Goal: Complete application form: Complete application form

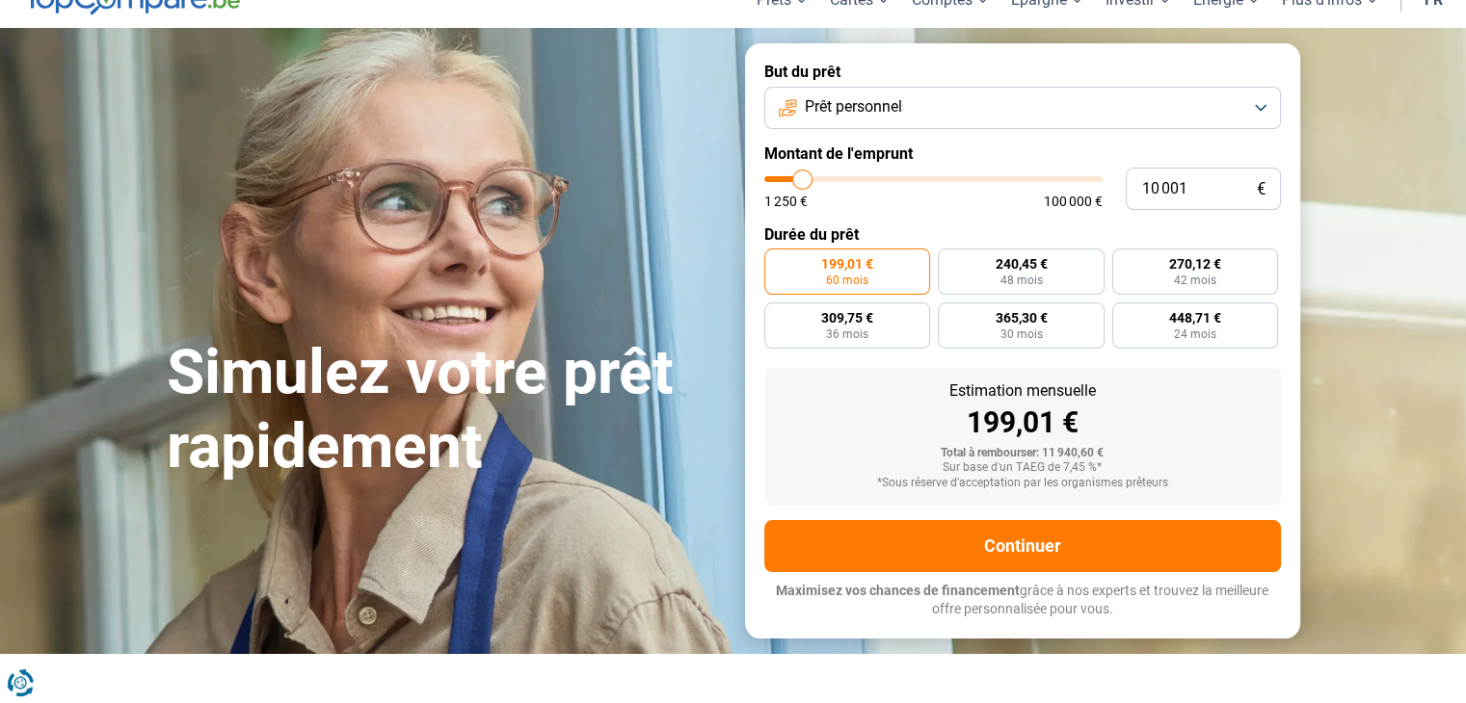
scroll to position [96, 0]
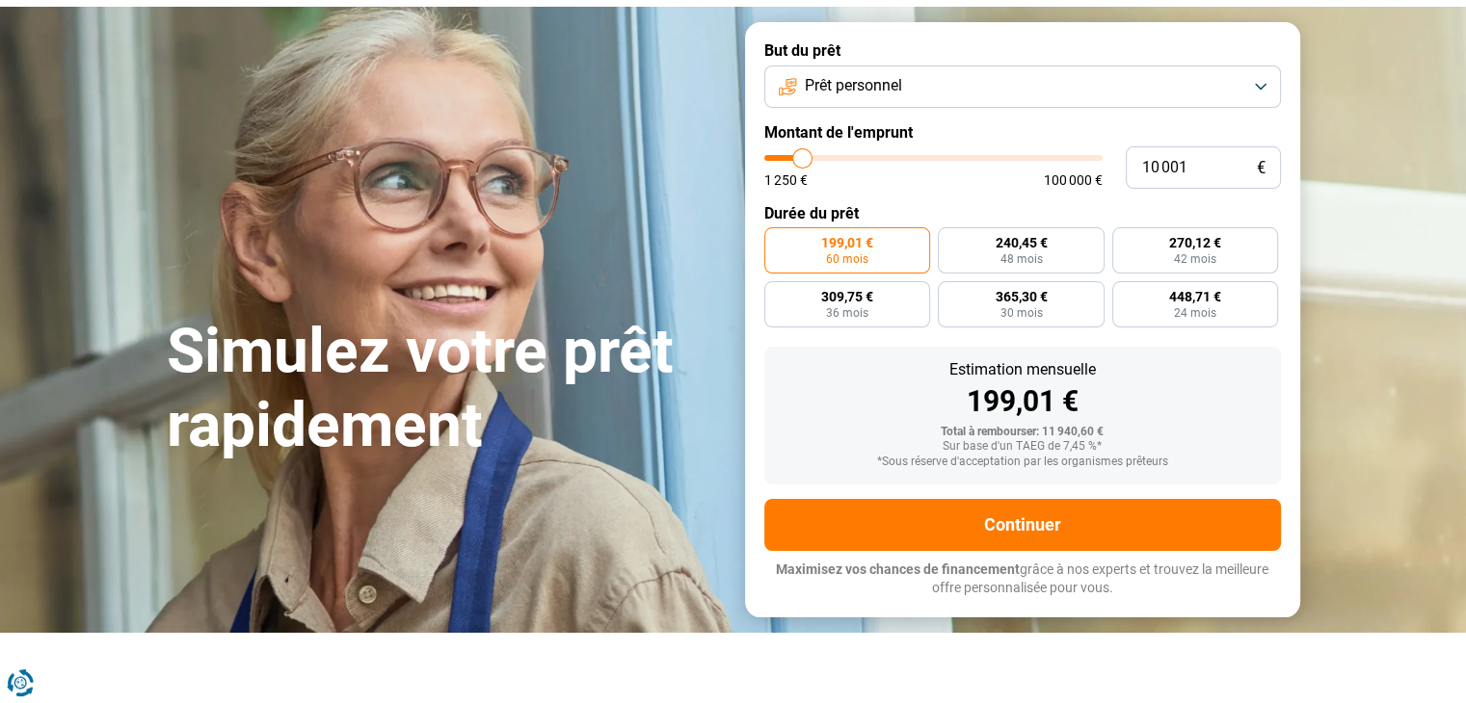
type input "15 000"
type input "15000"
type input "15 250"
type input "15250"
type input "16 000"
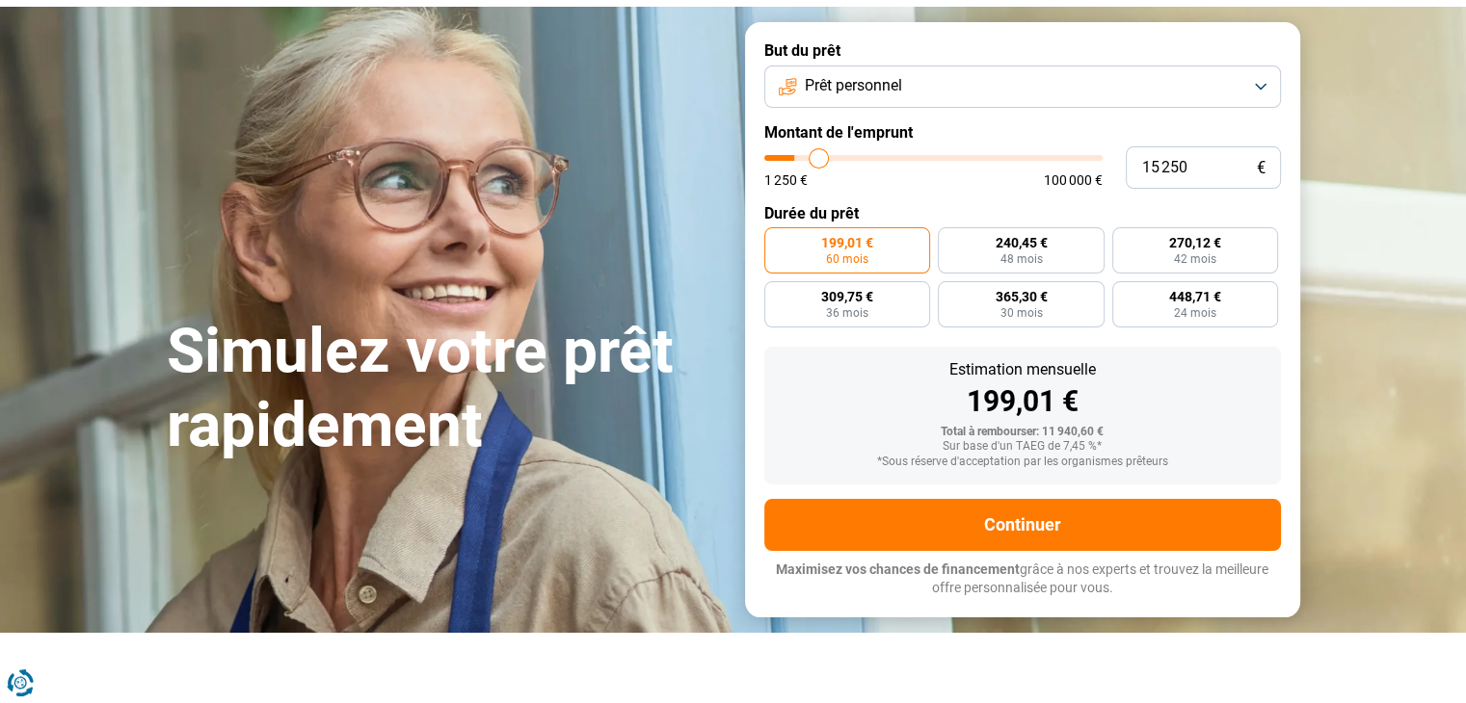
type input "16000"
type input "16 500"
type input "16500"
type input "16 750"
type input "16750"
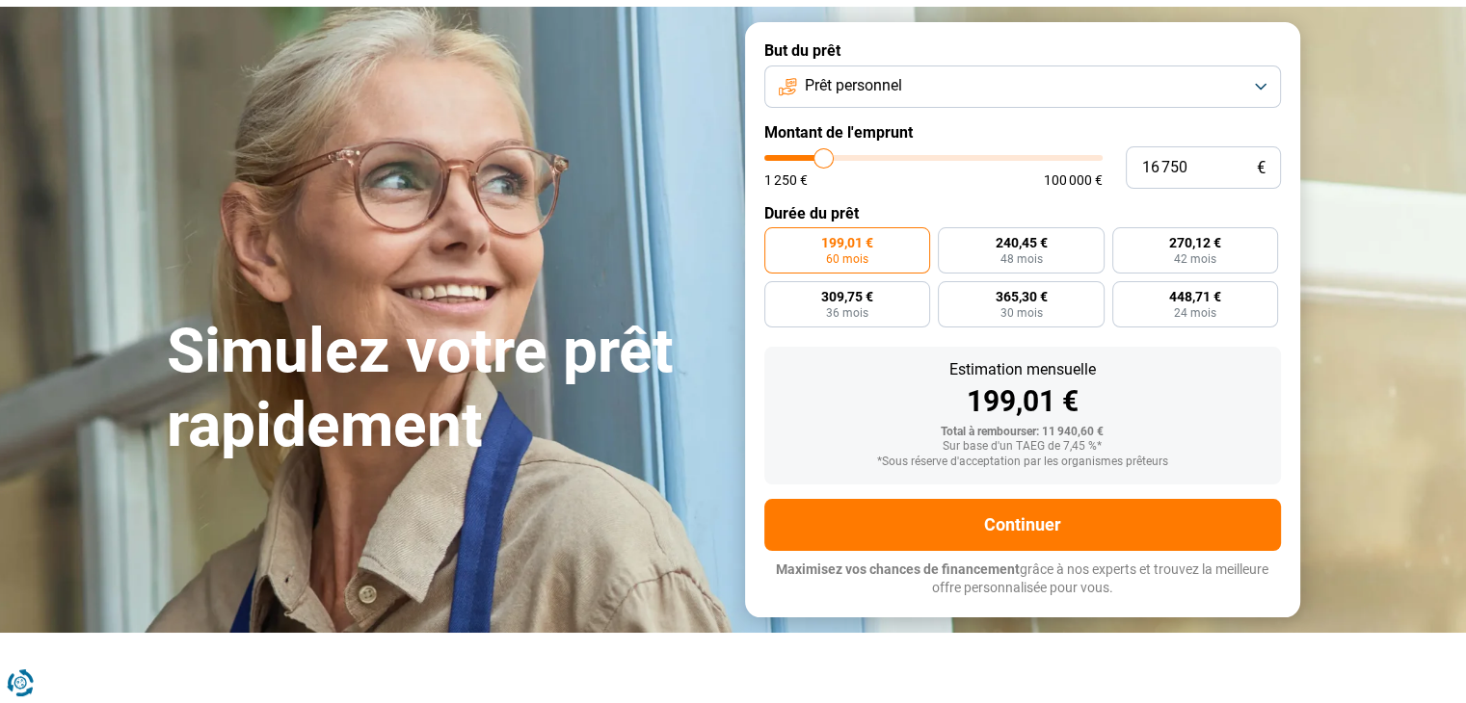
type input "17 000"
type input "17000"
type input "17 250"
type input "17250"
type input "17 500"
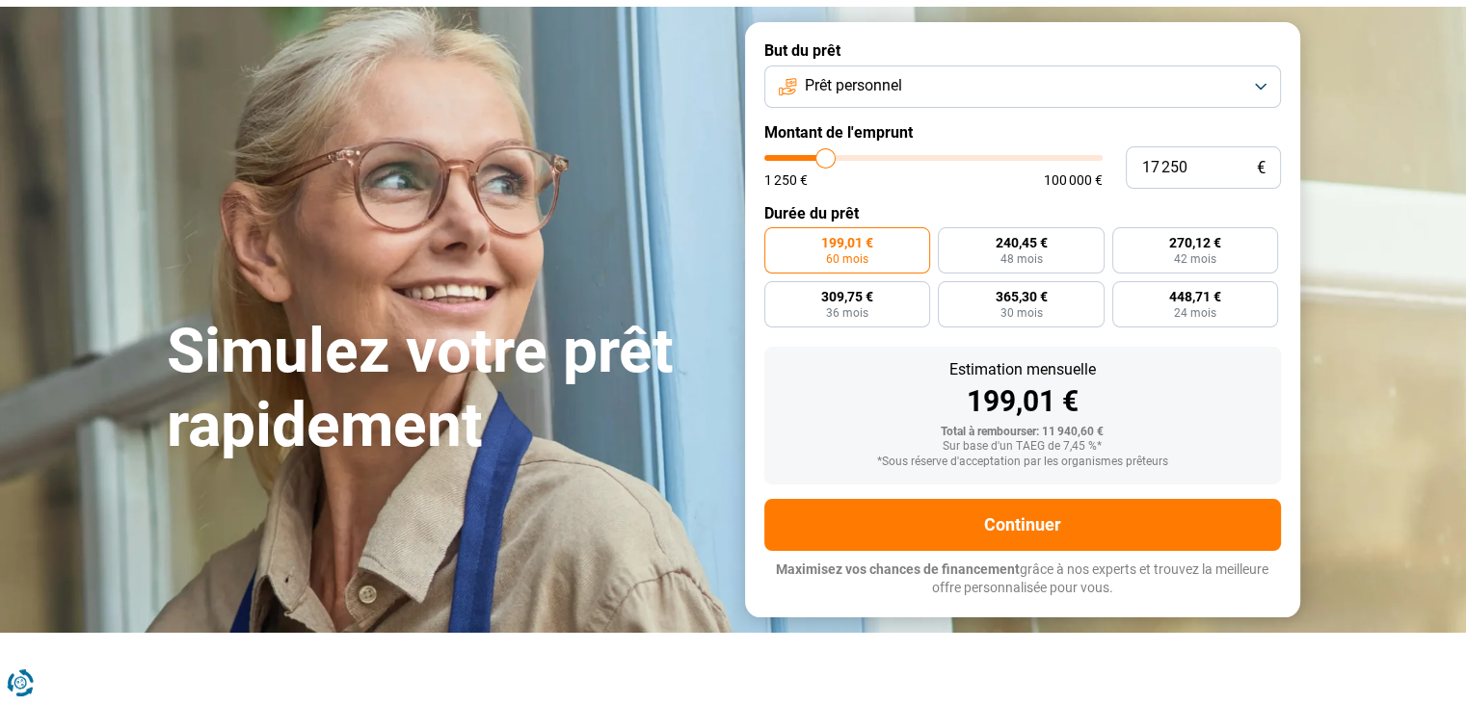
type input "17500"
type input "17 750"
type input "17750"
type input "18 250"
type input "18250"
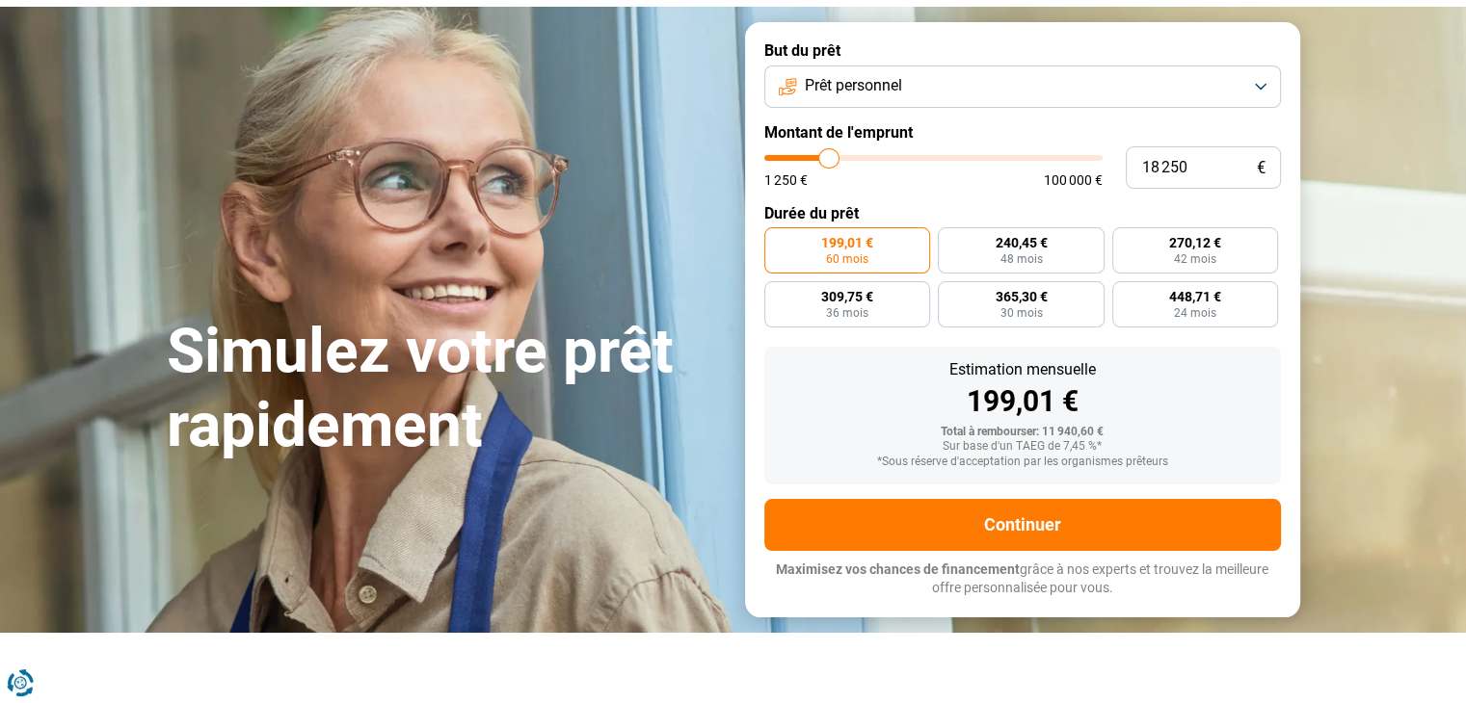
type input "18 750"
type input "18750"
type input "19 000"
type input "19000"
type input "19 500"
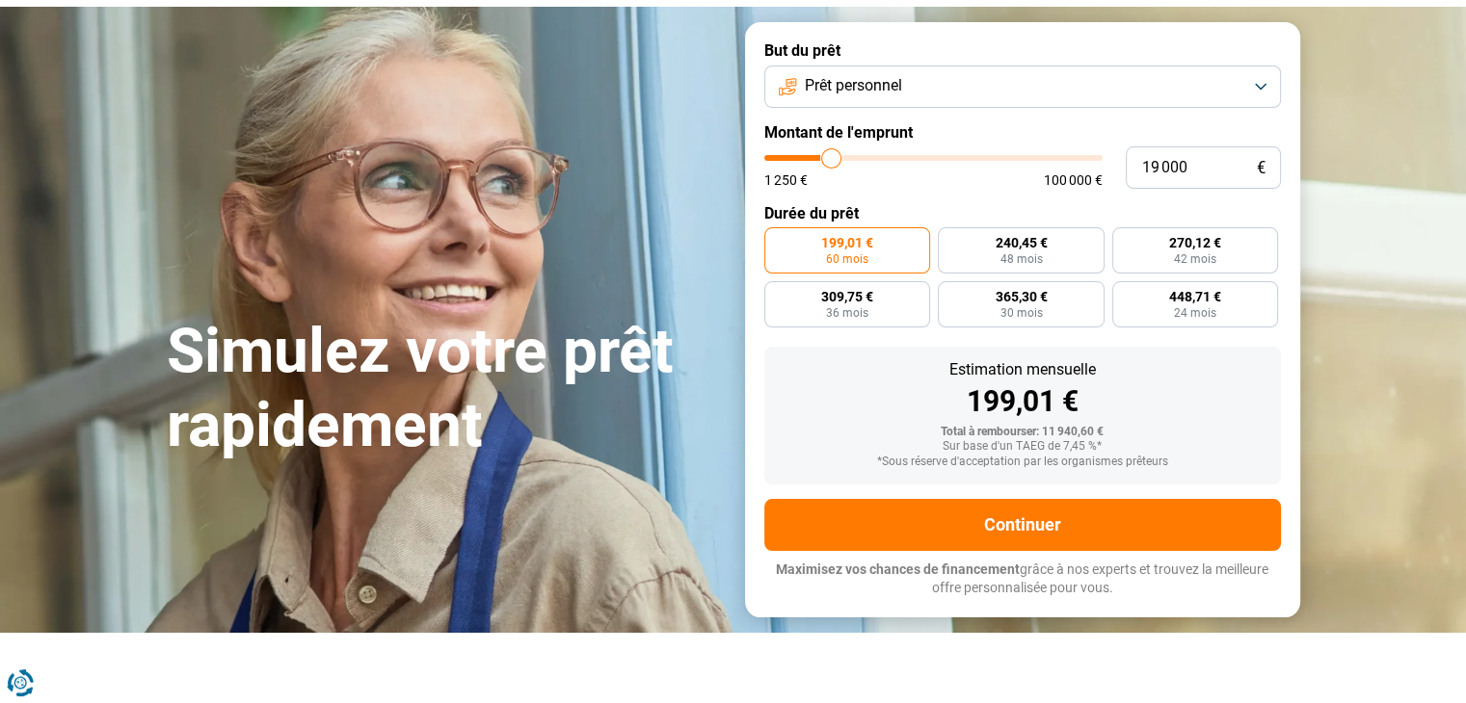
type input "19500"
type input "19 750"
type input "19750"
type input "20 000"
type input "20000"
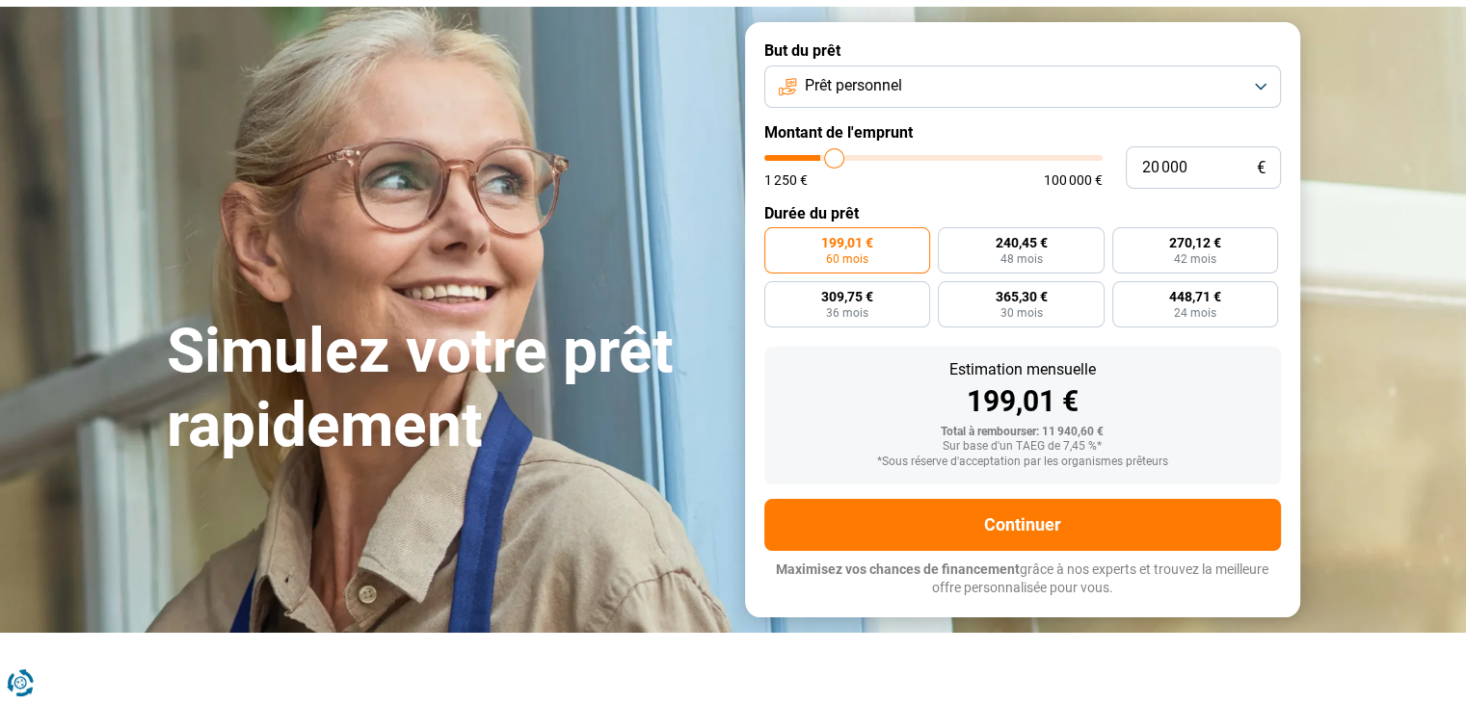
type input "20 250"
type input "20250"
type input "20 500"
type input "20500"
type input "20 750"
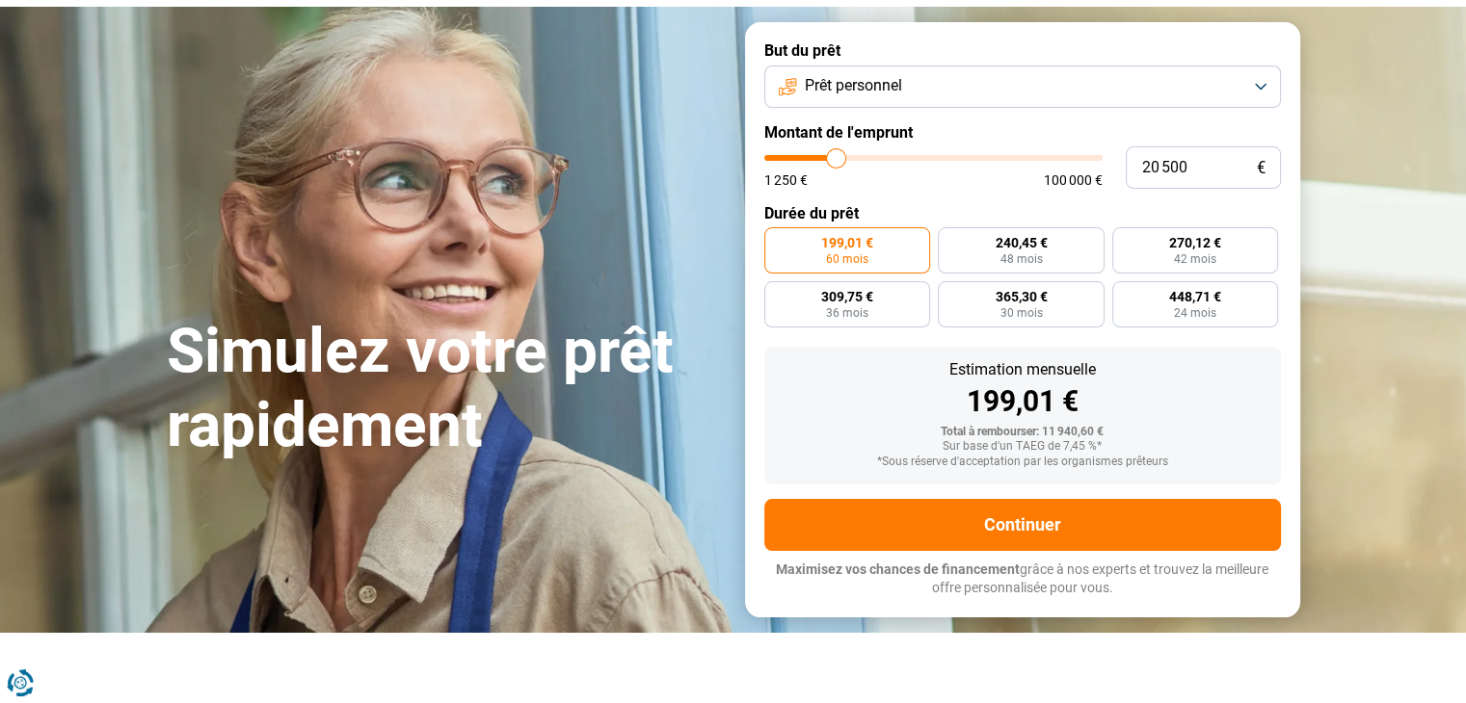
type input "20750"
type input "21 000"
type input "21000"
type input "19 750"
type input "19750"
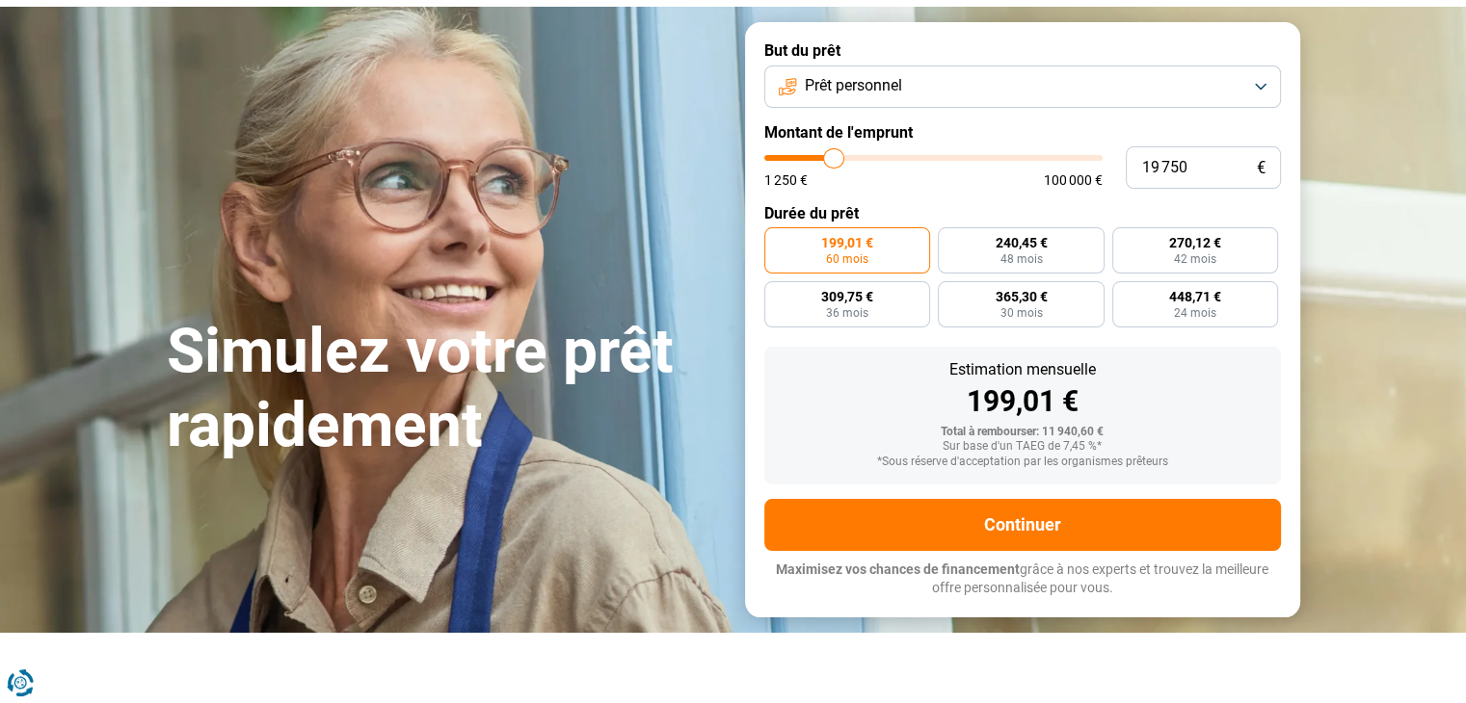
type input "19 250"
type input "19250"
type input "18 750"
type input "18750"
type input "18 500"
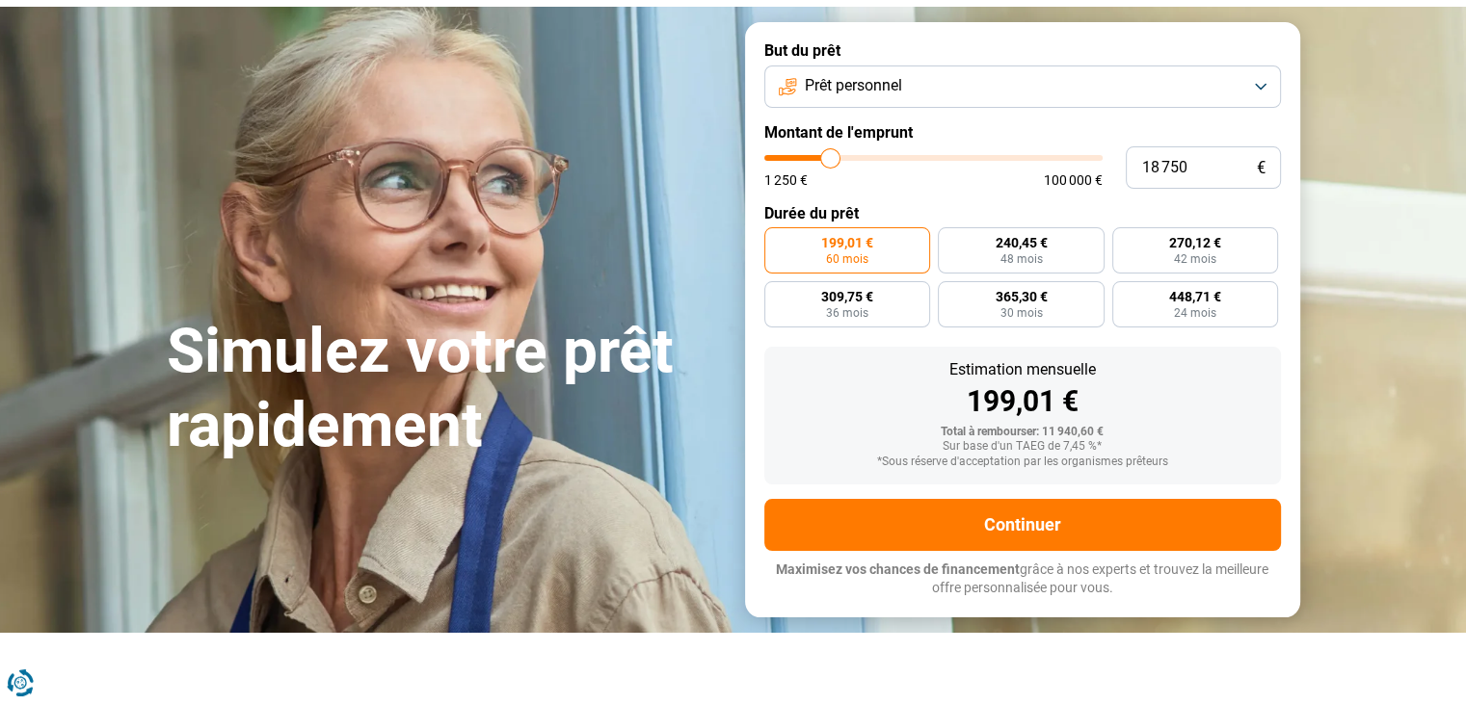
type input "18500"
type input "18 250"
type input "18250"
type input "17 250"
type input "17250"
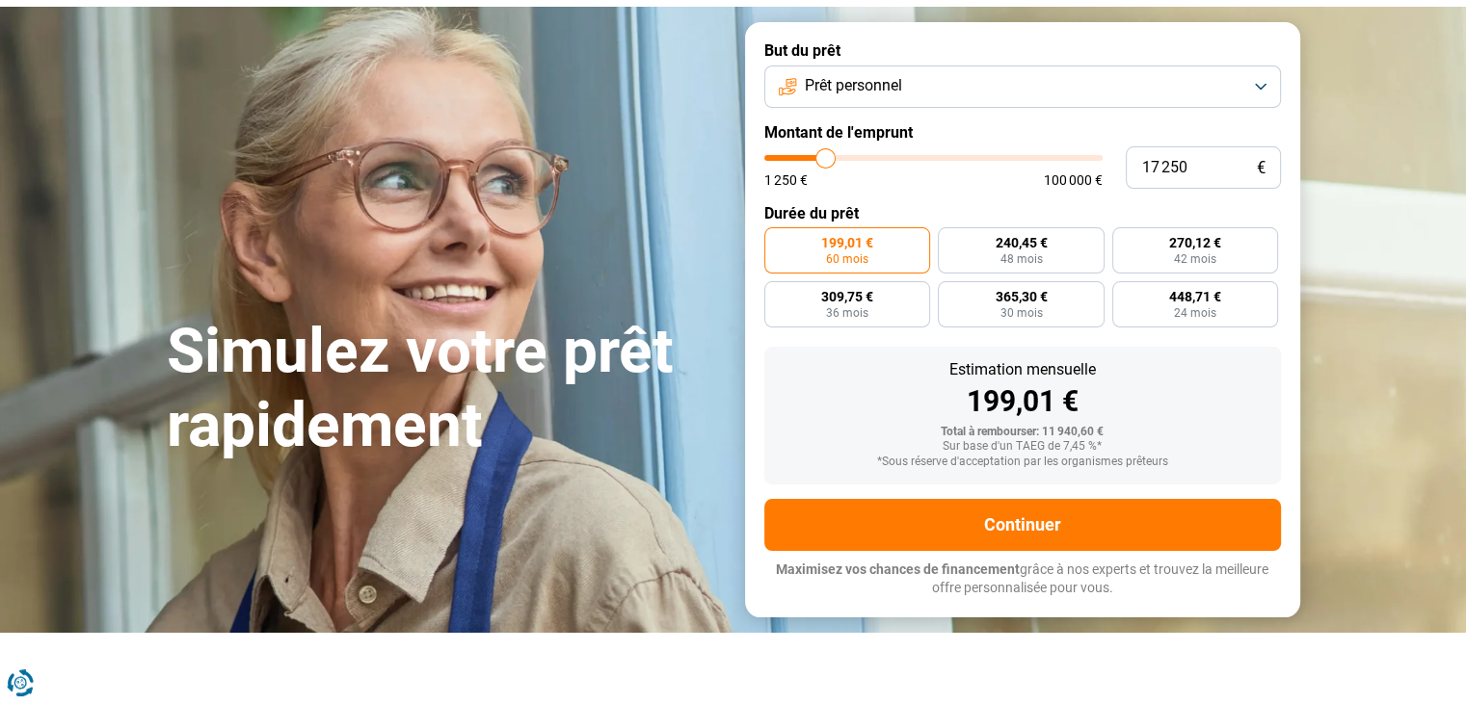
type input "16 000"
type input "16000"
type input "15 250"
type input "15250"
type input "15 000"
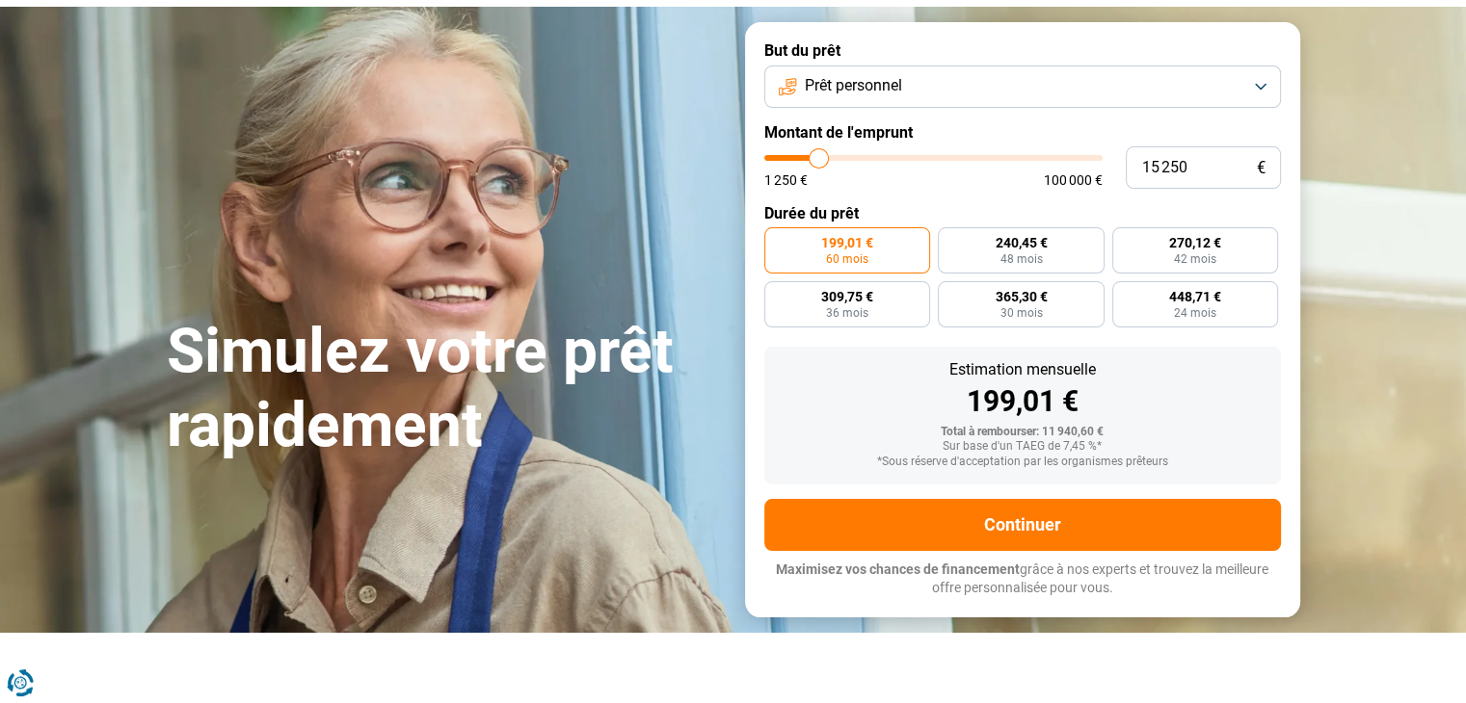
type input "15000"
type input "14 750"
type input "14750"
type input "14 500"
type input "14500"
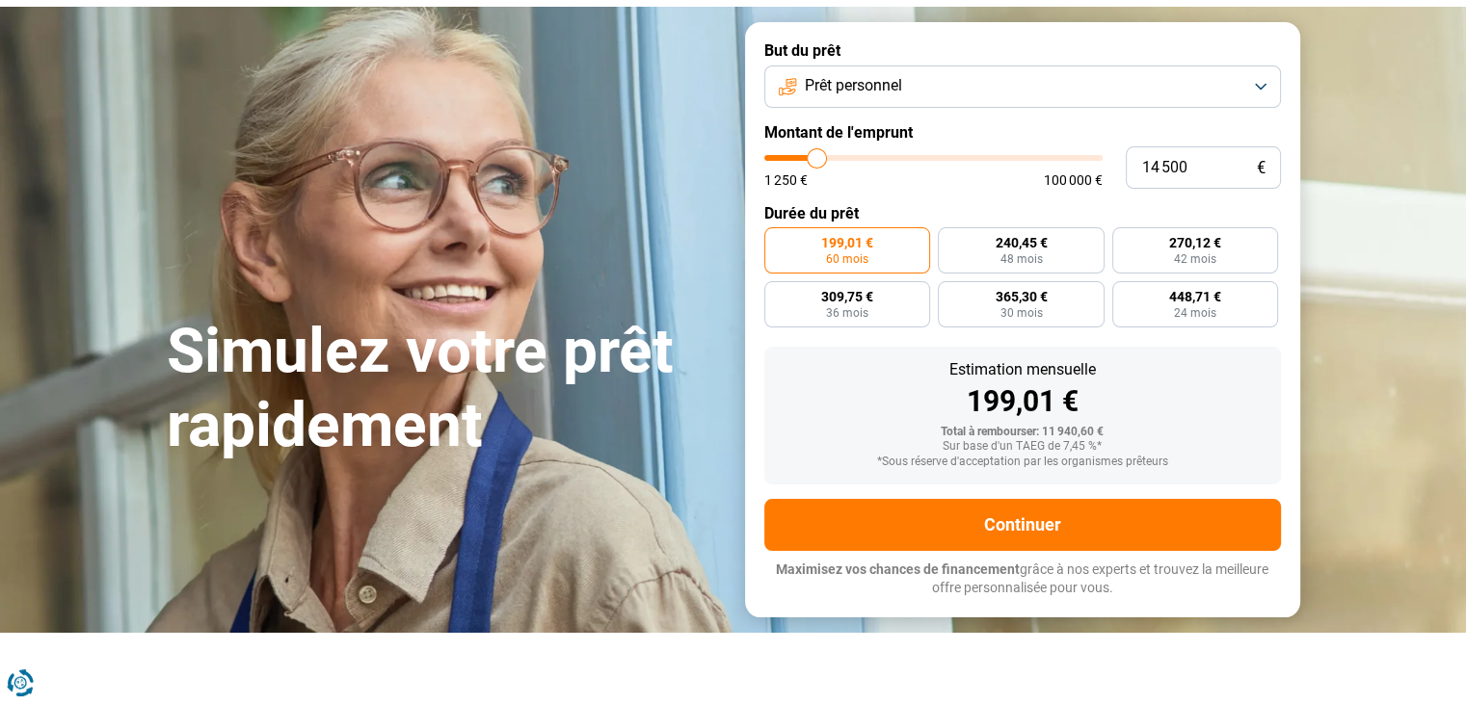
type input "14 250"
type input "14250"
type input "14 000"
type input "14000"
type input "13 750"
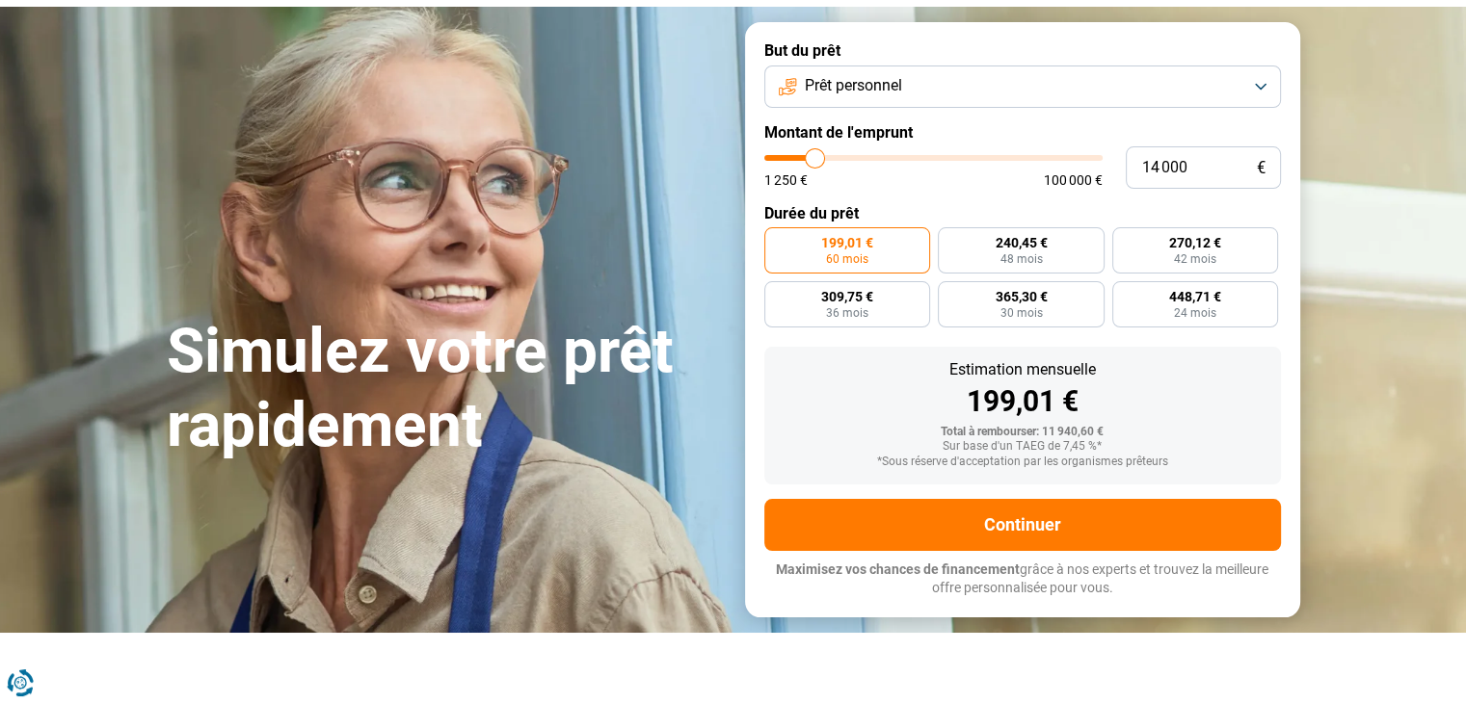
type input "13750"
type input "13 500"
type input "13500"
type input "13 250"
type input "13250"
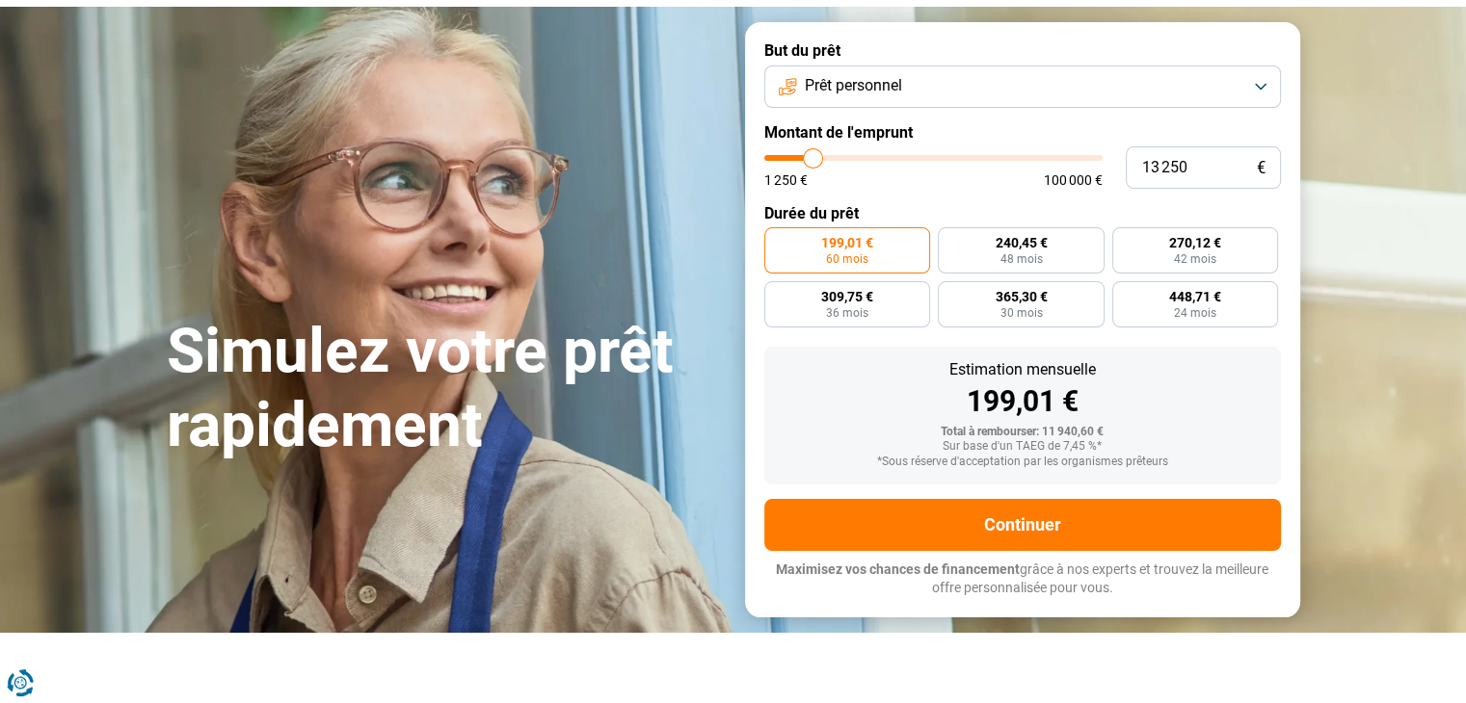
type input "12 750"
type input "12750"
type input "12 500"
type input "12500"
type input "12 250"
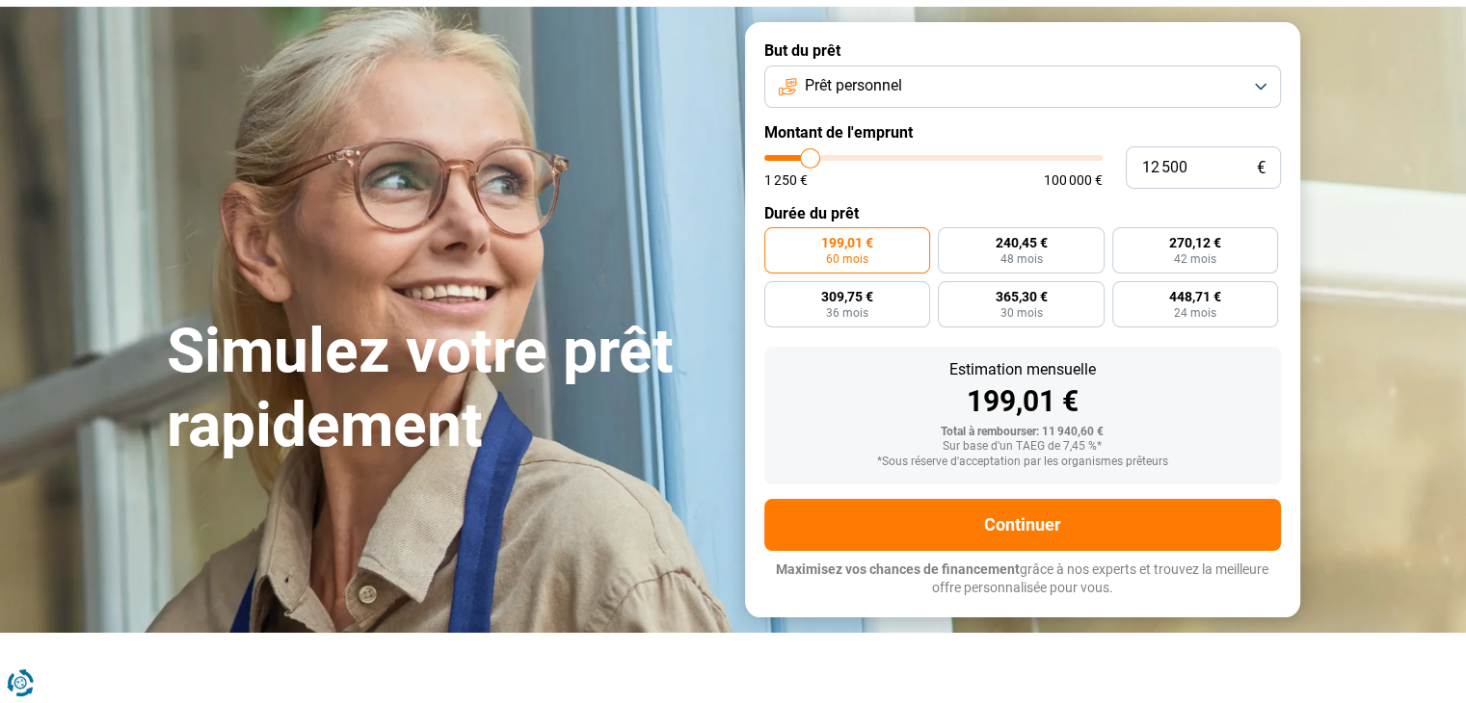
type input "12250"
type input "12 000"
type input "12000"
type input "11 750"
type input "11750"
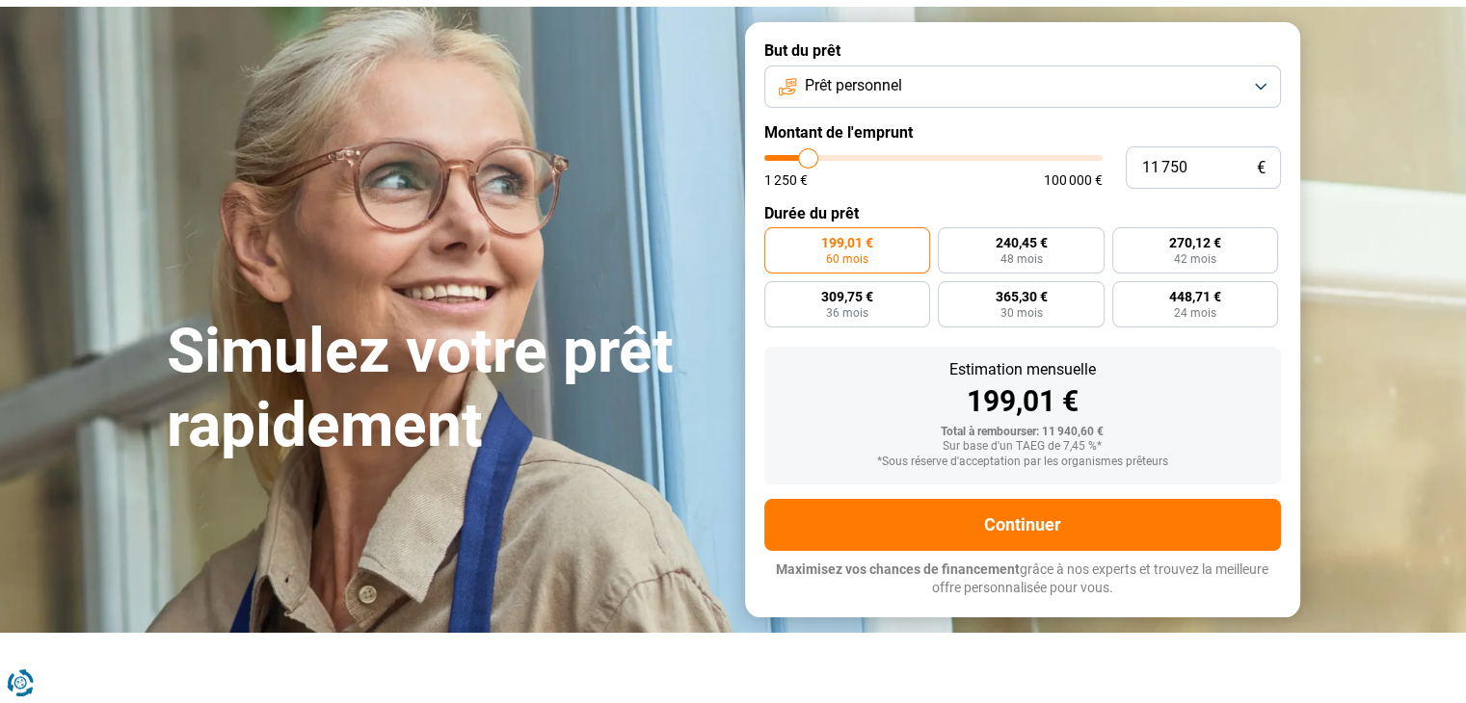
type input "11 500"
type input "11500"
type input "11 250"
type input "11250"
type input "11 000"
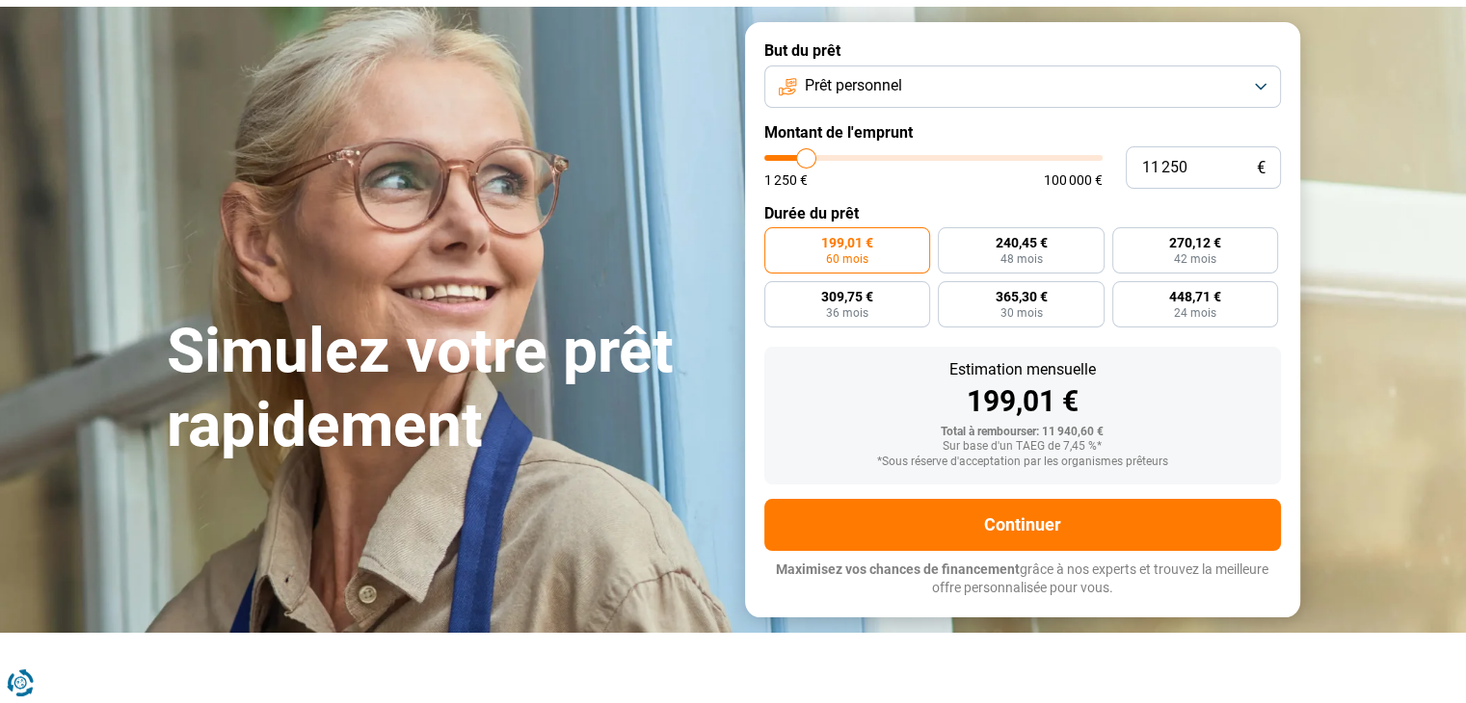
type input "11000"
type input "10 750"
type input "10750"
type input "10 250"
type input "10250"
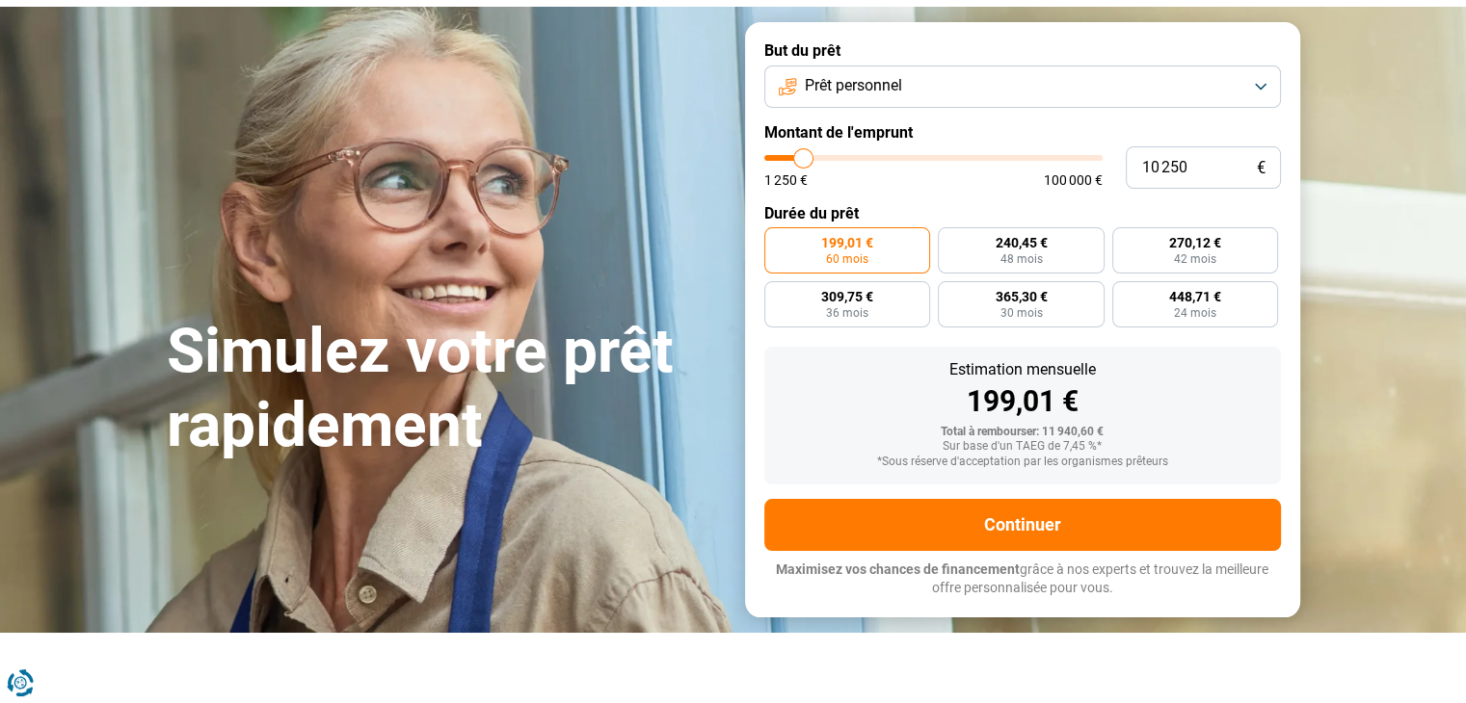
click at [803, 161] on input "range" at bounding box center [933, 158] width 338 height 6
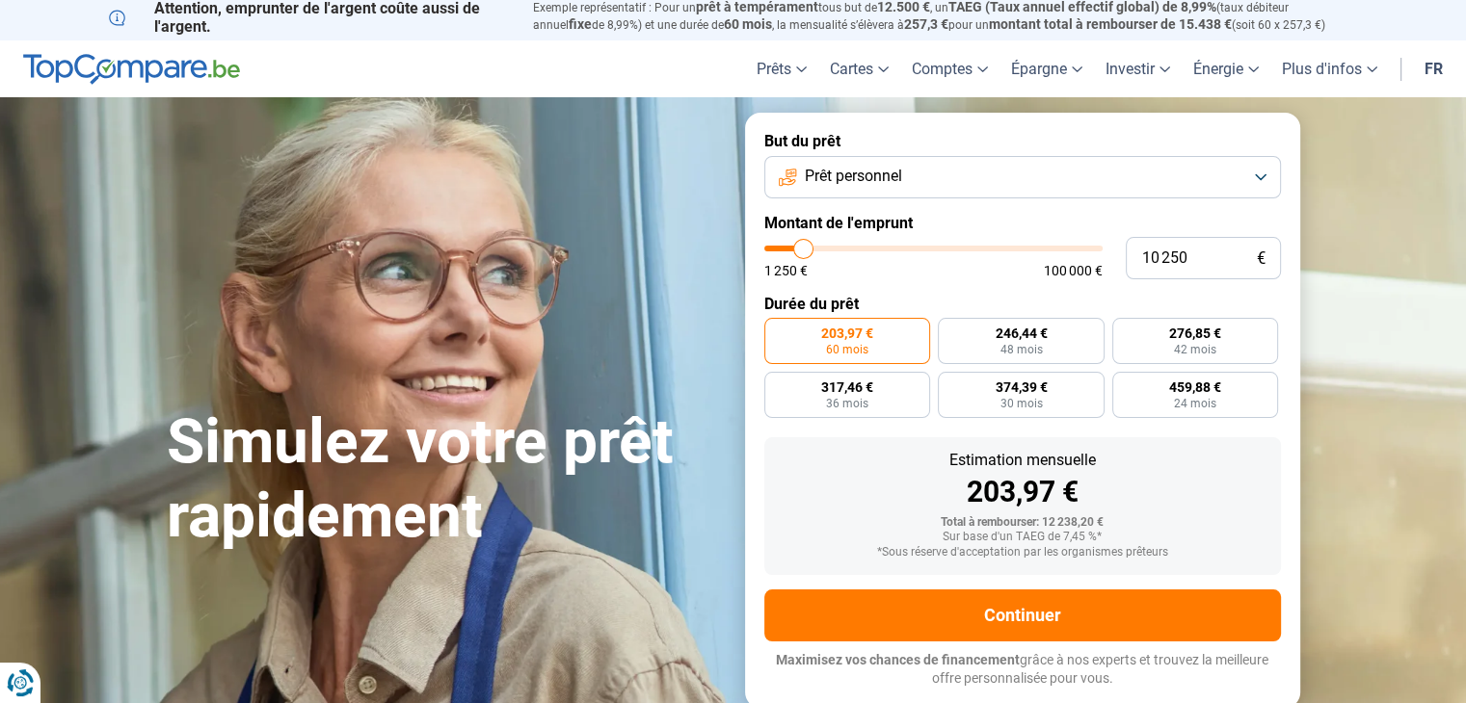
scroll to position [0, 0]
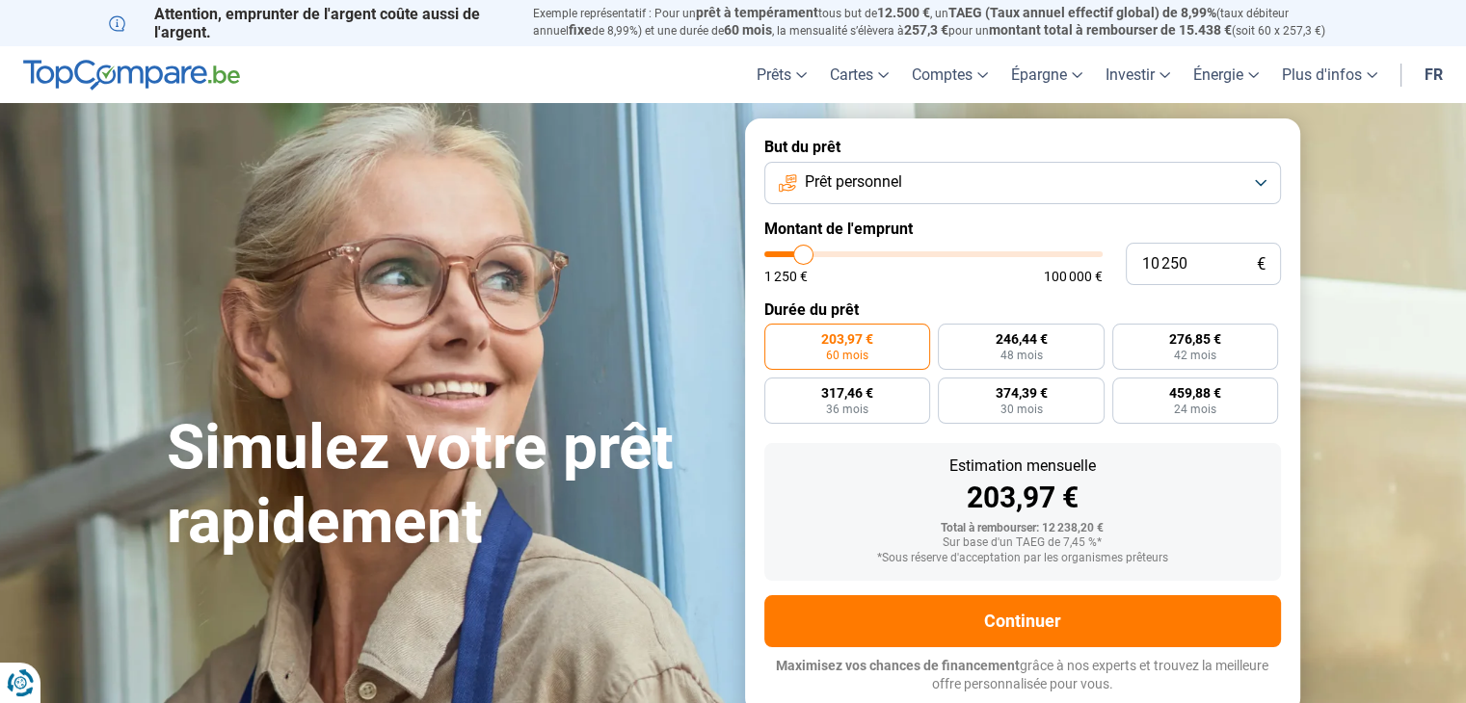
type input "9 500"
type input "9500"
type input "9 250"
type input "9250"
type input "9 000"
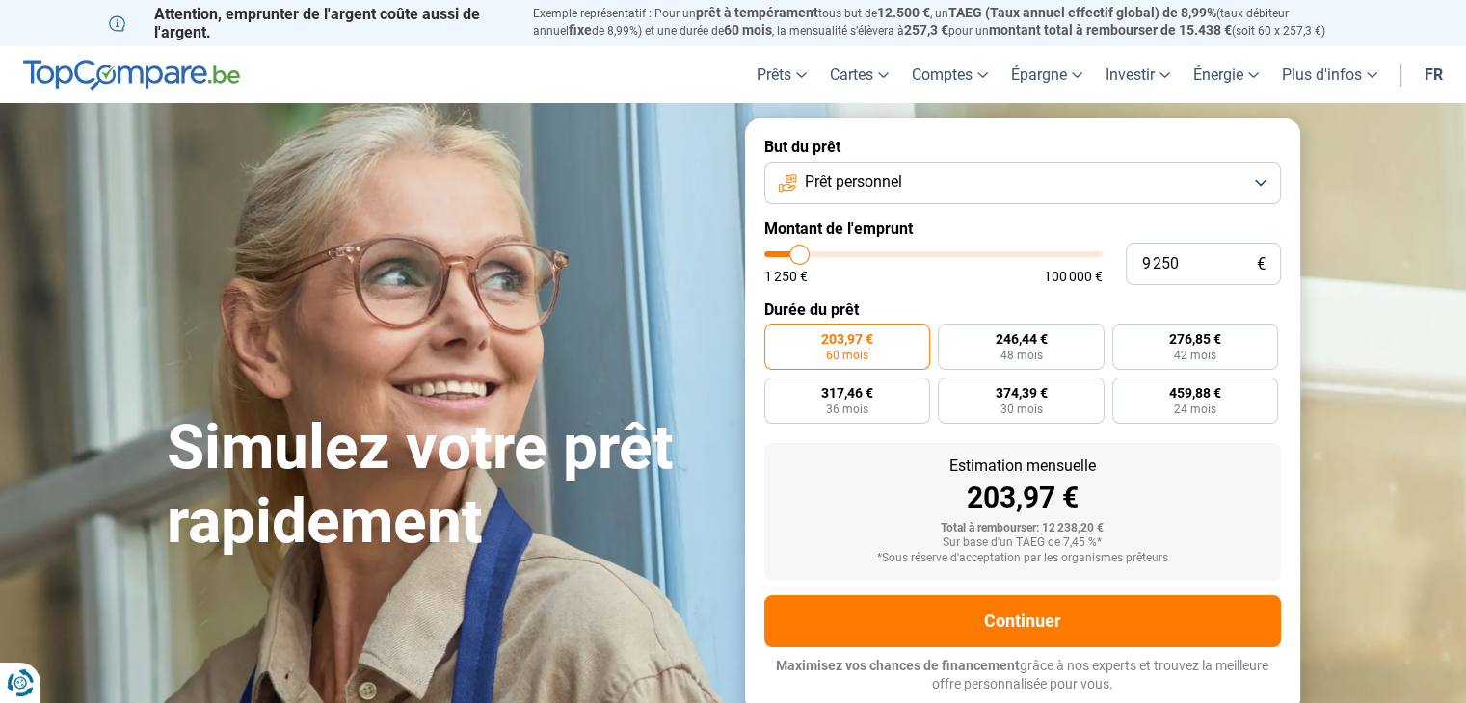
type input "9000"
type input "8 500"
type input "8500"
type input "8 250"
type input "8250"
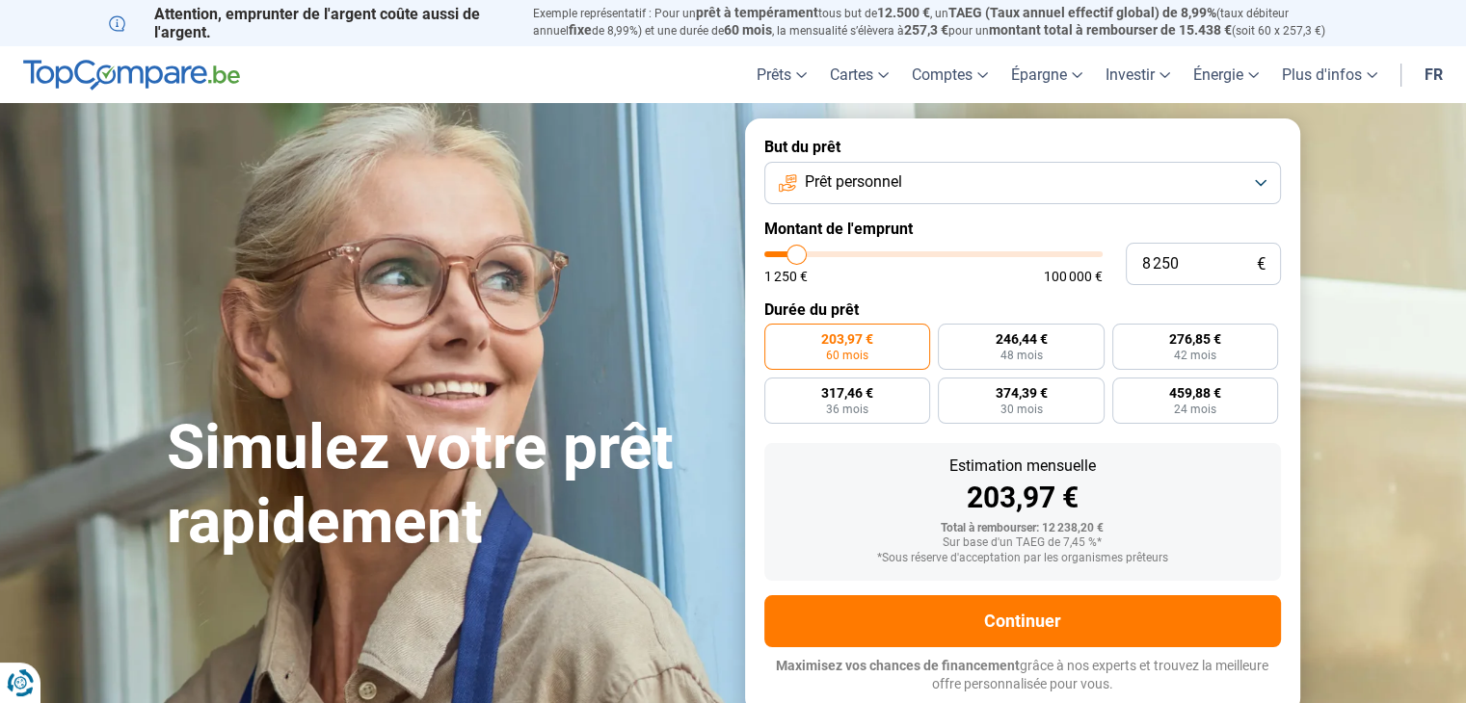
type input "8 500"
type input "8500"
type input "8 750"
type input "8750"
type input "9 000"
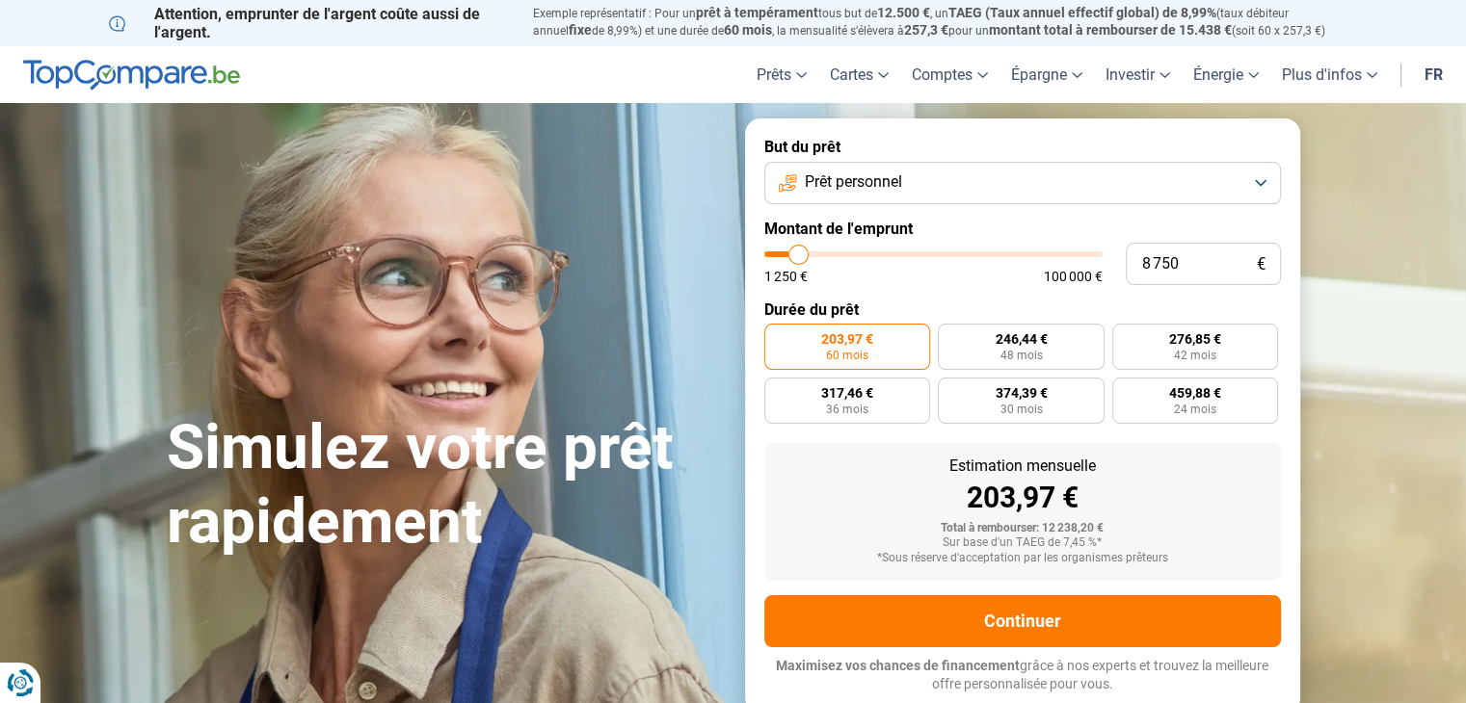
type input "9000"
type input "9 250"
type input "9250"
type input "9 500"
type input "9500"
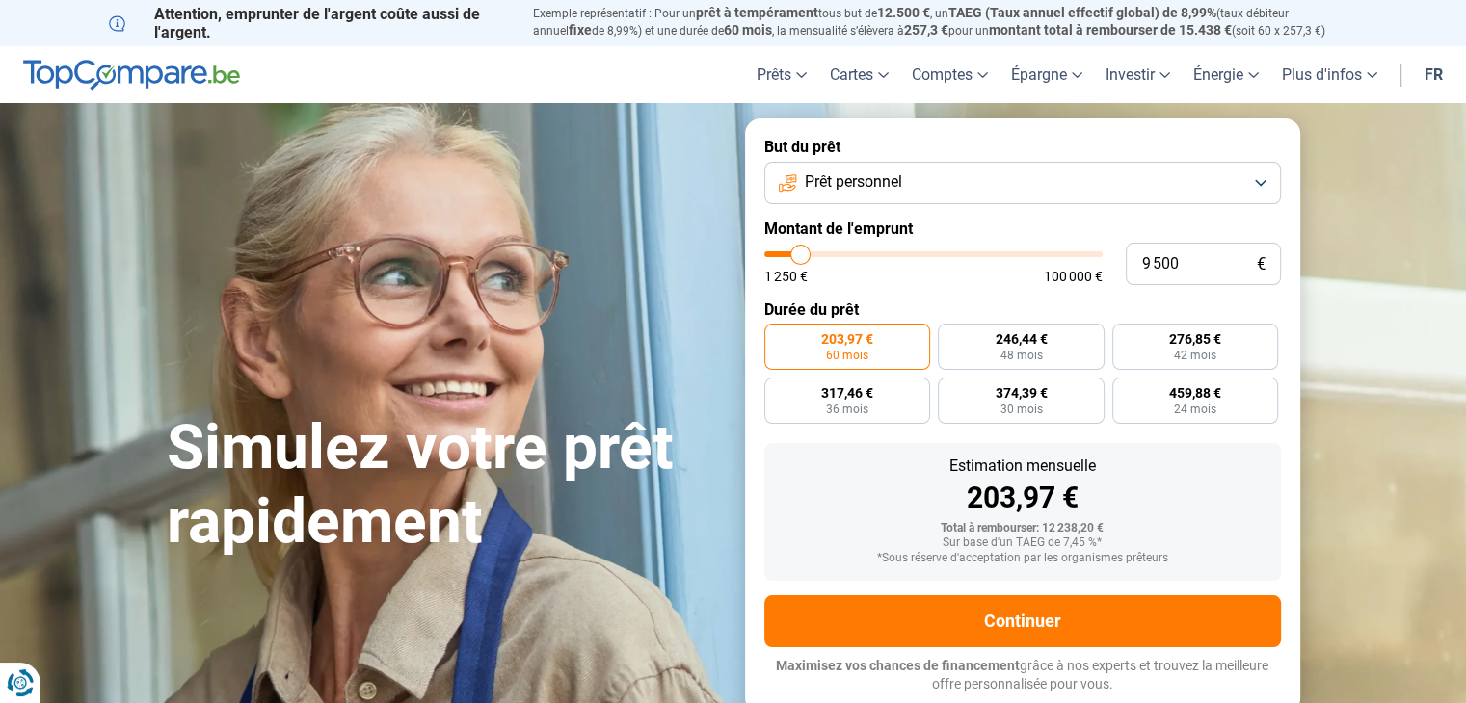
type input "9 750"
type input "9750"
type input "10 000"
type input "10000"
click at [802, 257] on input "range" at bounding box center [933, 255] width 338 height 6
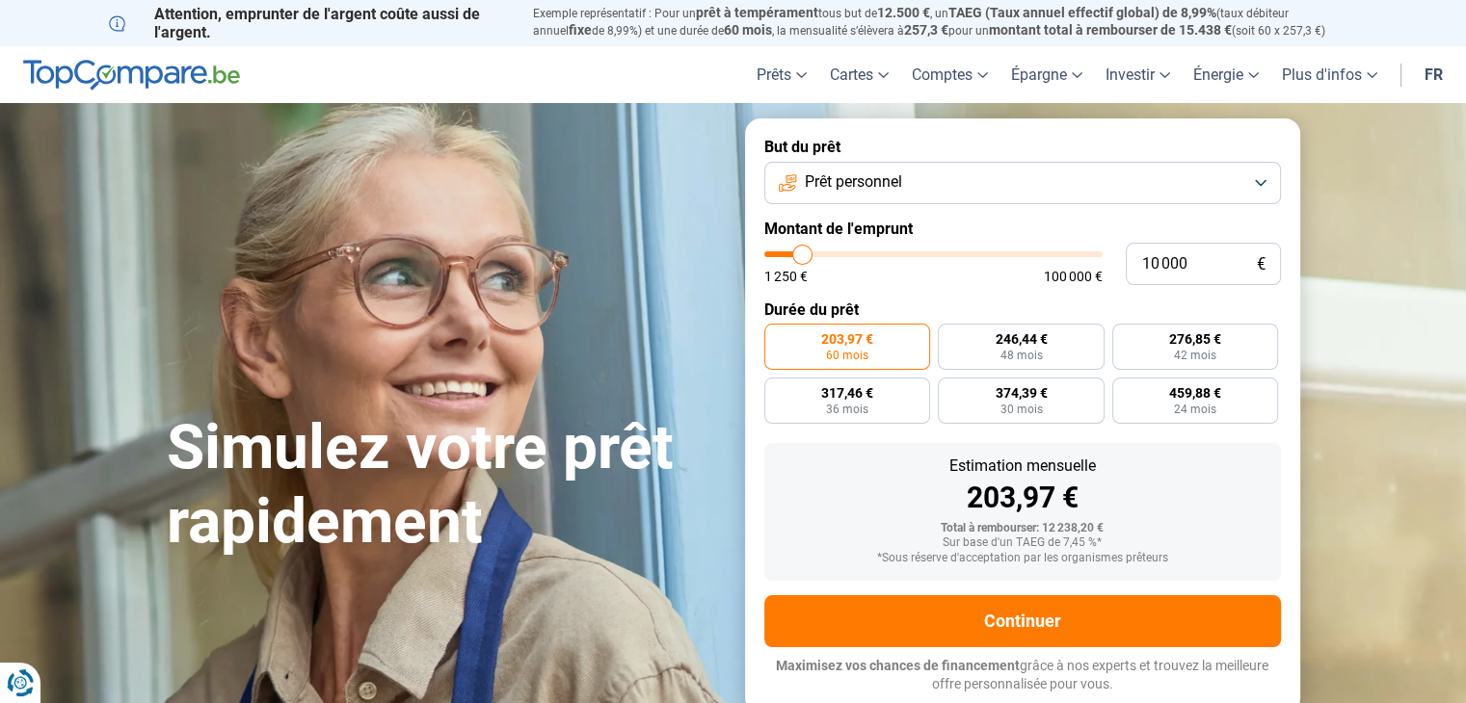
radio input "true"
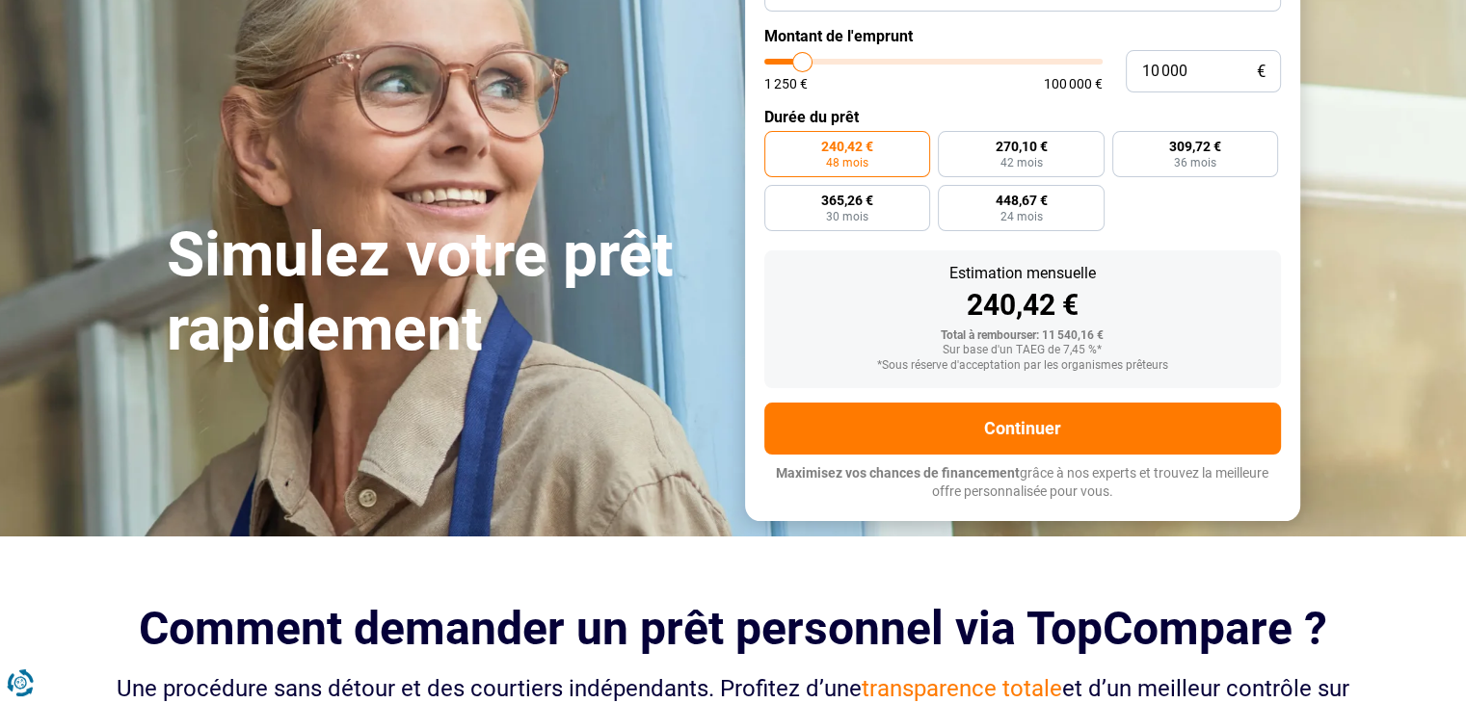
type input "12 250"
type input "12250"
type input "12 500"
type input "12500"
type input "12 250"
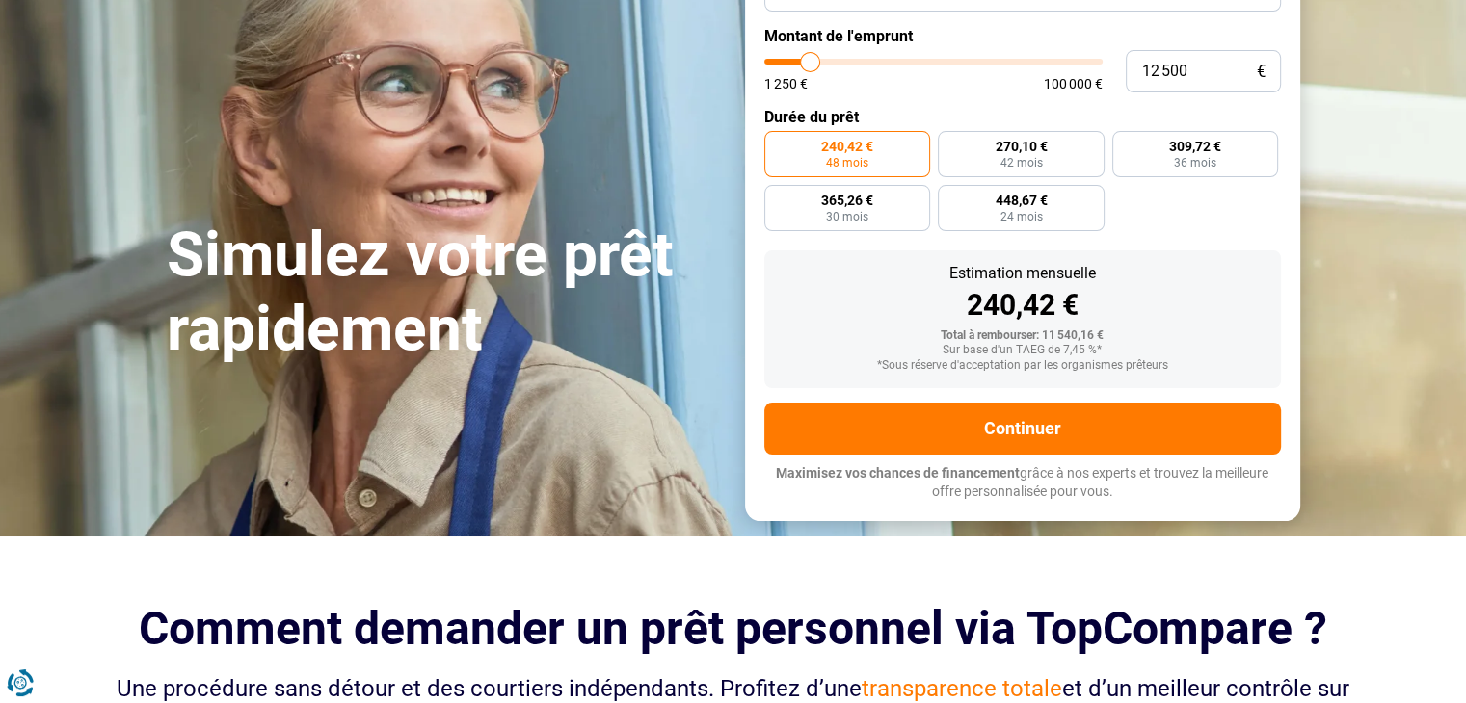
type input "12250"
type input "12 000"
type input "12000"
type input "11 750"
type input "11750"
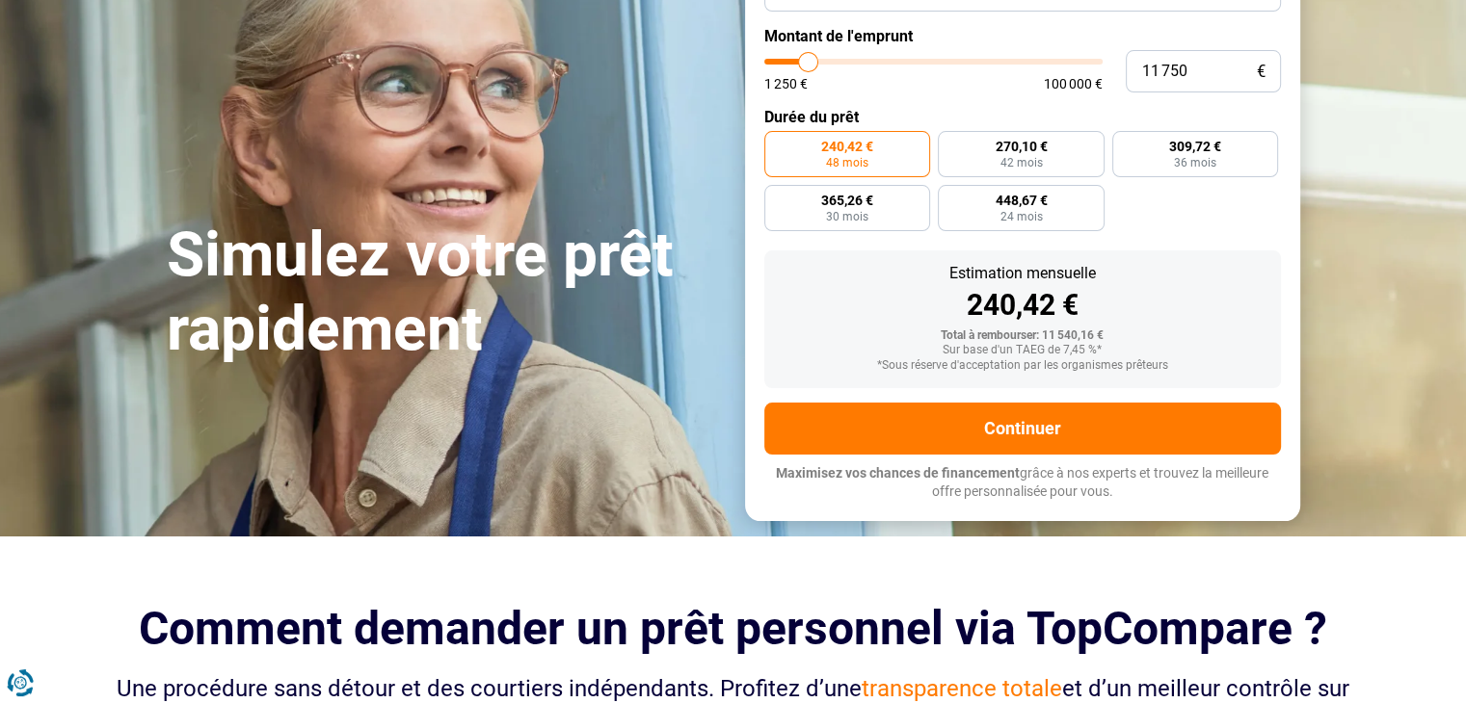
type input "11 500"
type input "11500"
click at [807, 64] on input "range" at bounding box center [933, 62] width 338 height 6
radio input "false"
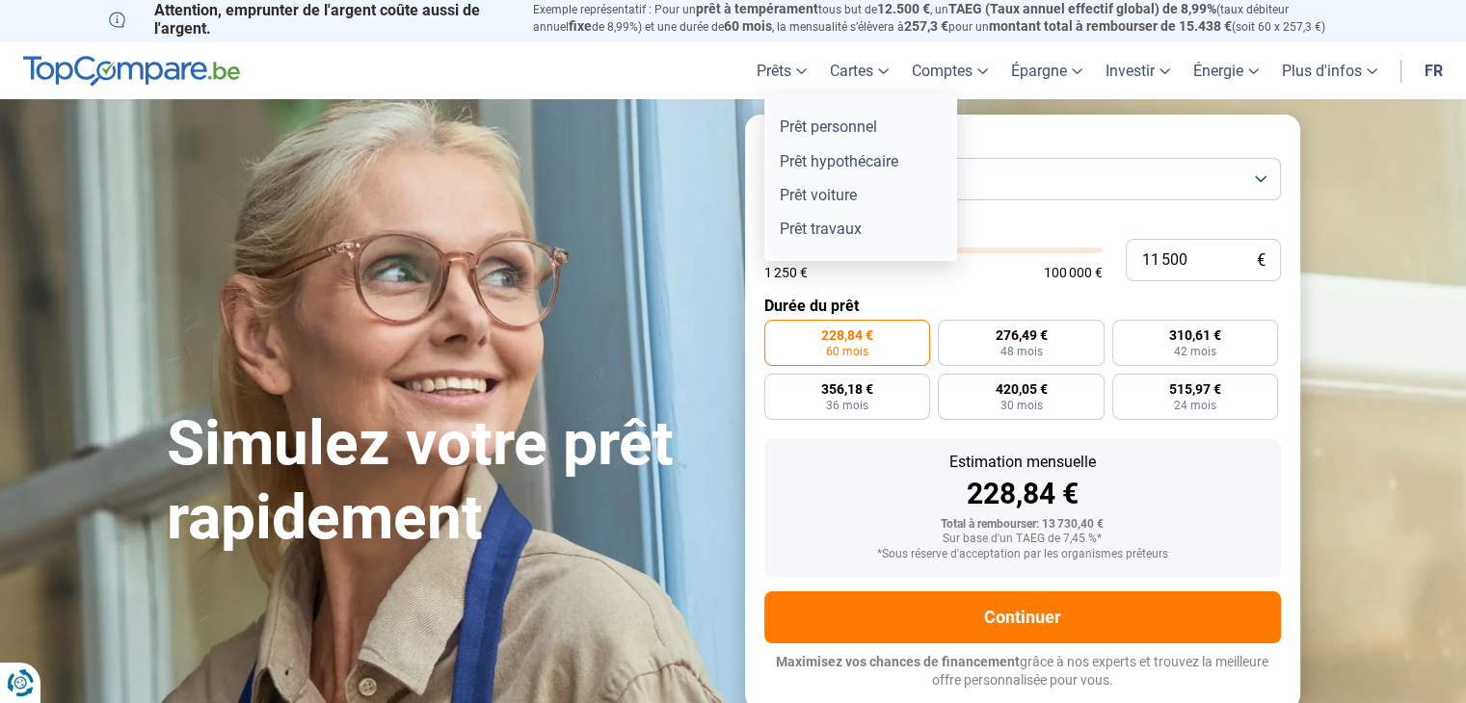
scroll to position [0, 0]
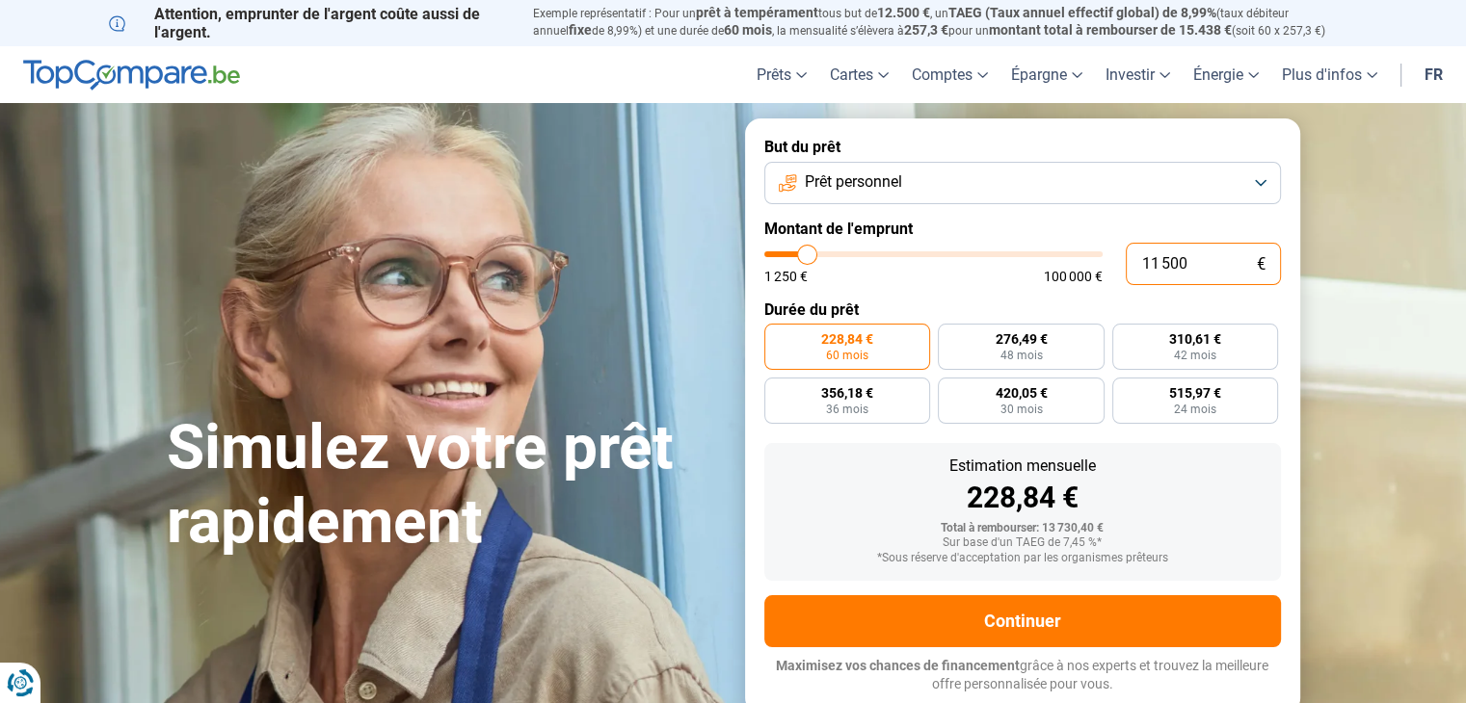
drag, startPoint x: 1217, startPoint y: 260, endPoint x: 1104, endPoint y: 263, distance: 112.8
click at [1106, 267] on div "11 500 € 1 250 € 100 000 €" at bounding box center [1022, 264] width 517 height 42
type input "1"
type input "1250"
type input "11"
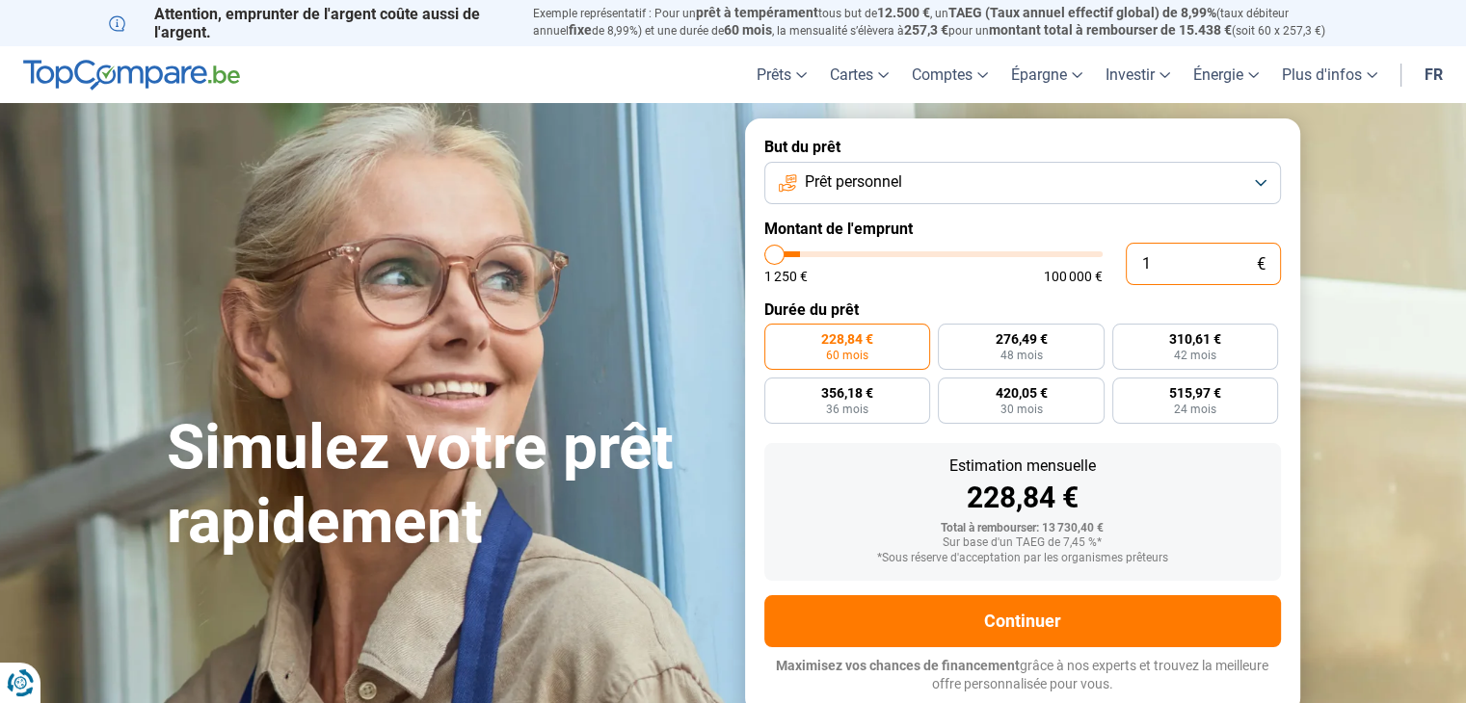
type input "1250"
type input "1 250"
type input "1250"
radio input "true"
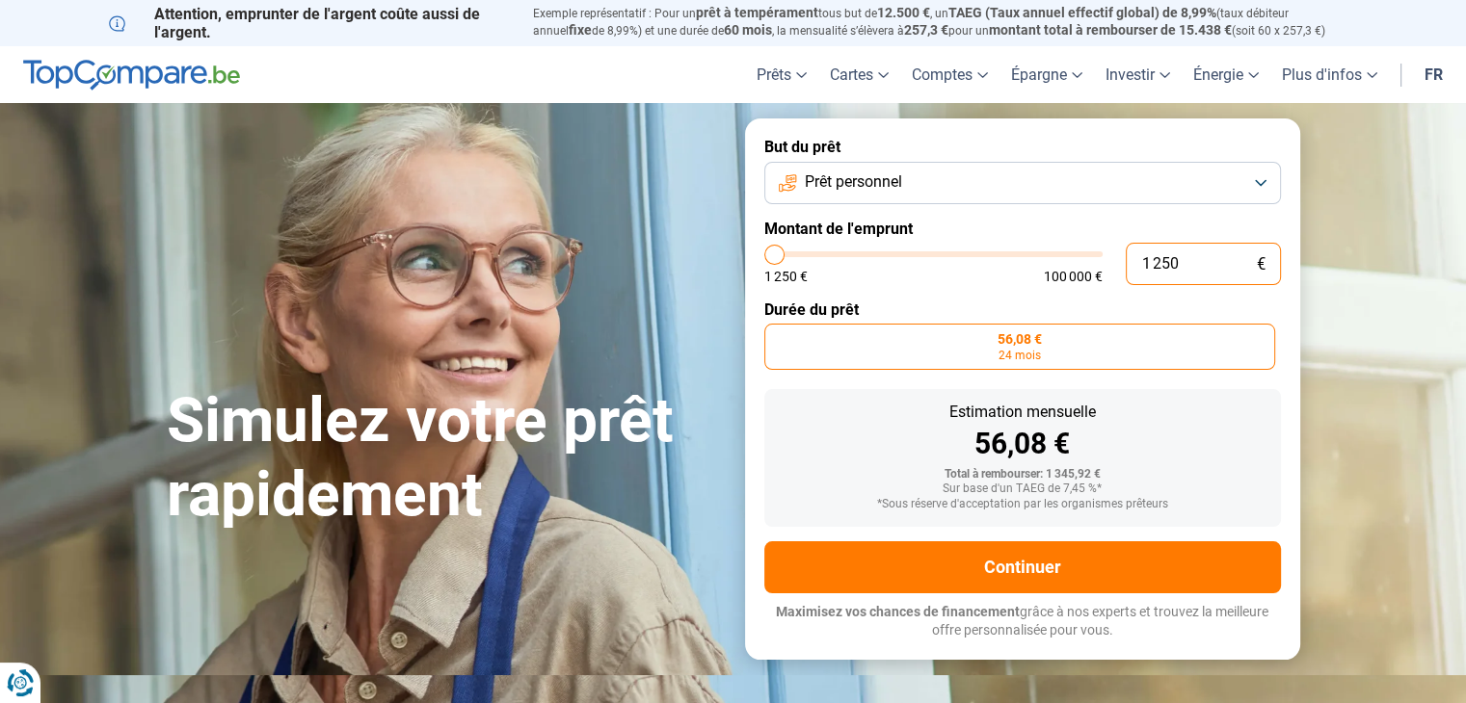
type input "125"
type input "1250"
type input "12"
type input "1250"
type input "1"
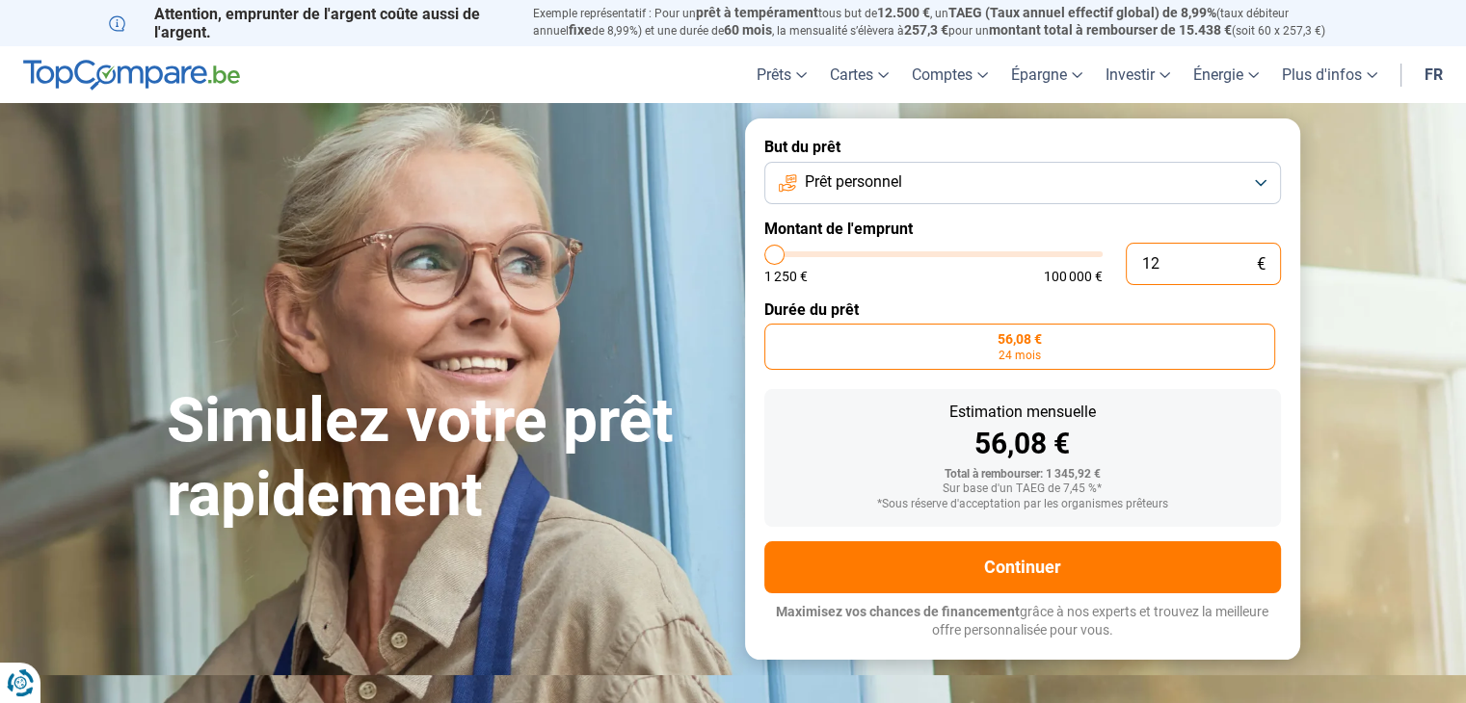
type input "1250"
type input "1 250"
type input "1250"
type input "12 501"
type input "12500"
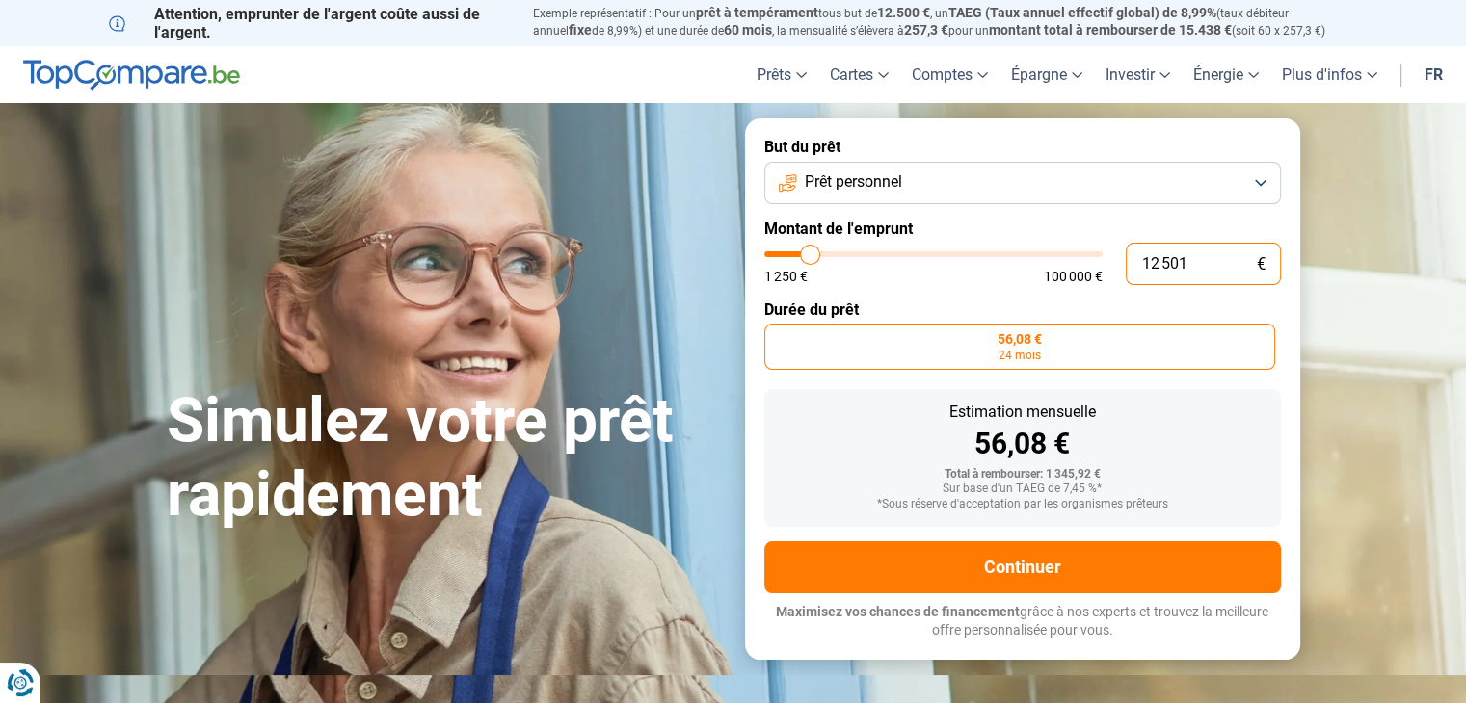
type input "125 015"
type input "100000"
type input "12 501"
type input "12500"
type input "1 250"
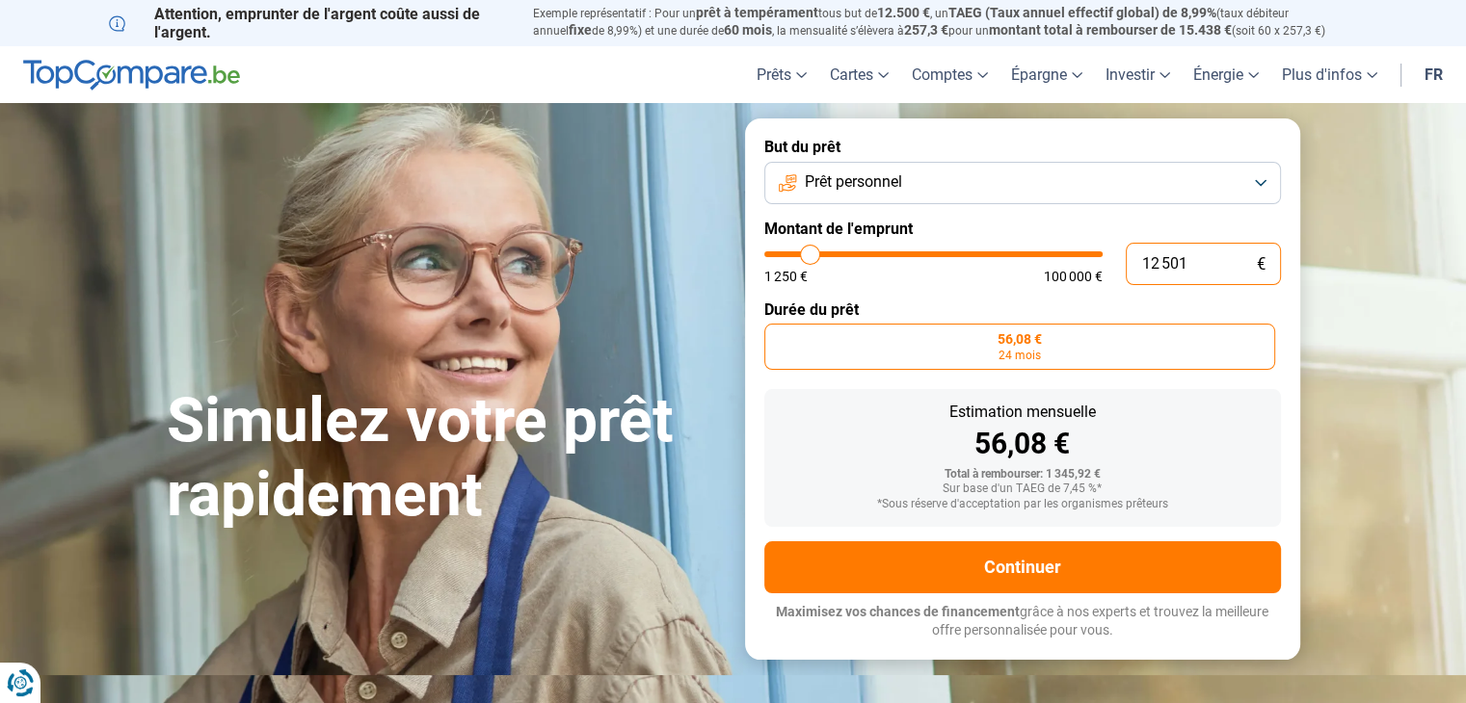
type input "1250"
type input "125"
type input "1250"
type input "12"
type input "1250"
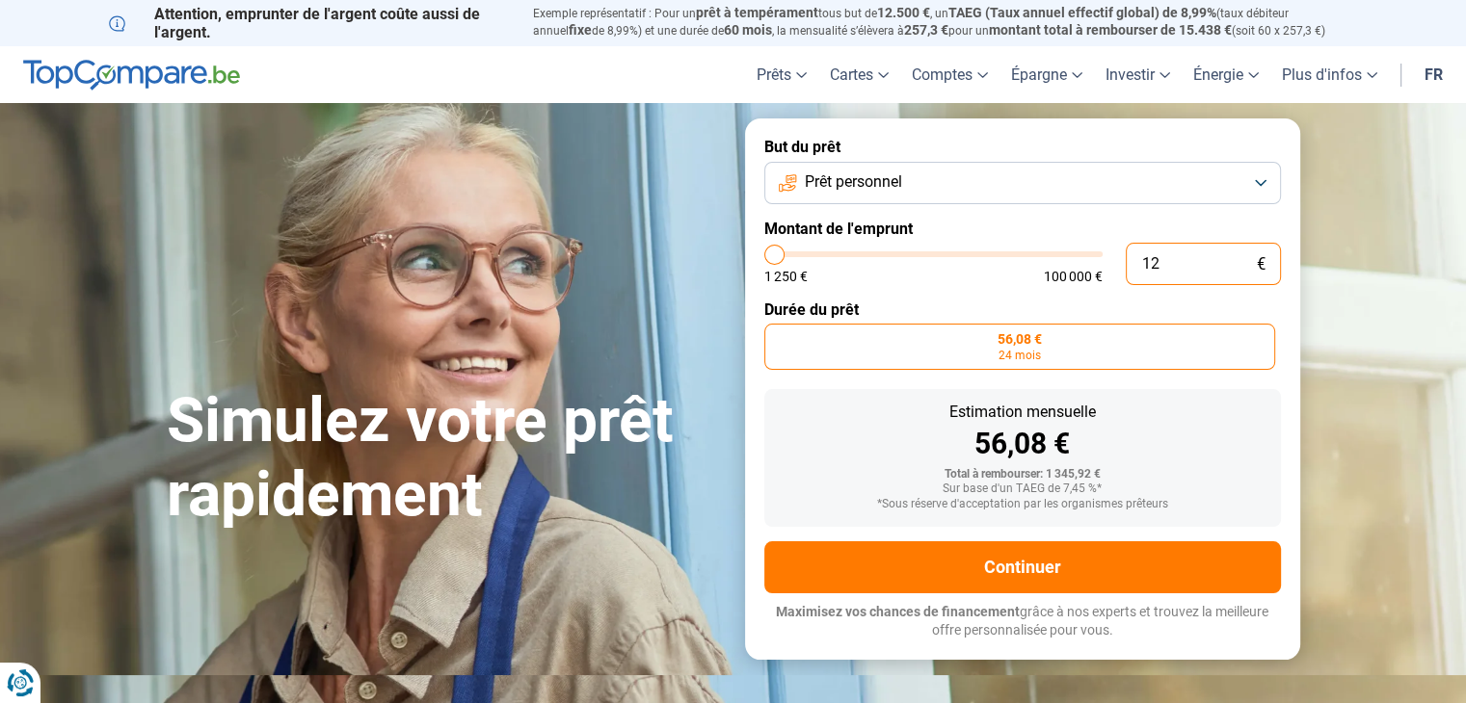
type input "1"
type input "1250"
type input "11"
type input "1250"
type input "115"
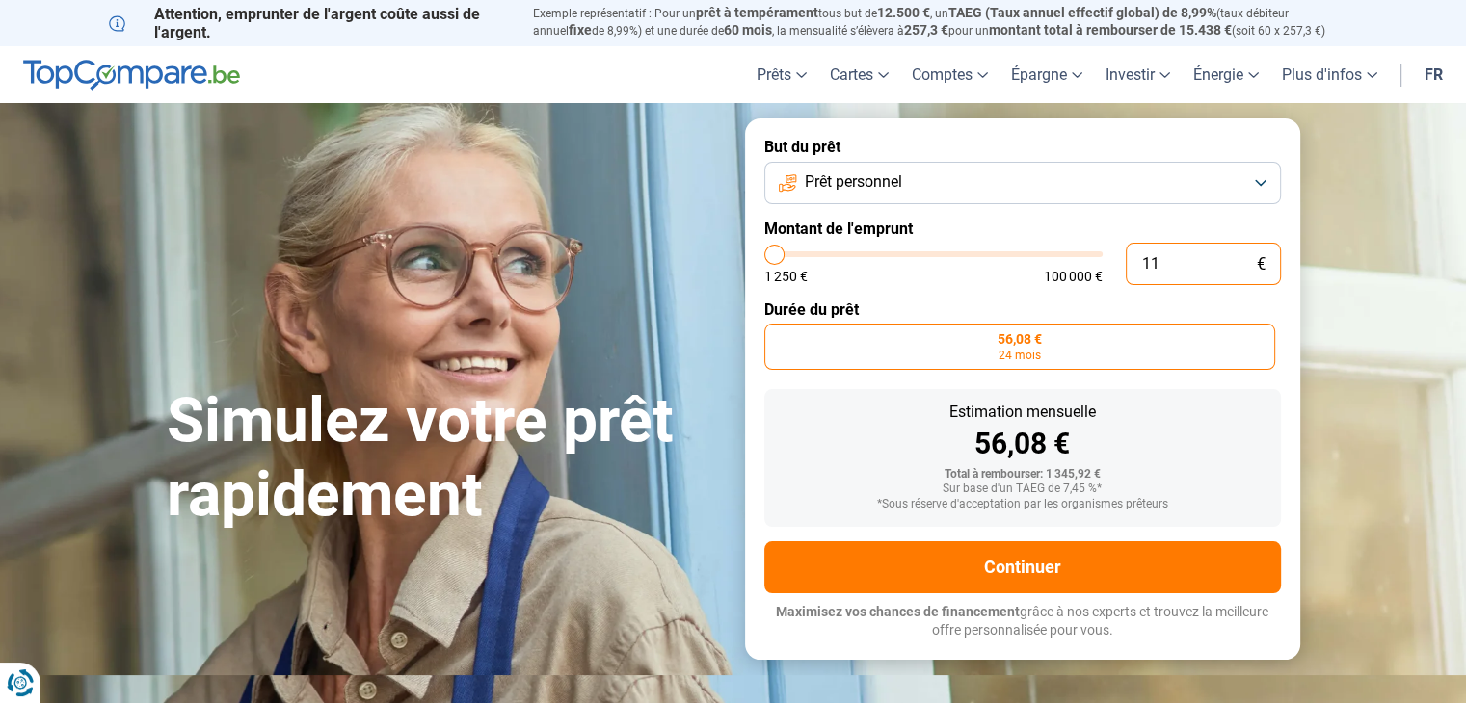
type input "1250"
type input "1 150"
type input "1250"
type input "11 500"
type input "11500"
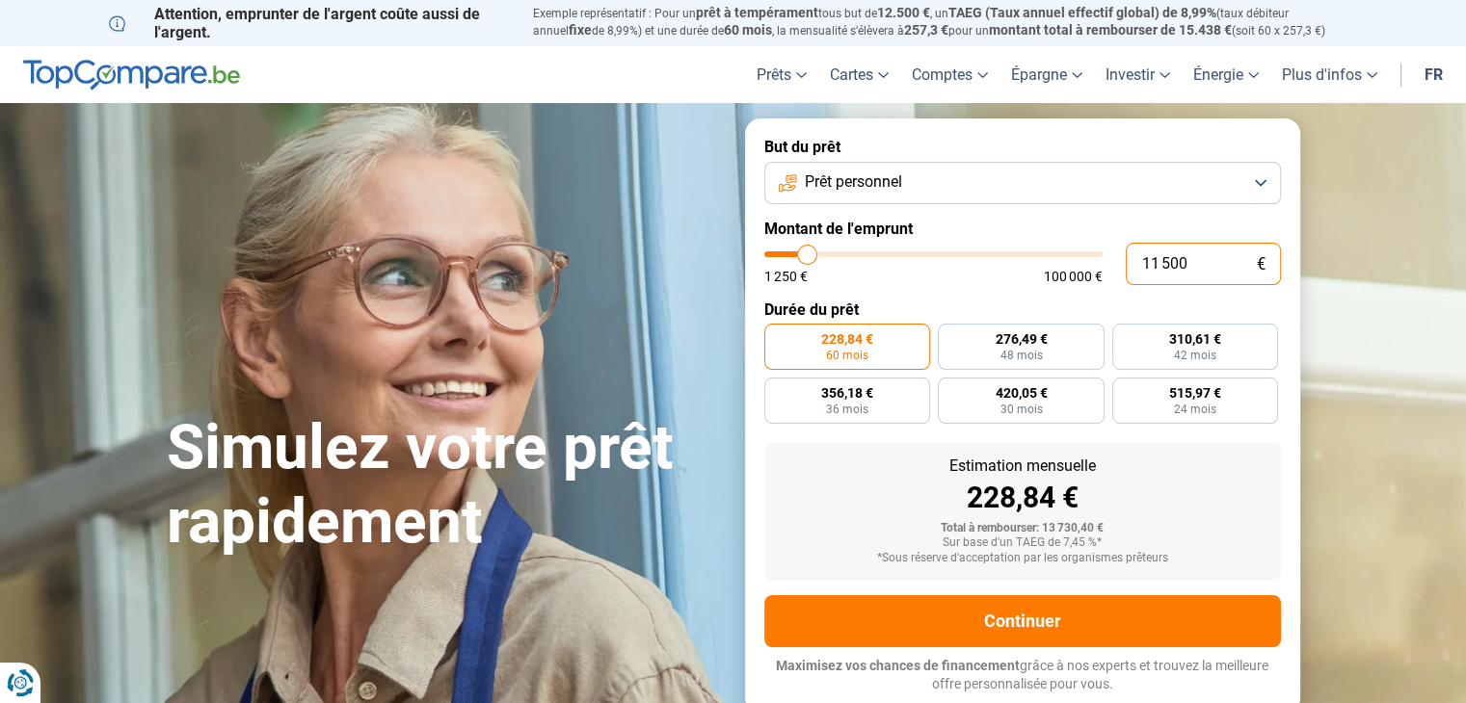
scroll to position [193, 0]
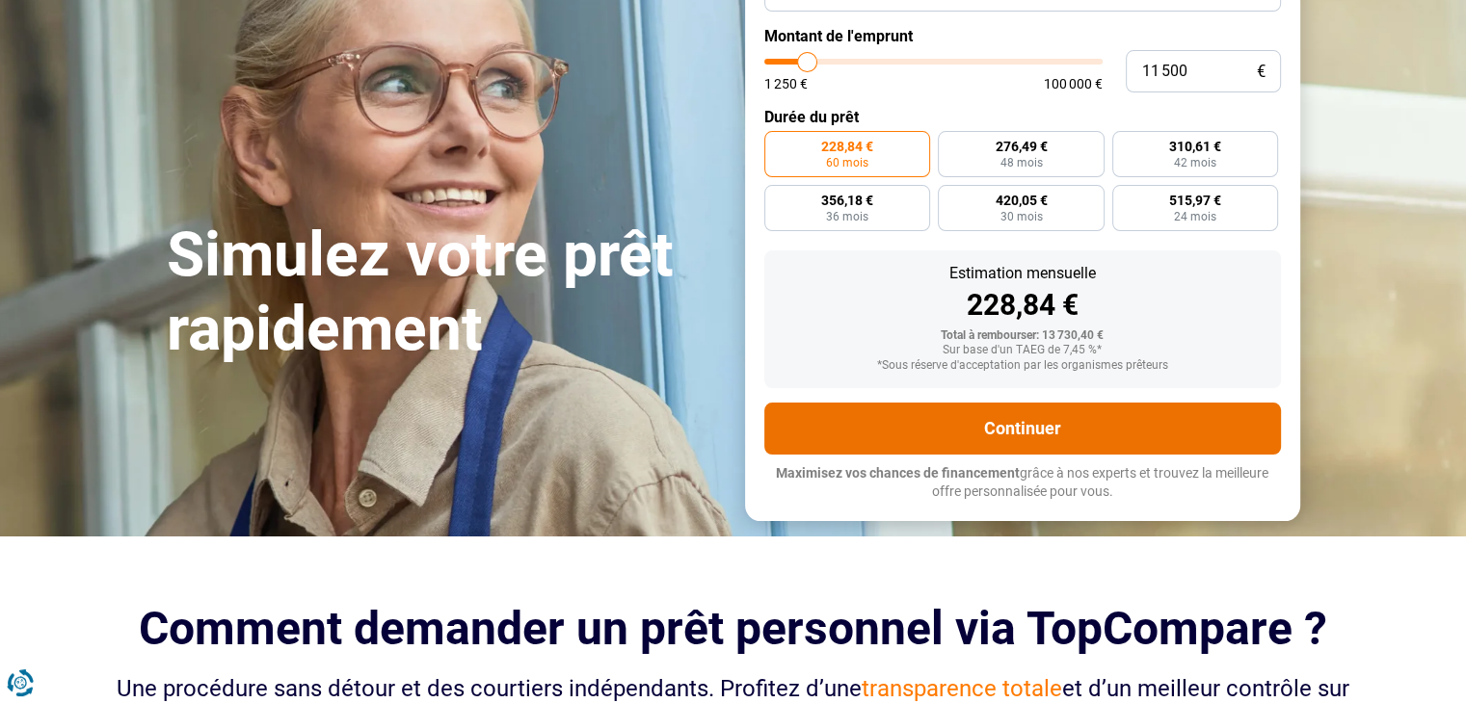
click at [1025, 420] on button "Continuer" at bounding box center [1022, 429] width 517 height 52
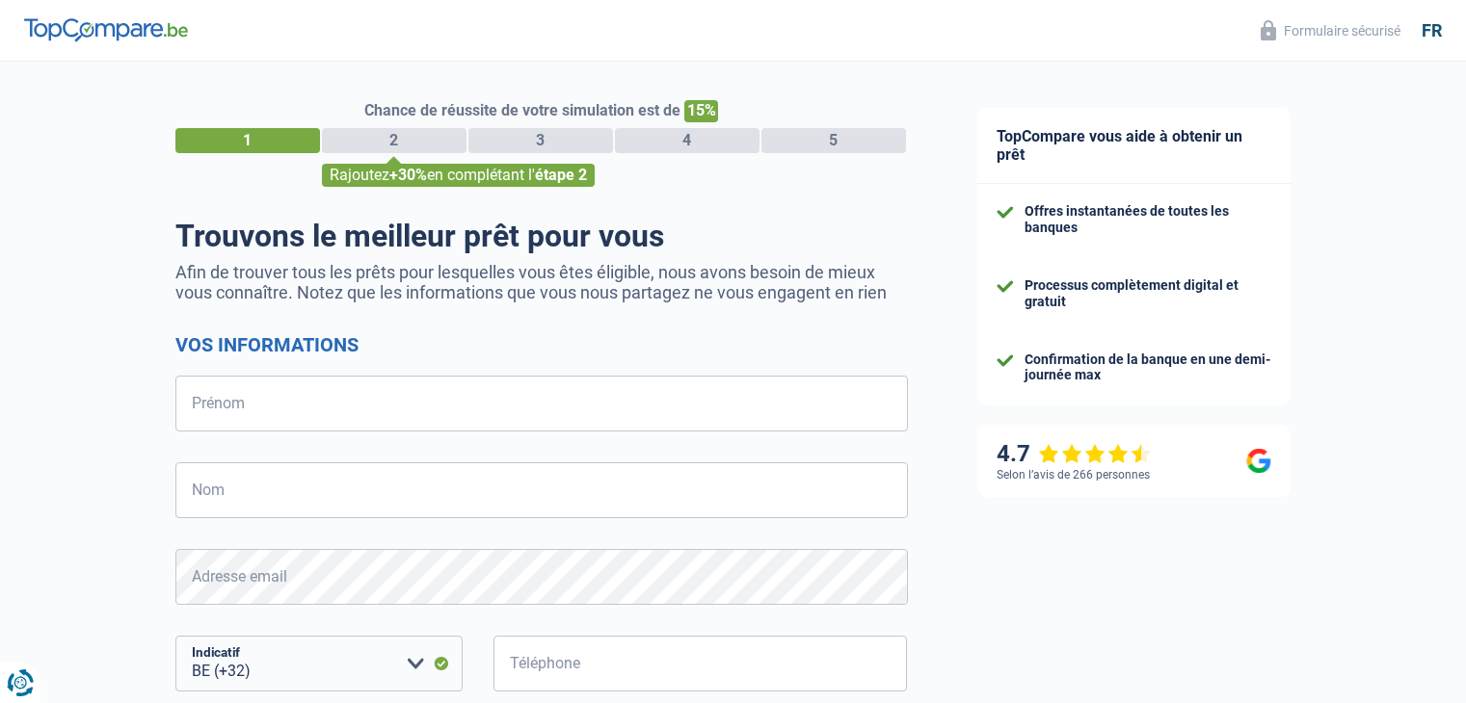
select select "32"
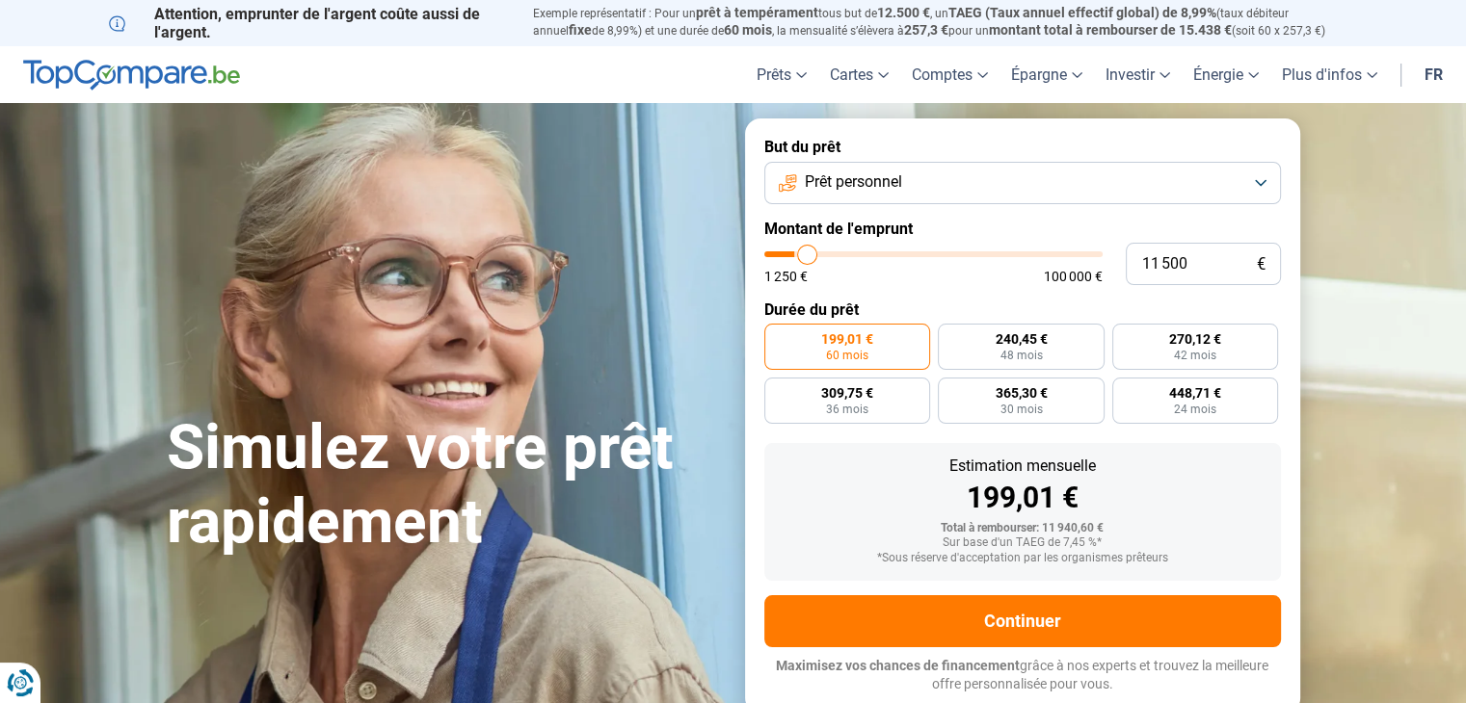
click at [970, 178] on button "Prêt personnel" at bounding box center [1022, 183] width 517 height 42
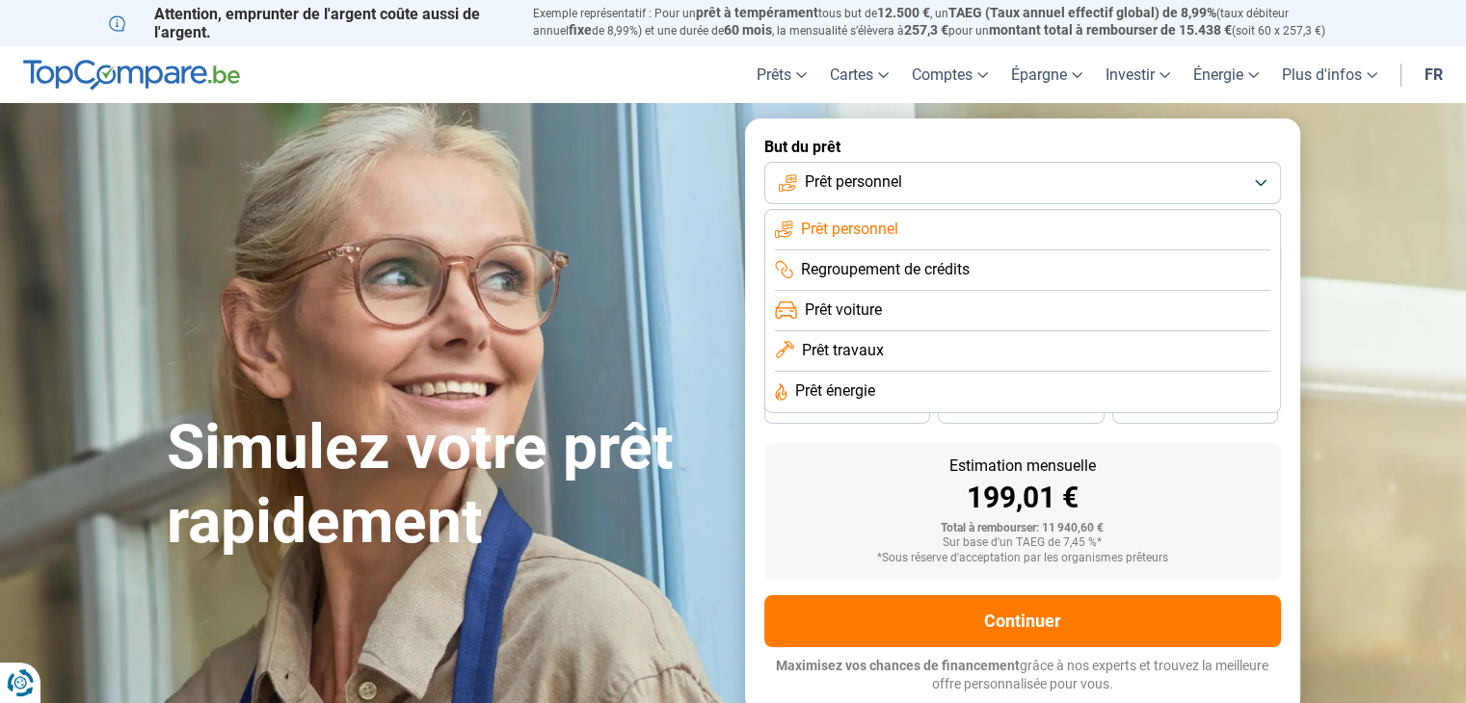
click at [957, 262] on span "Regroupement de crédits" at bounding box center [885, 269] width 169 height 21
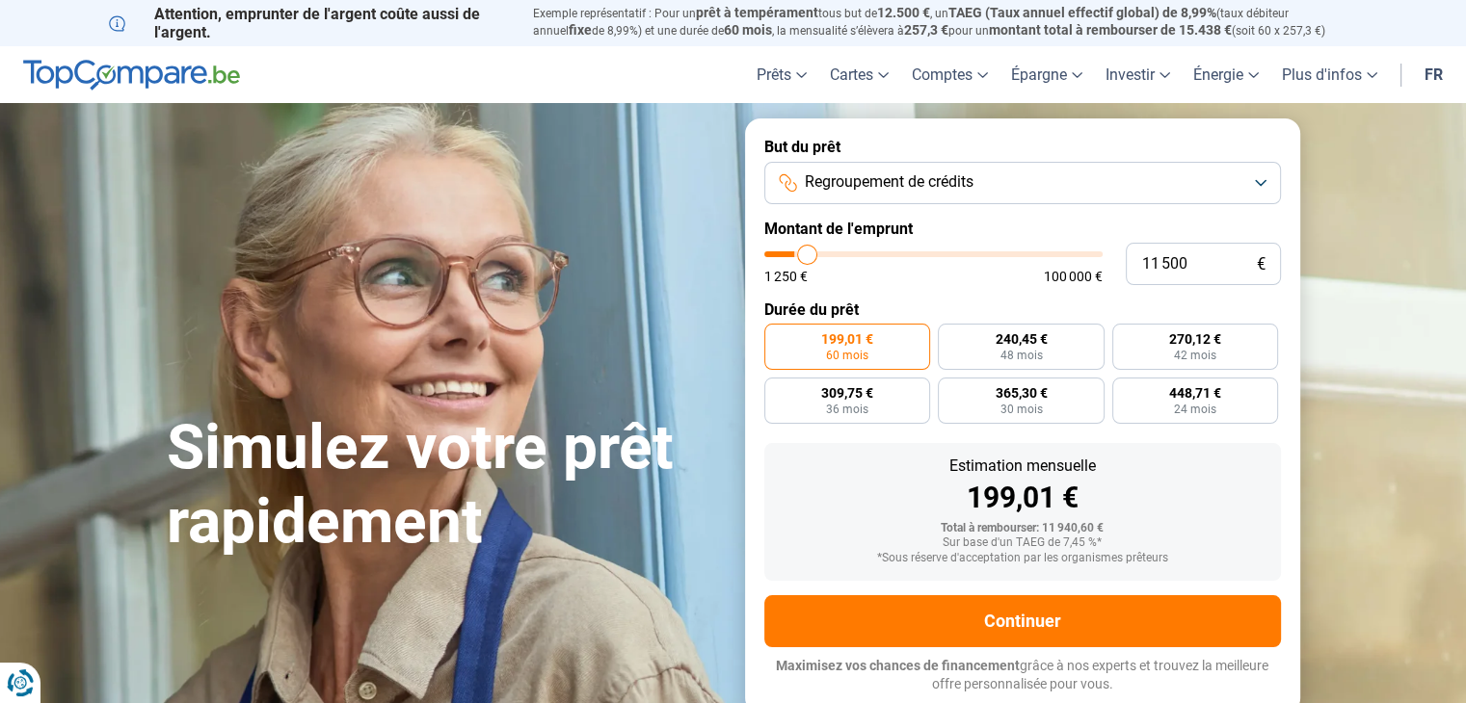
click at [1142, 490] on div "199,01 €" at bounding box center [1023, 498] width 486 height 29
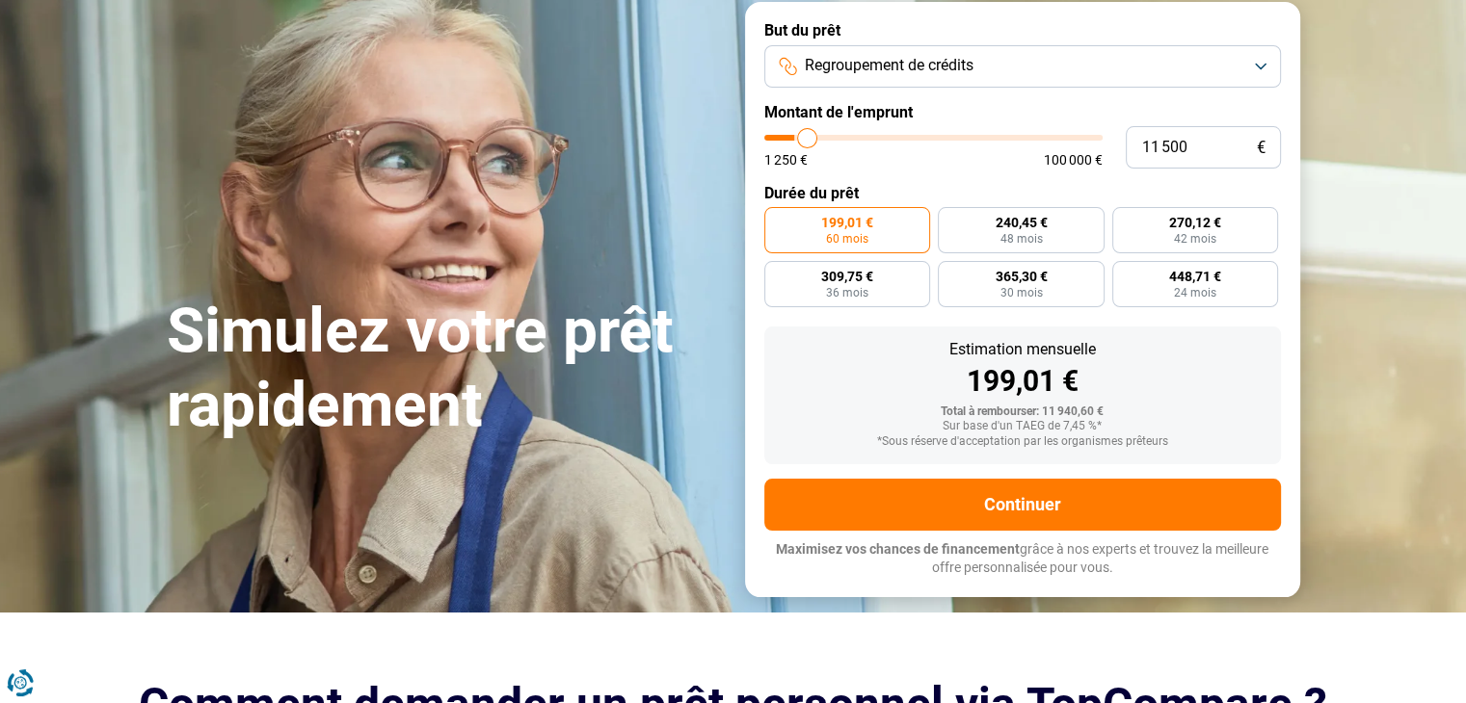
scroll to position [96, 0]
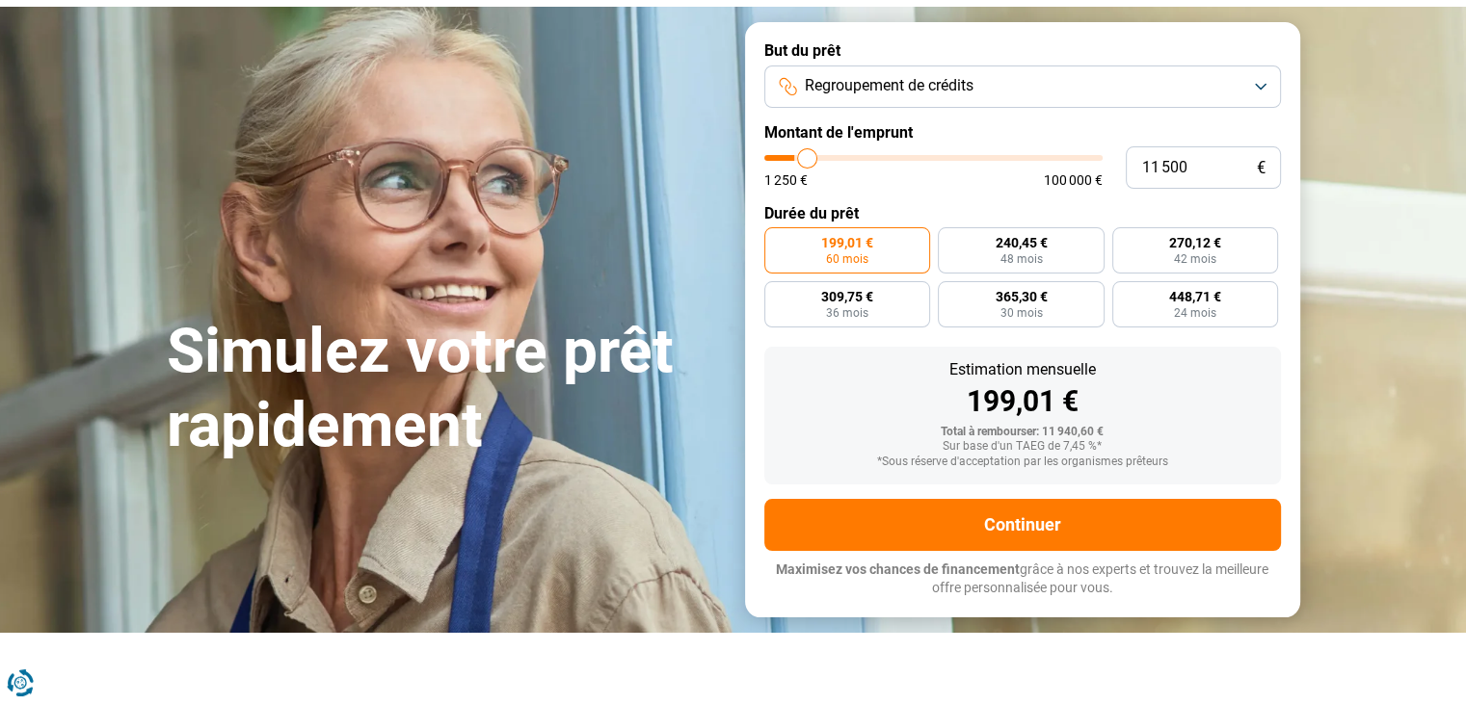
click at [918, 86] on span "Regroupement de crédits" at bounding box center [889, 85] width 169 height 21
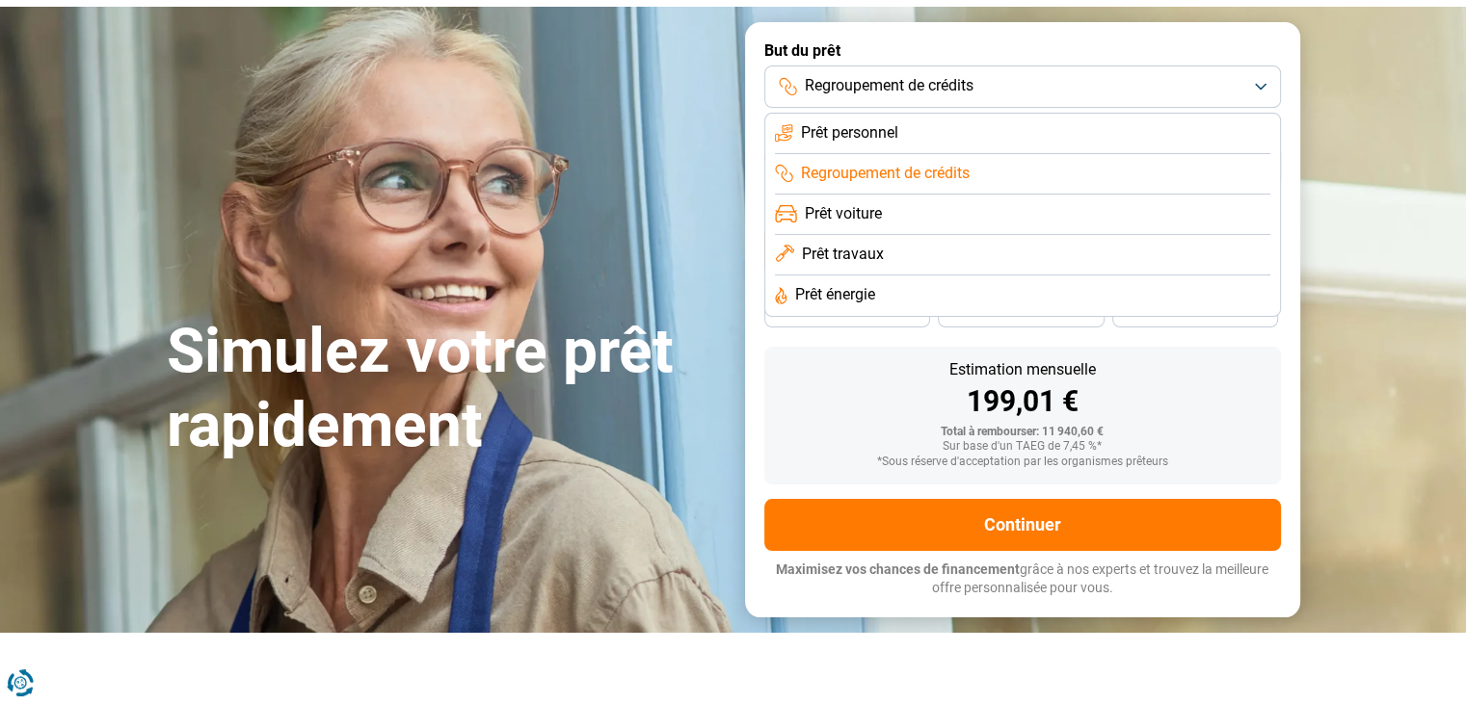
click at [839, 129] on span "Prêt personnel" at bounding box center [849, 132] width 97 height 21
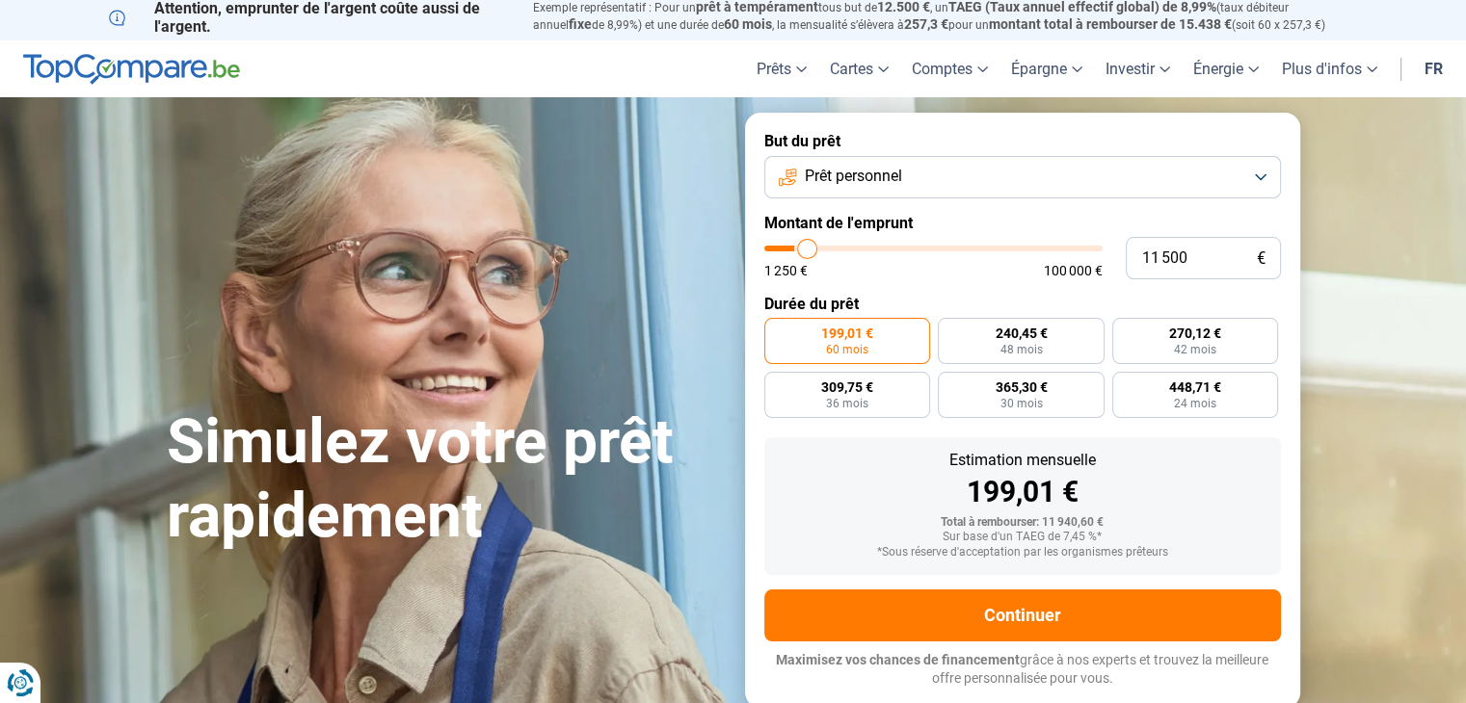
scroll to position [0, 0]
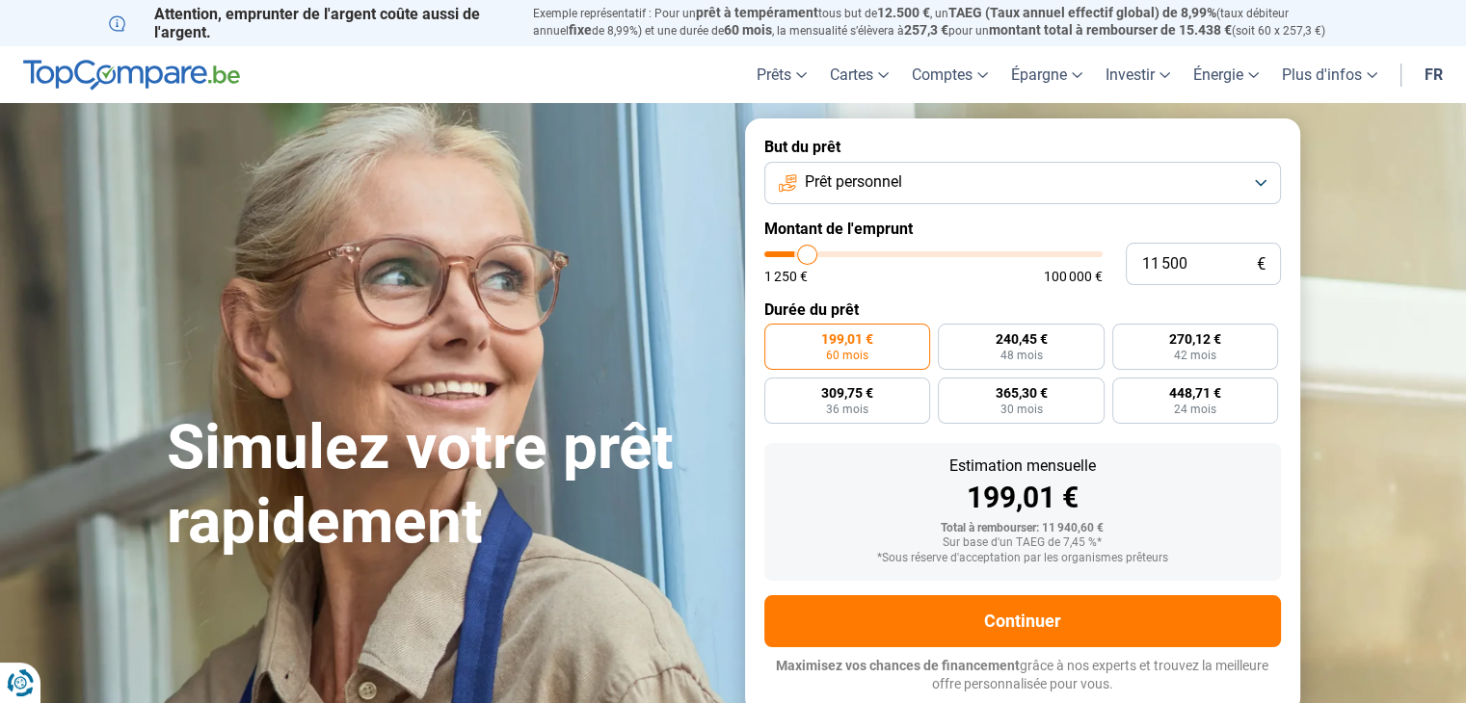
click at [873, 168] on button "Prêt personnel" at bounding box center [1022, 183] width 517 height 42
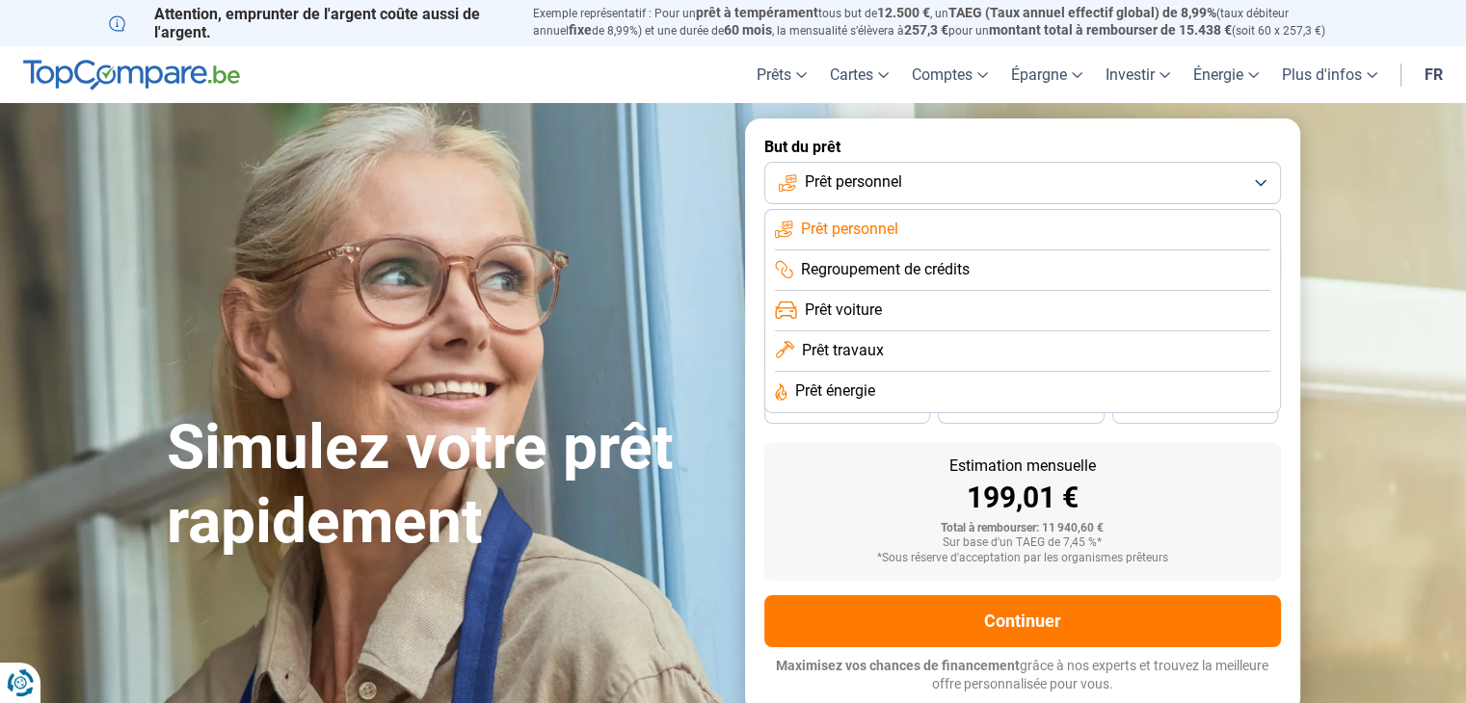
click at [850, 267] on span "Regroupement de crédits" at bounding box center [885, 269] width 169 height 21
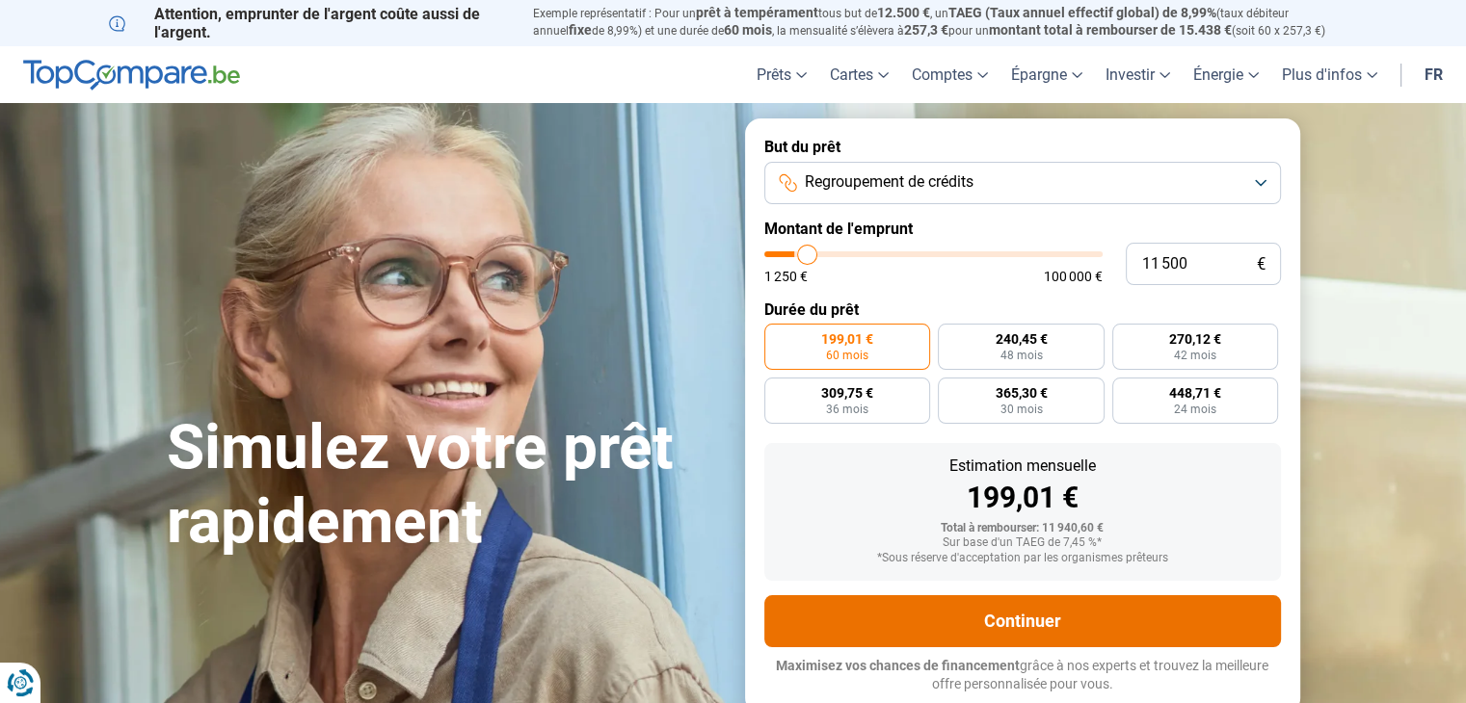
click at [1022, 618] on button "Continuer" at bounding box center [1022, 622] width 517 height 52
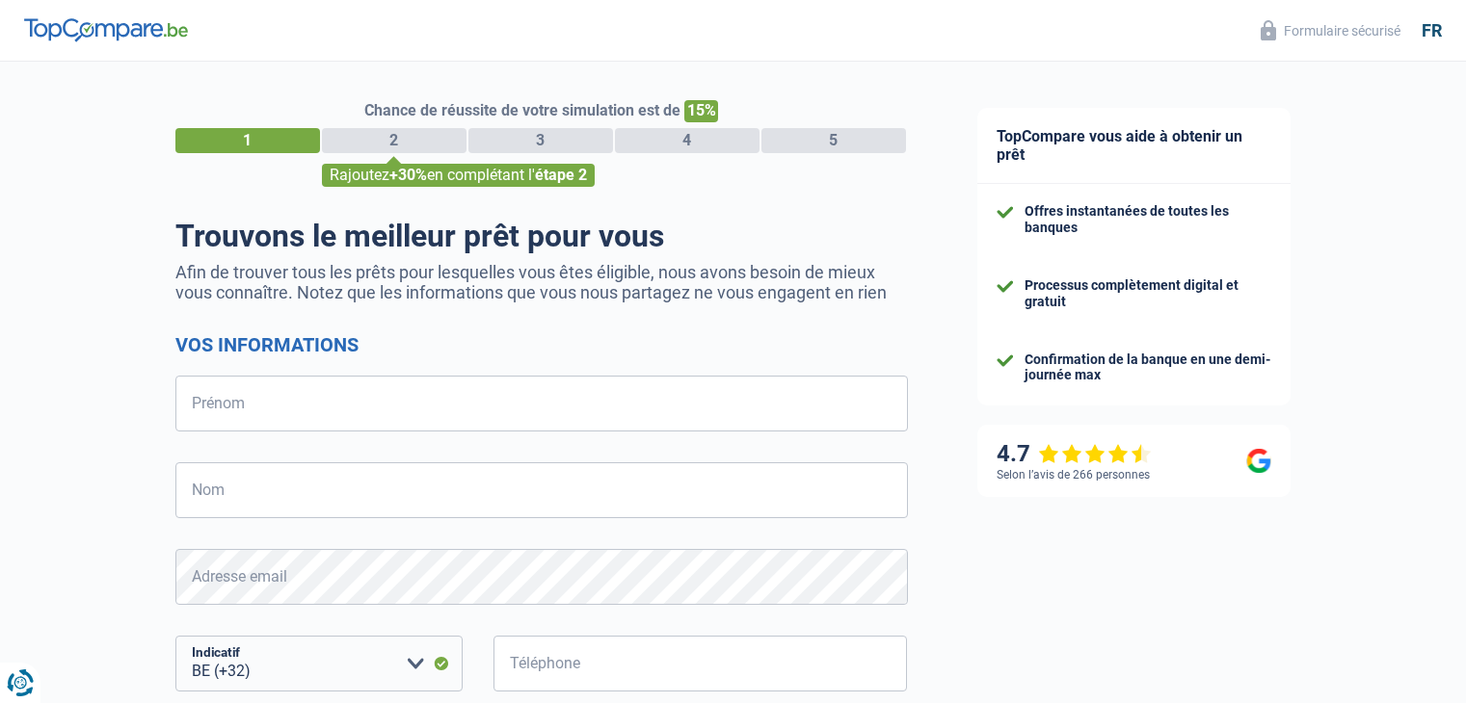
select select "32"
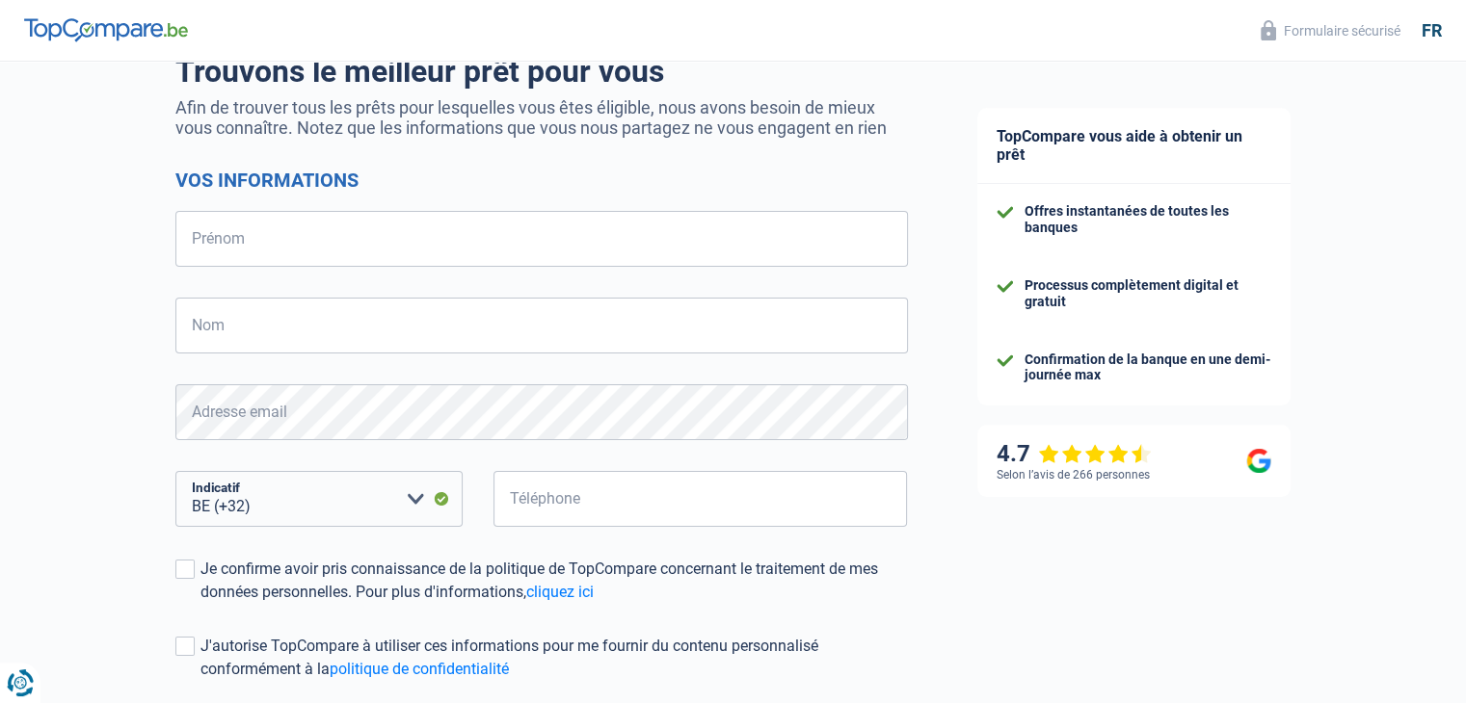
scroll to position [152, 0]
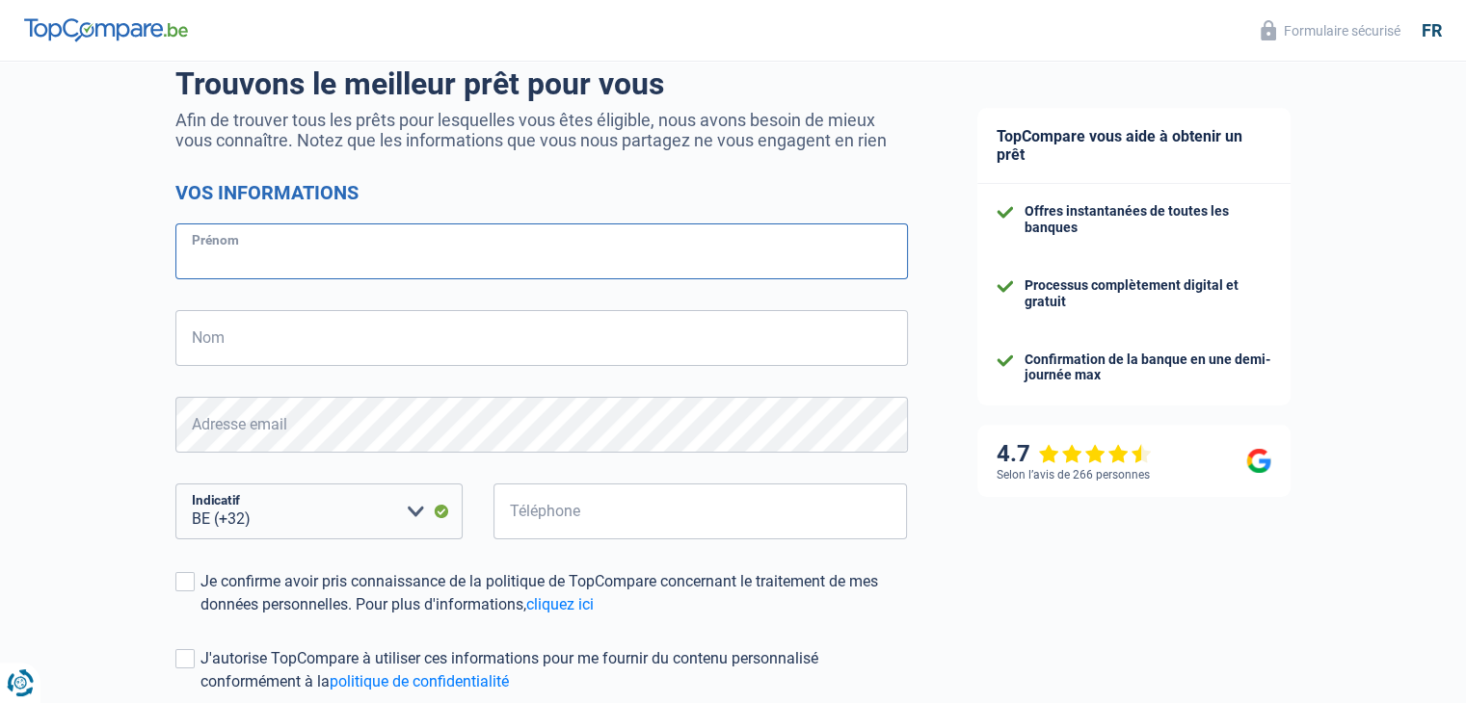
click at [366, 246] on input "Prénom" at bounding box center [541, 252] width 732 height 56
type input "Sylvie"
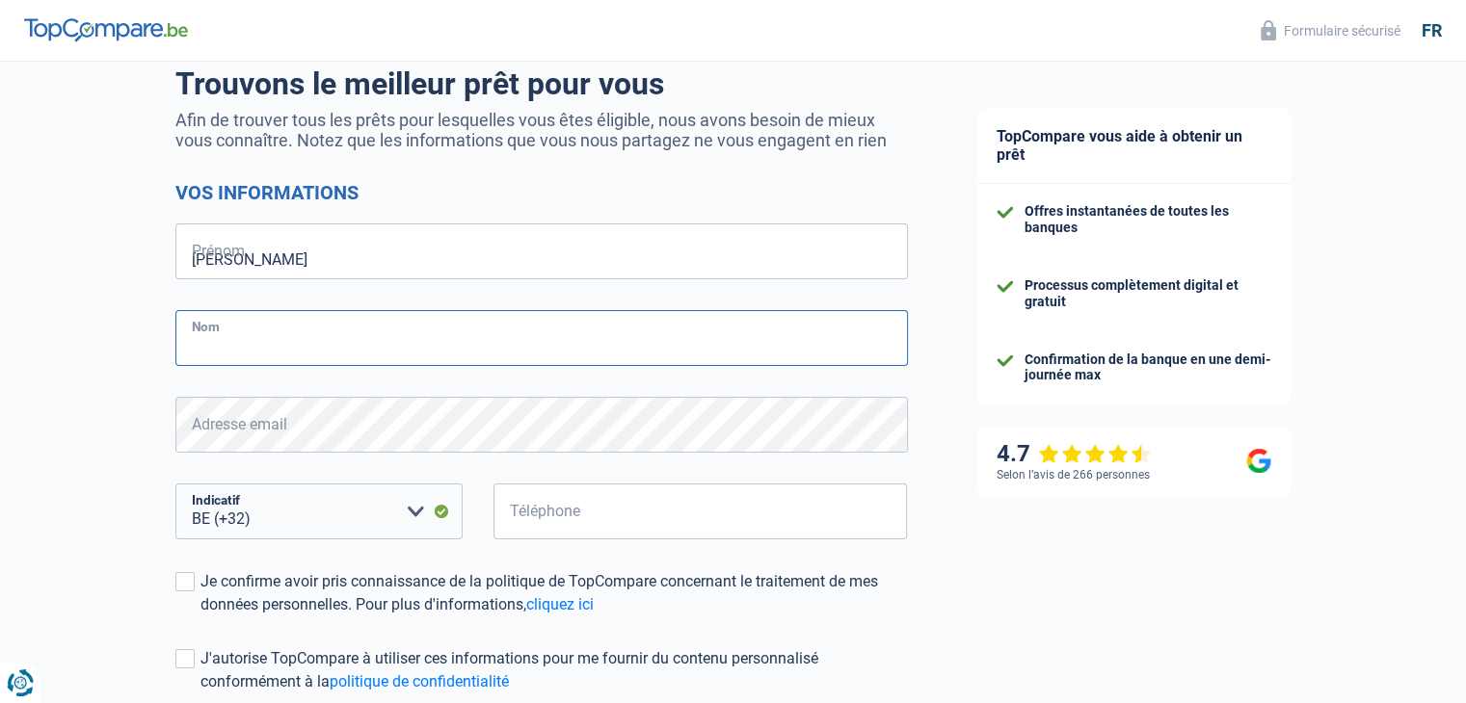
type input "Okkerse"
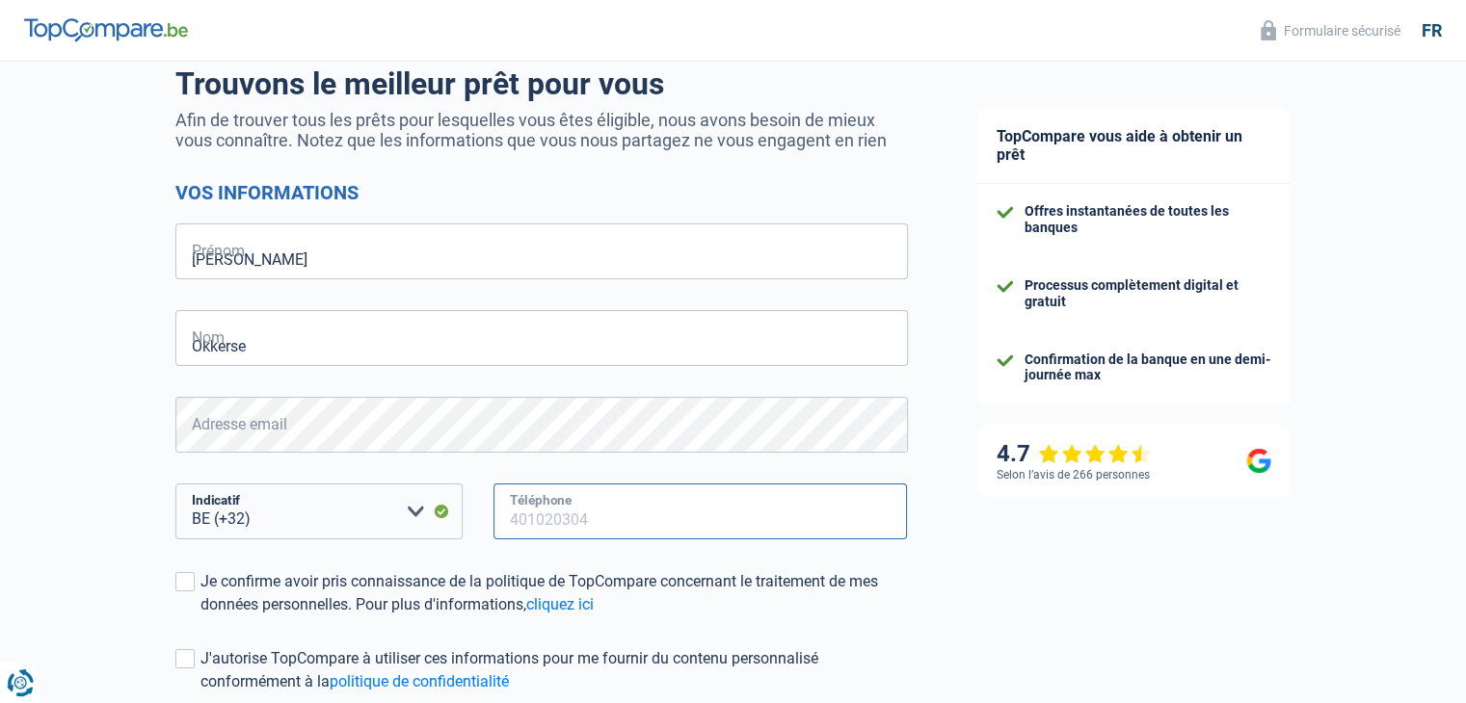
type input "476648320"
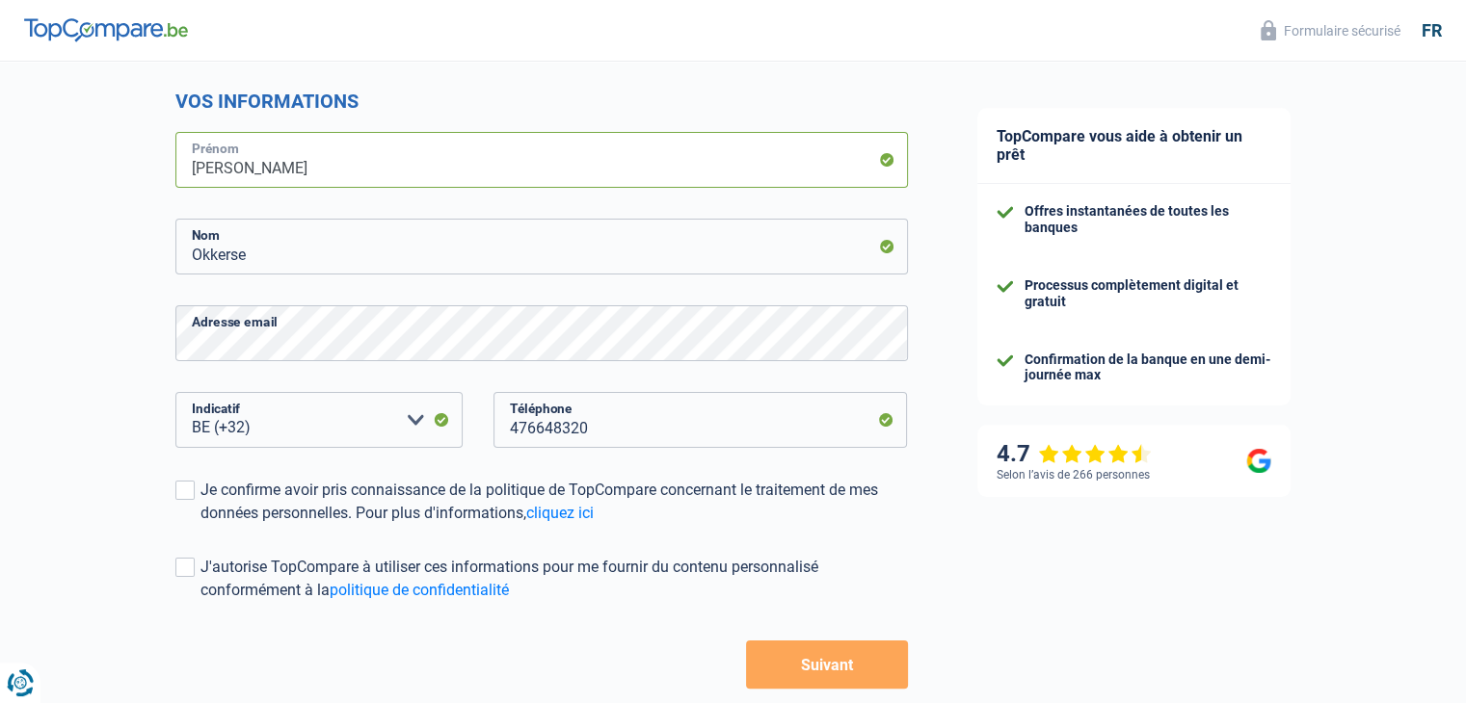
scroll to position [345, 0]
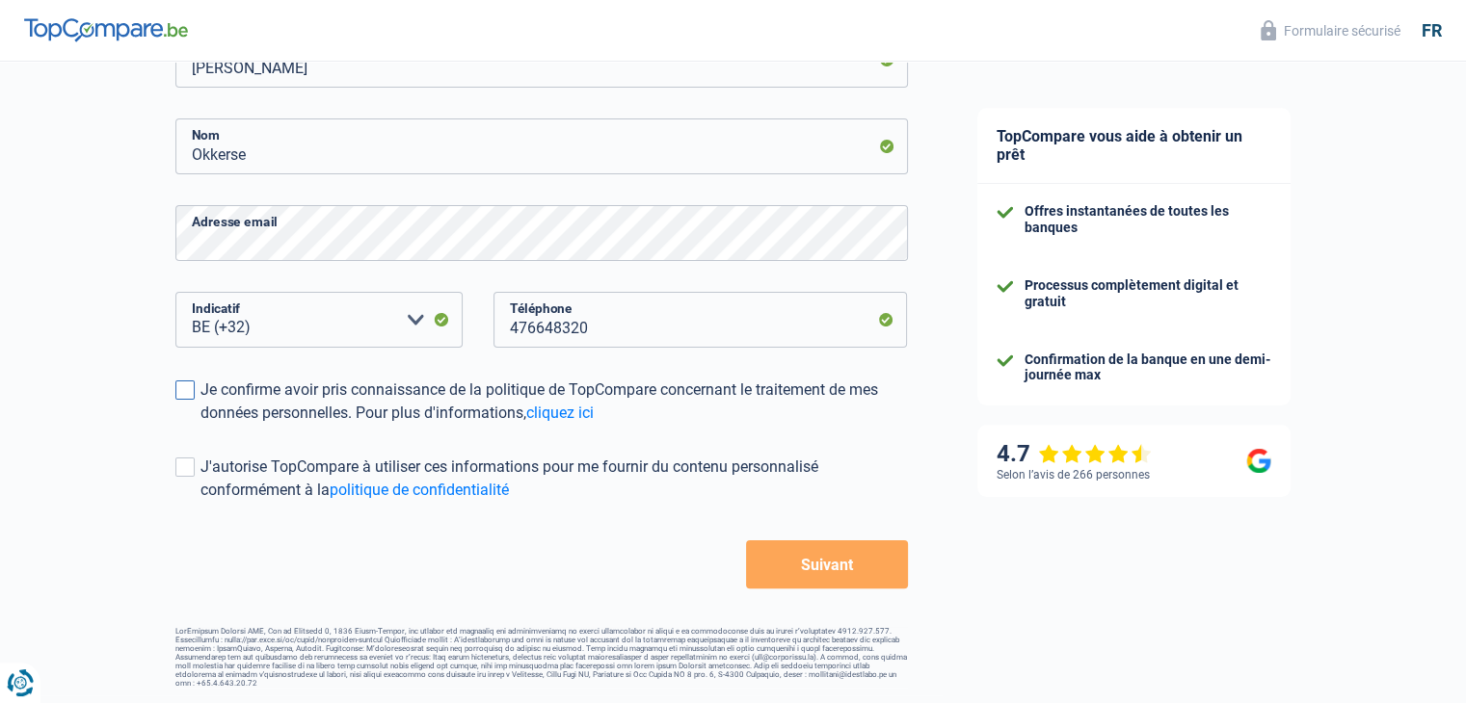
click at [185, 394] on span at bounding box center [184, 390] width 19 height 19
click at [200, 425] on input "Je confirme avoir pris connaissance de la politique de TopCompare concernant le…" at bounding box center [200, 425] width 0 height 0
click at [181, 459] on span at bounding box center [184, 467] width 19 height 19
click at [200, 502] on input "J'autorise TopCompare à utiliser ces informations pour me fournir du contenu pe…" at bounding box center [200, 502] width 0 height 0
click at [818, 561] on button "Suivant" at bounding box center [826, 565] width 161 height 48
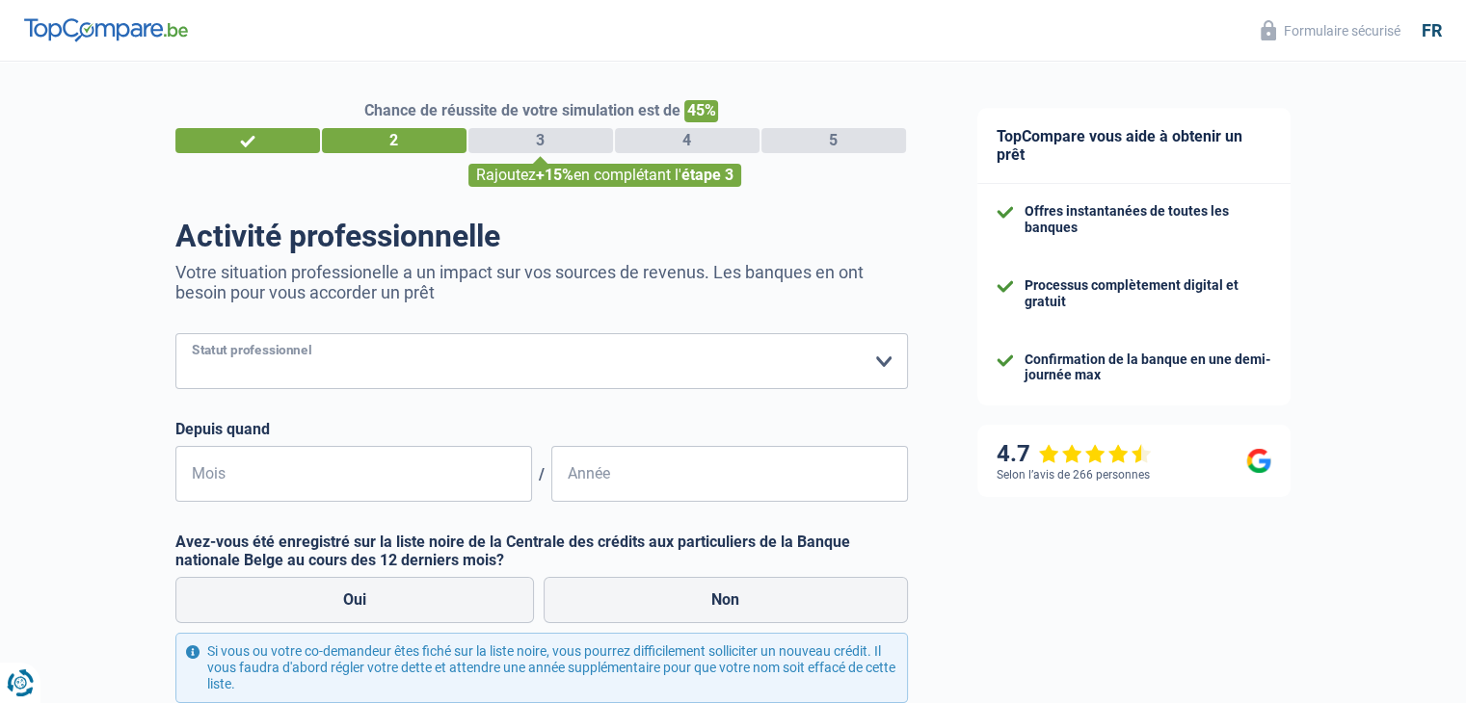
click at [795, 355] on select "Ouvrier Employé privé Employé public Invalide Indépendant Pensionné Chômeur Mut…" at bounding box center [541, 361] width 732 height 56
select select "mutuality"
click at [175, 334] on select "Ouvrier Employé privé Employé public Invalide Indépendant Pensionné Chômeur Mut…" at bounding box center [541, 361] width 732 height 56
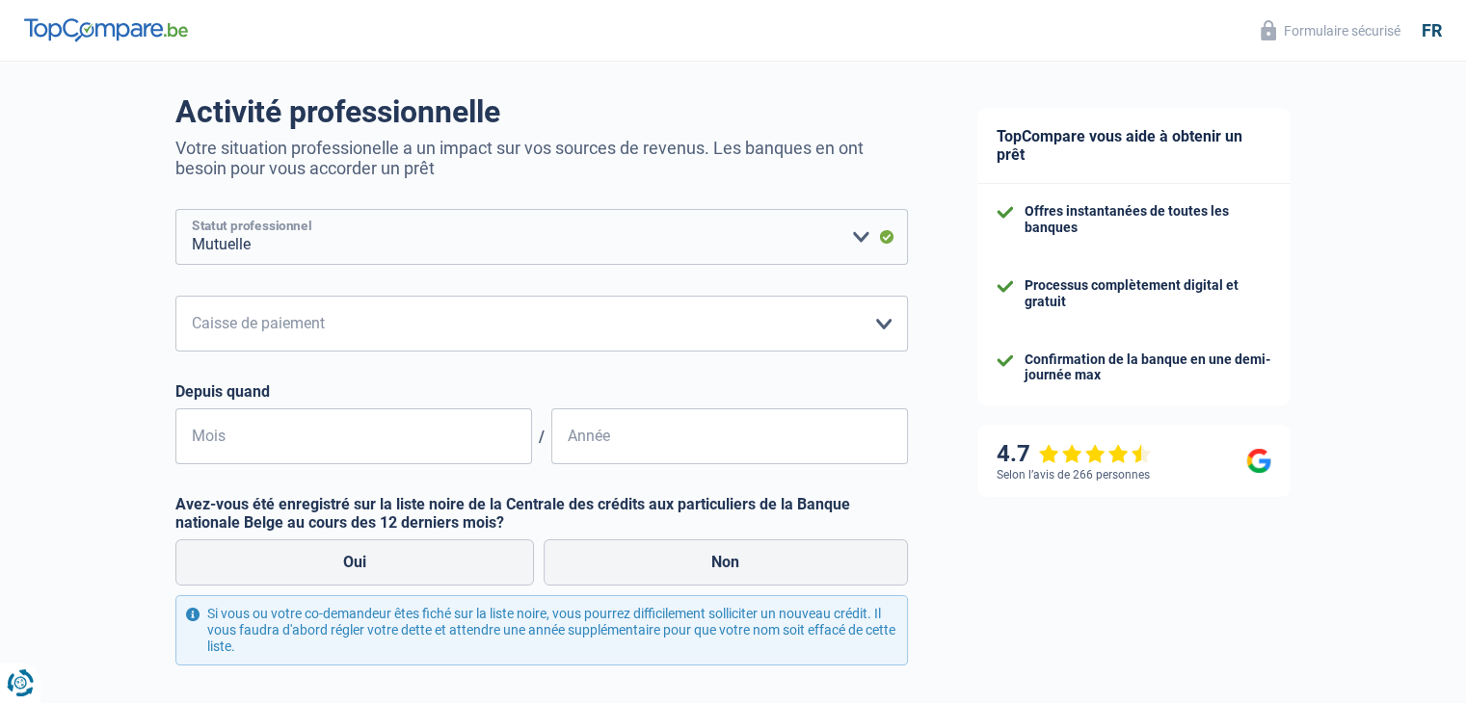
scroll to position [193, 0]
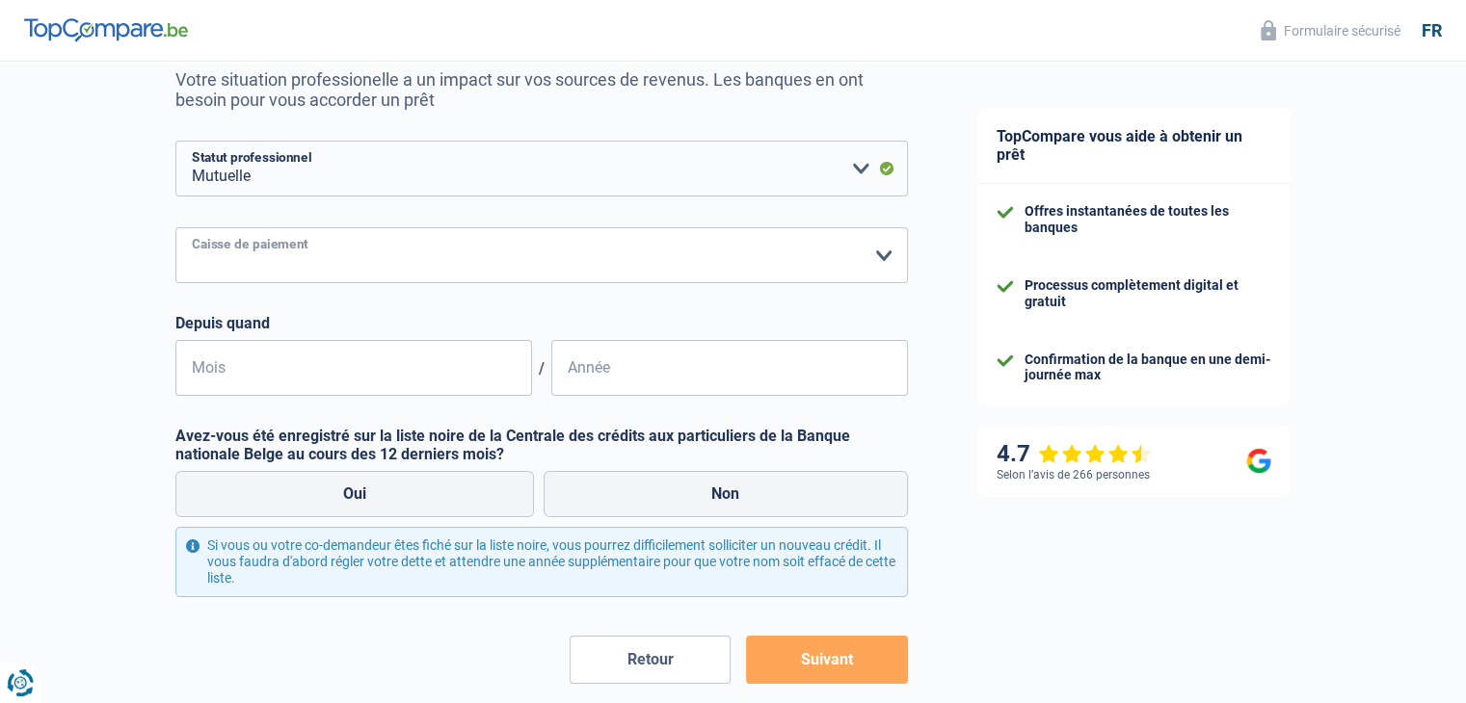
click at [585, 260] on select "Mutualité Chrétienne Mutualité Socialiste (Solidaris) SPF Sécurité Sociale Unio…" at bounding box center [541, 255] width 732 height 56
select select "solidaris"
click at [175, 228] on select "Mutualité Chrétienne Mutualité Socialiste (Solidaris) SPF Sécurité Sociale Unio…" at bounding box center [541, 255] width 732 height 56
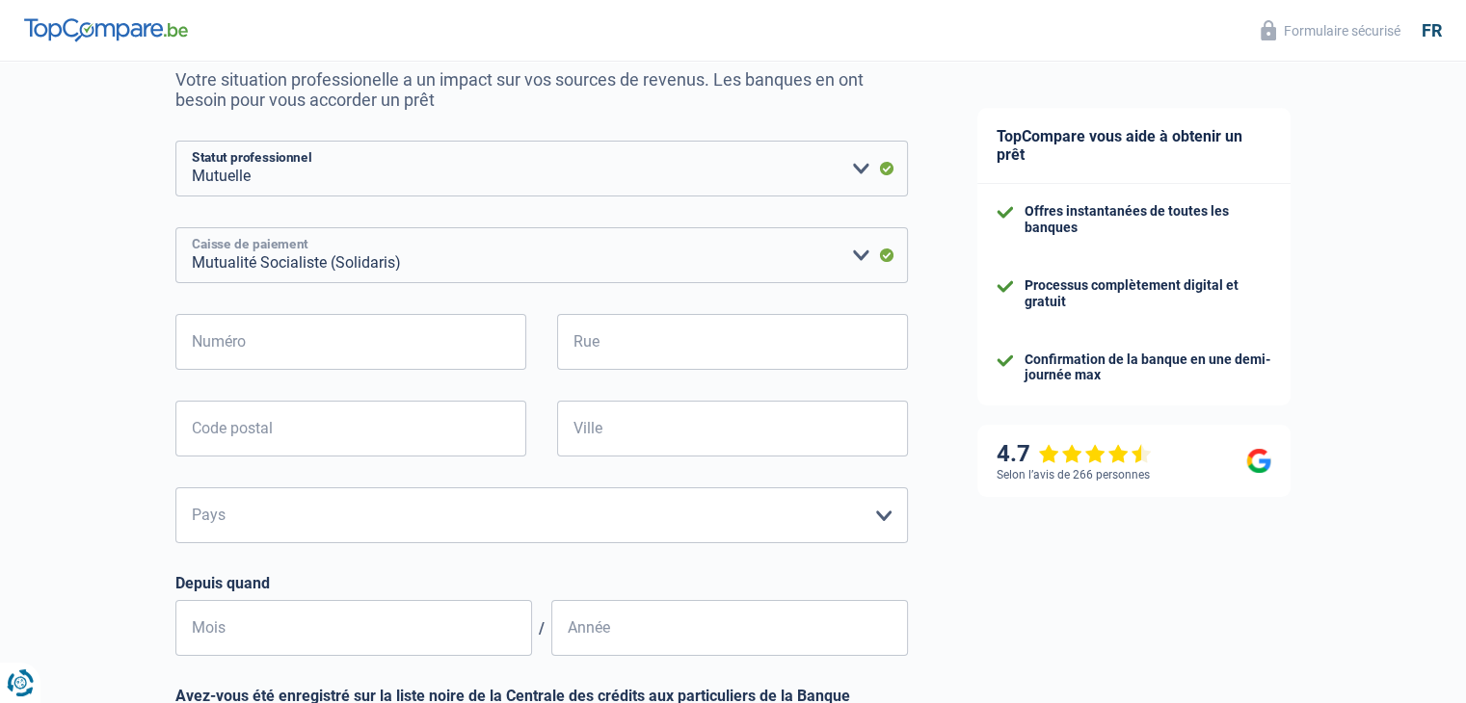
scroll to position [289, 0]
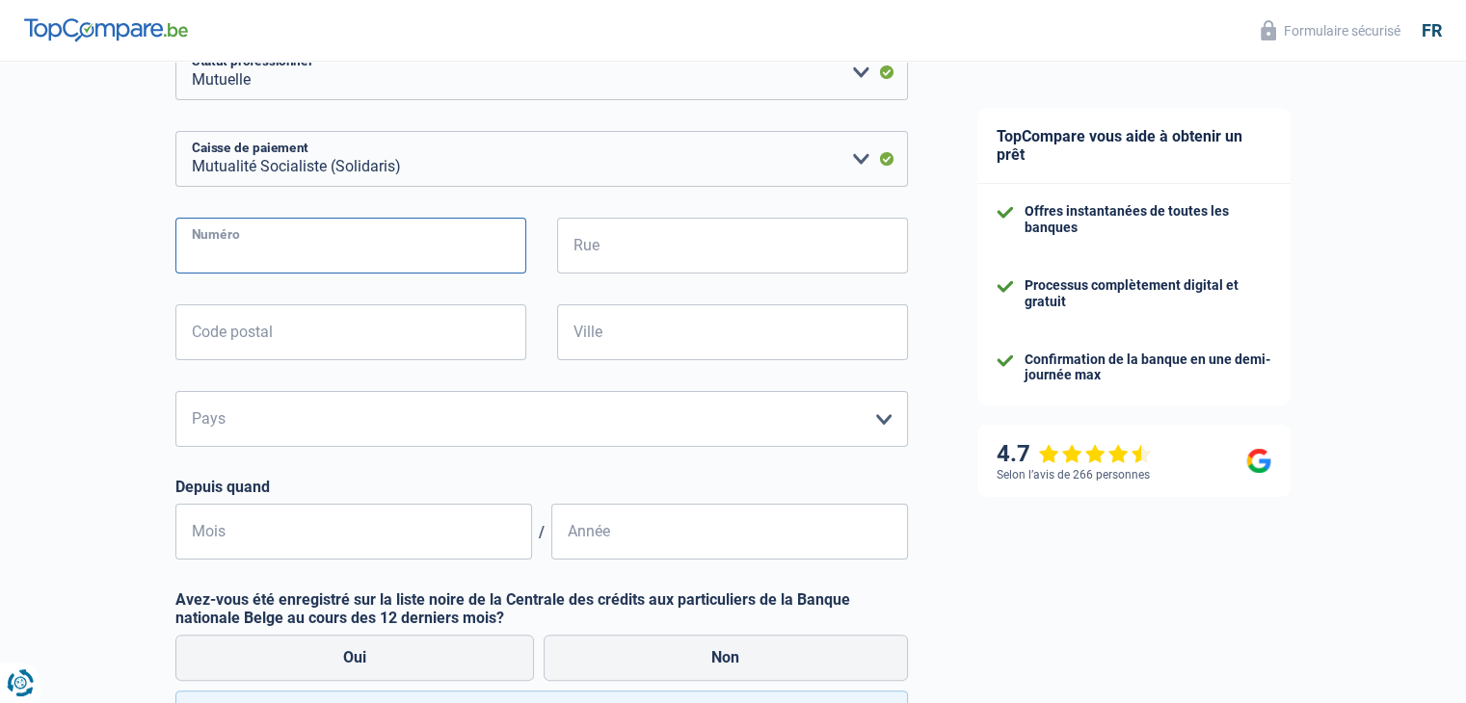
click at [374, 249] on input "Numéro" at bounding box center [350, 246] width 351 height 56
type input "15"
type input "Rue Alvaux 15"
type input "5081"
type input "Meux"
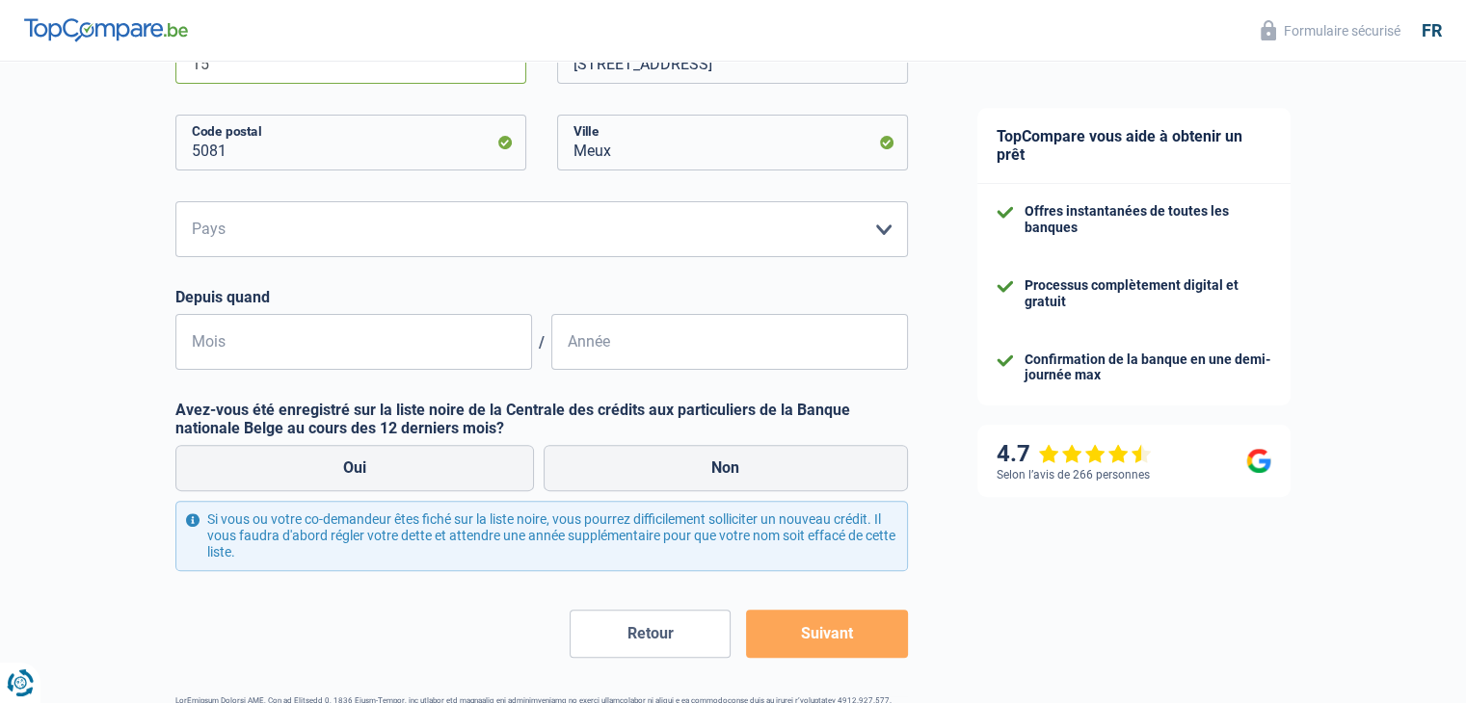
scroll to position [482, 0]
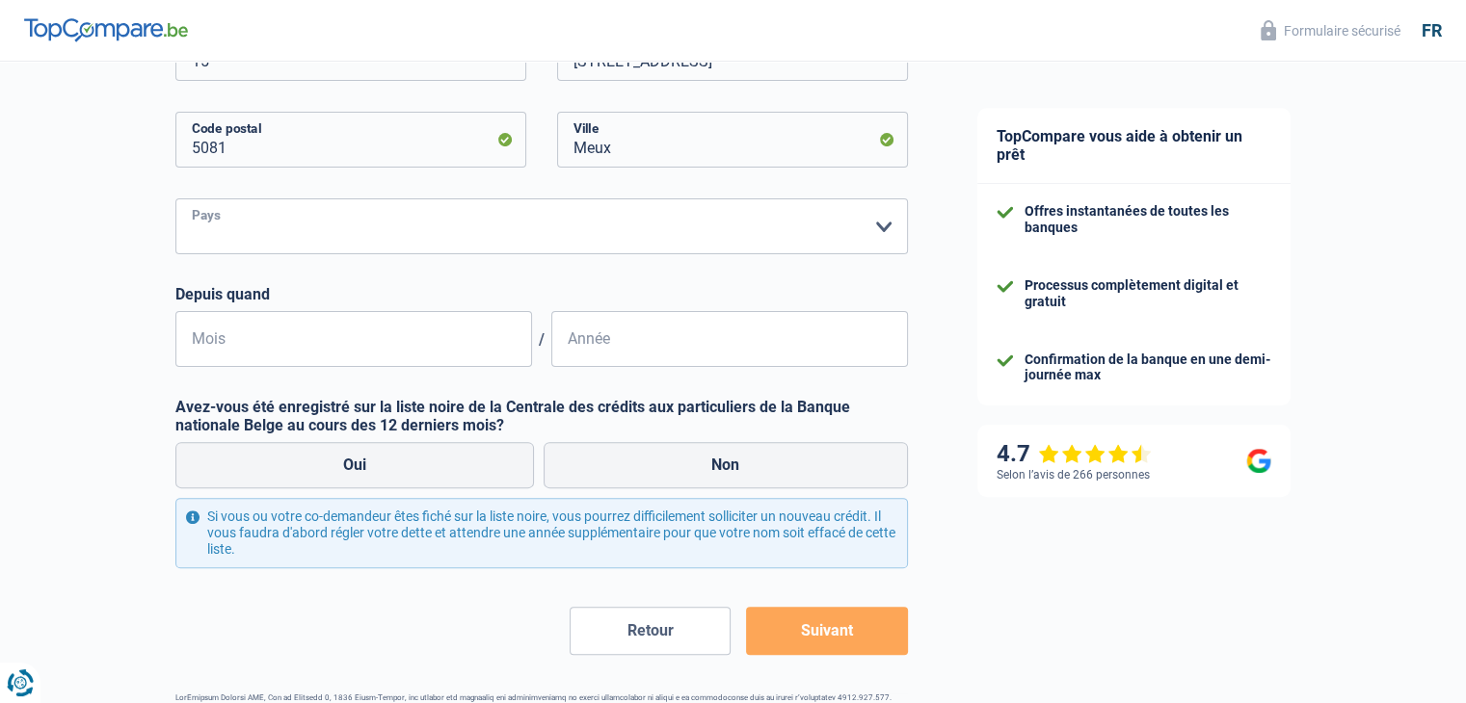
click at [436, 226] on select "Belgique Luxembourg Veuillez sélectionner une option" at bounding box center [541, 227] width 732 height 56
select select "BE"
click at [175, 199] on select "Belgique Luxembourg Veuillez sélectionner une option" at bounding box center [541, 227] width 732 height 56
click at [385, 339] on input "Mois" at bounding box center [353, 339] width 357 height 56
type input "01"
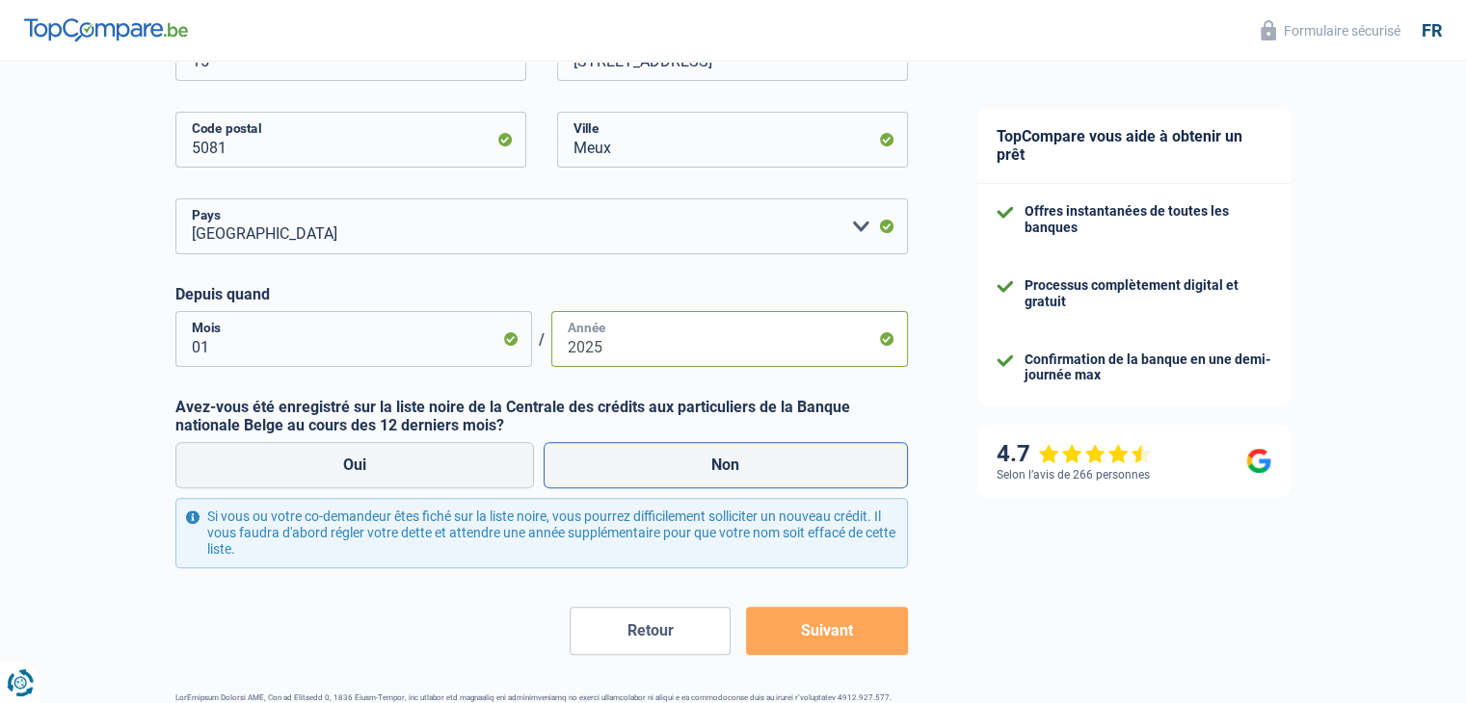
type input "2025"
click at [724, 459] on label "Non" at bounding box center [726, 465] width 364 height 46
click at [724, 459] on input "Non" at bounding box center [726, 465] width 364 height 46
radio input "true"
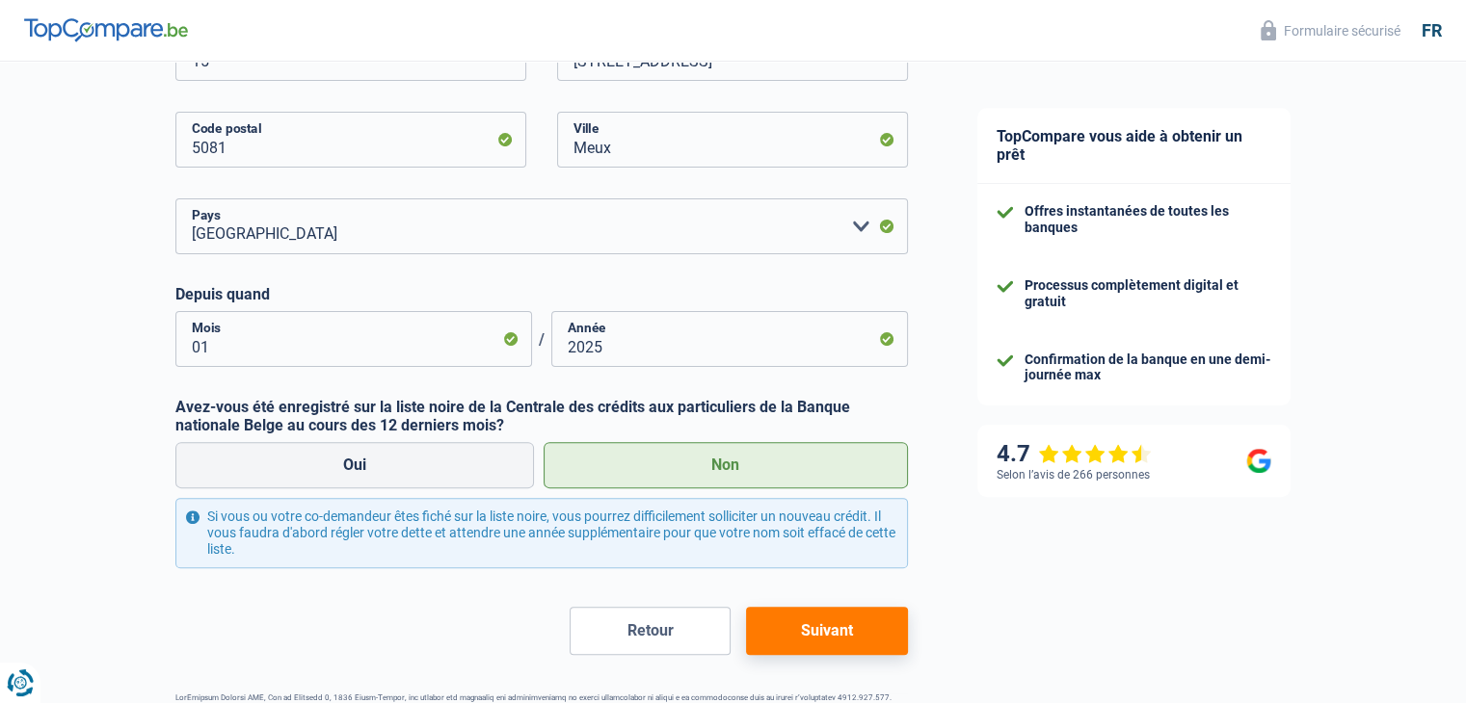
click at [852, 634] on button "Suivant" at bounding box center [826, 631] width 161 height 48
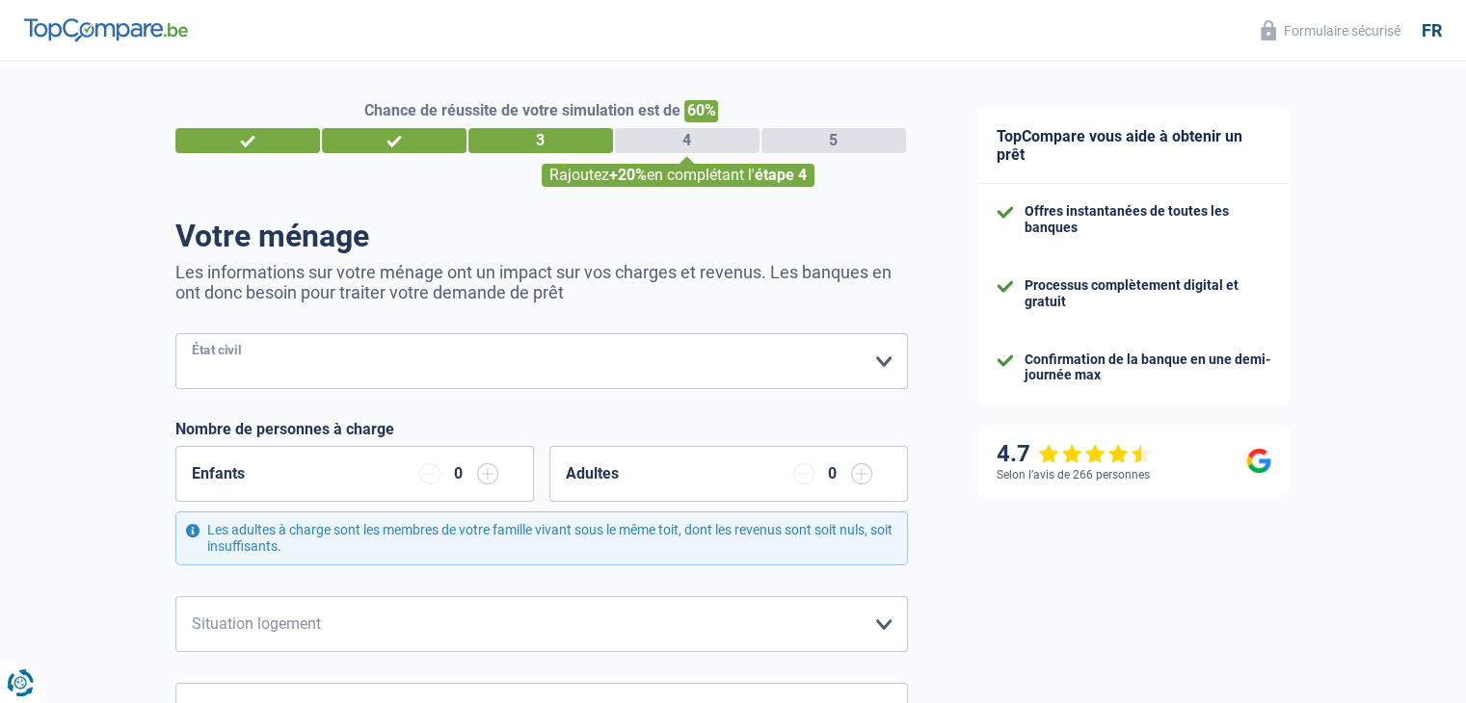
click at [705, 359] on select "Célibataire Marié(e) Cohabitant(e) légal(e) Divorcé(e) Veuf(ve) Séparé (de fait…" at bounding box center [541, 361] width 732 height 56
select select "divorced"
click at [175, 334] on select "Célibataire Marié(e) Cohabitant(e) légal(e) Divorcé(e) Veuf(ve) Séparé (de fait…" at bounding box center [541, 361] width 732 height 56
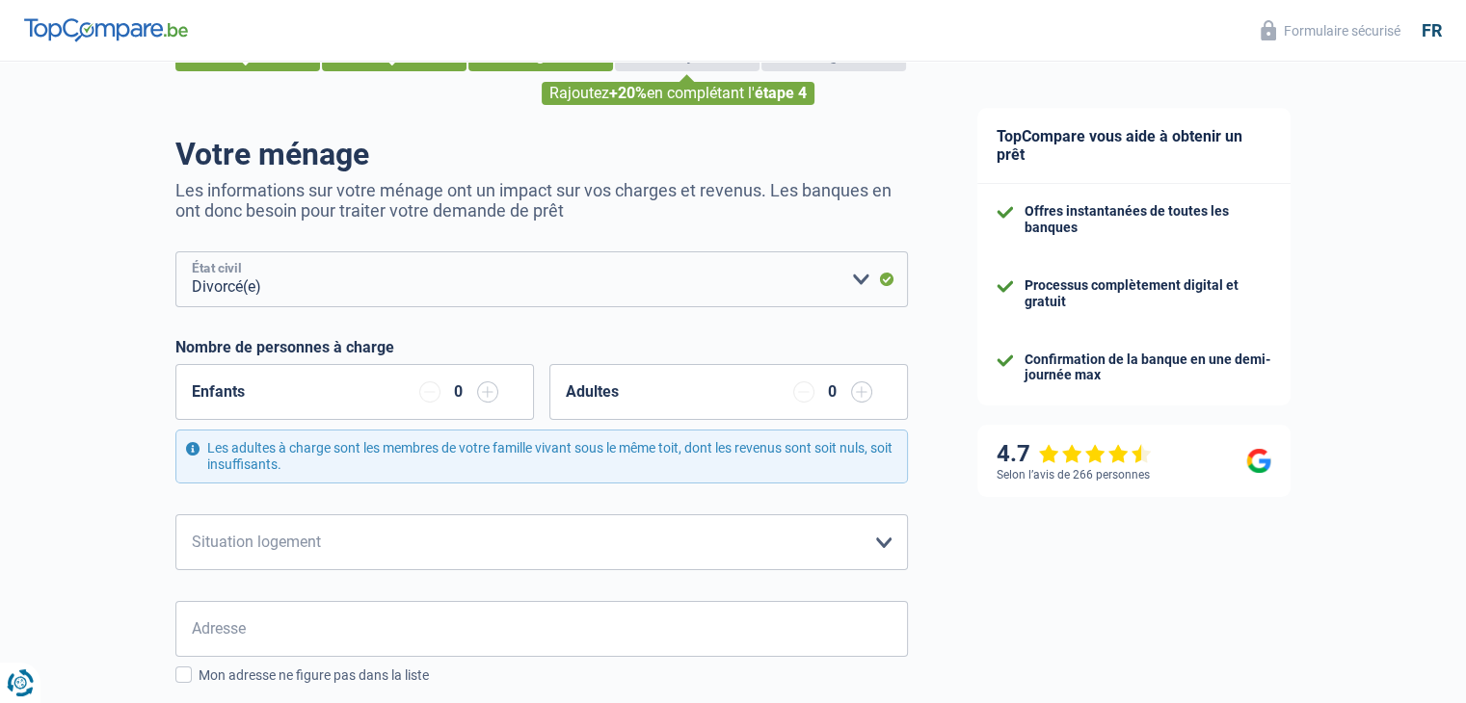
scroll to position [289, 0]
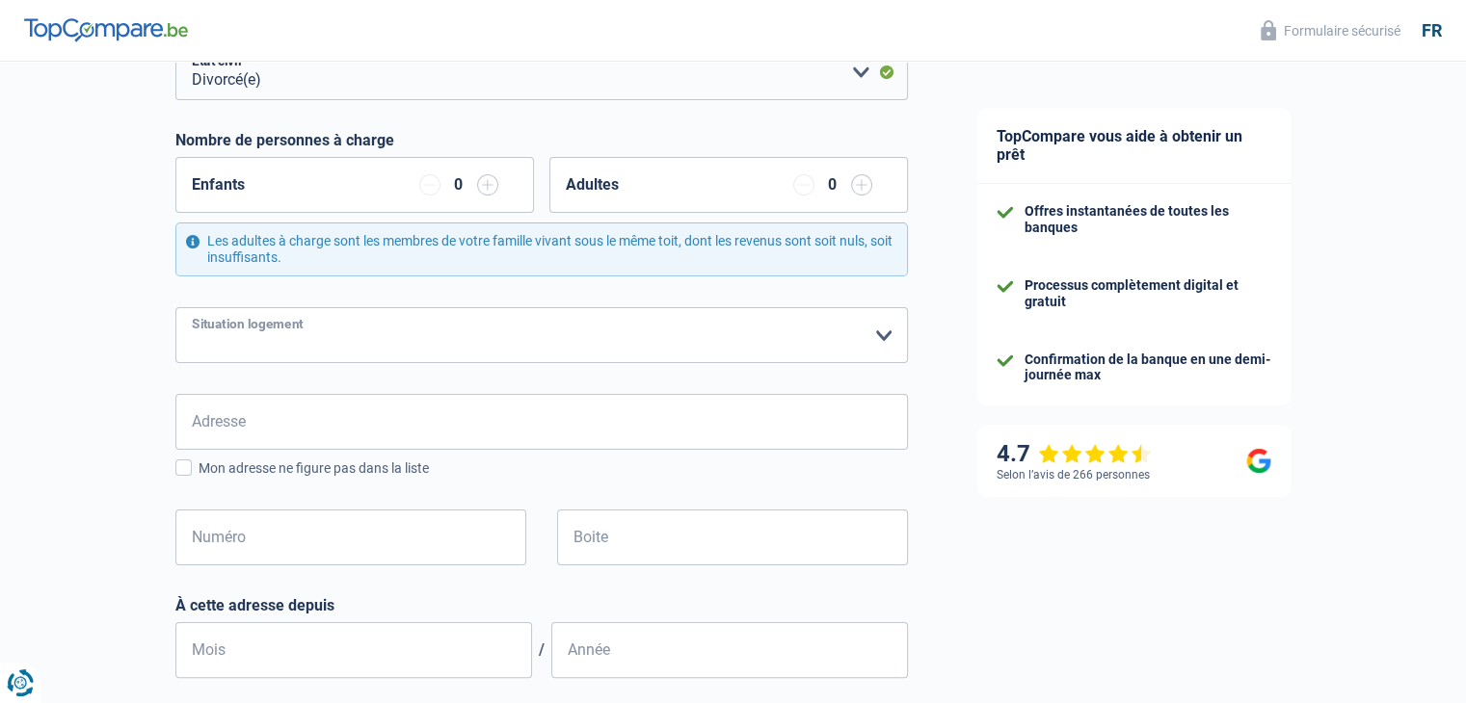
click at [717, 336] on select "Locataire Propriétaire avec prêt hypothécaire Propriétaire sans prêt hypothécai…" at bounding box center [541, 335] width 732 height 56
select select "ownerWithMortgage"
click at [175, 307] on select "Locataire Propriétaire avec prêt hypothécaire Propriétaire sans prêt hypothécai…" at bounding box center [541, 335] width 732 height 56
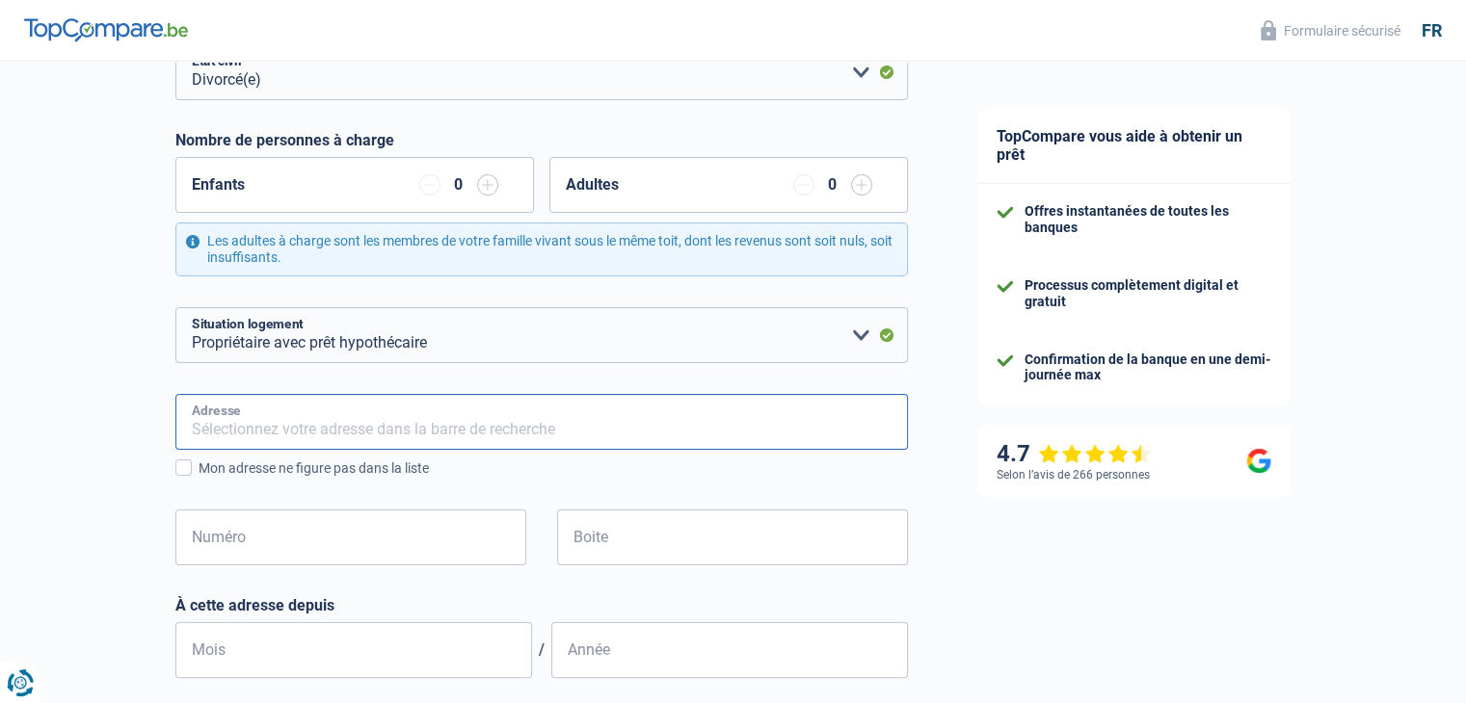
click at [682, 412] on input "Adresse" at bounding box center [541, 422] width 732 height 56
type input "Rue Alvaux 15"
type input "Belgique"
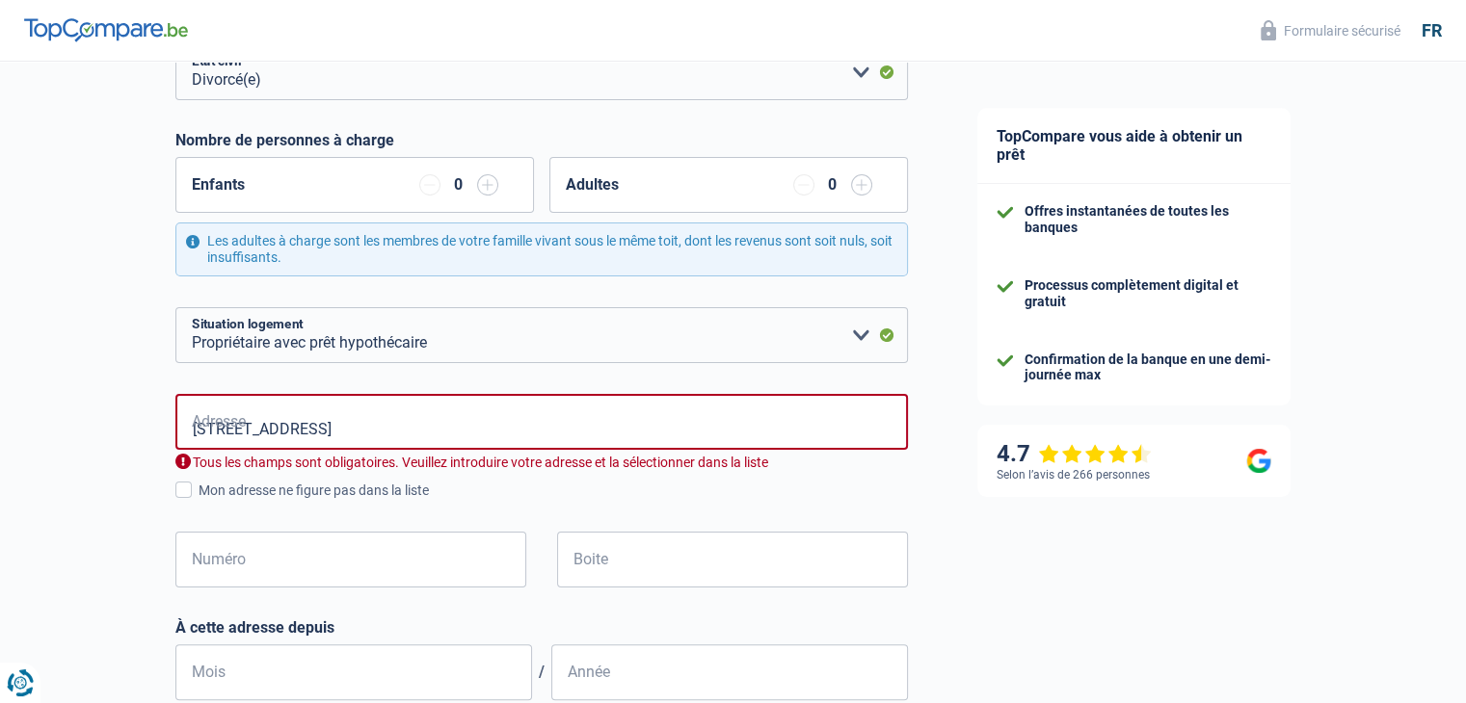
type input "Belgique"
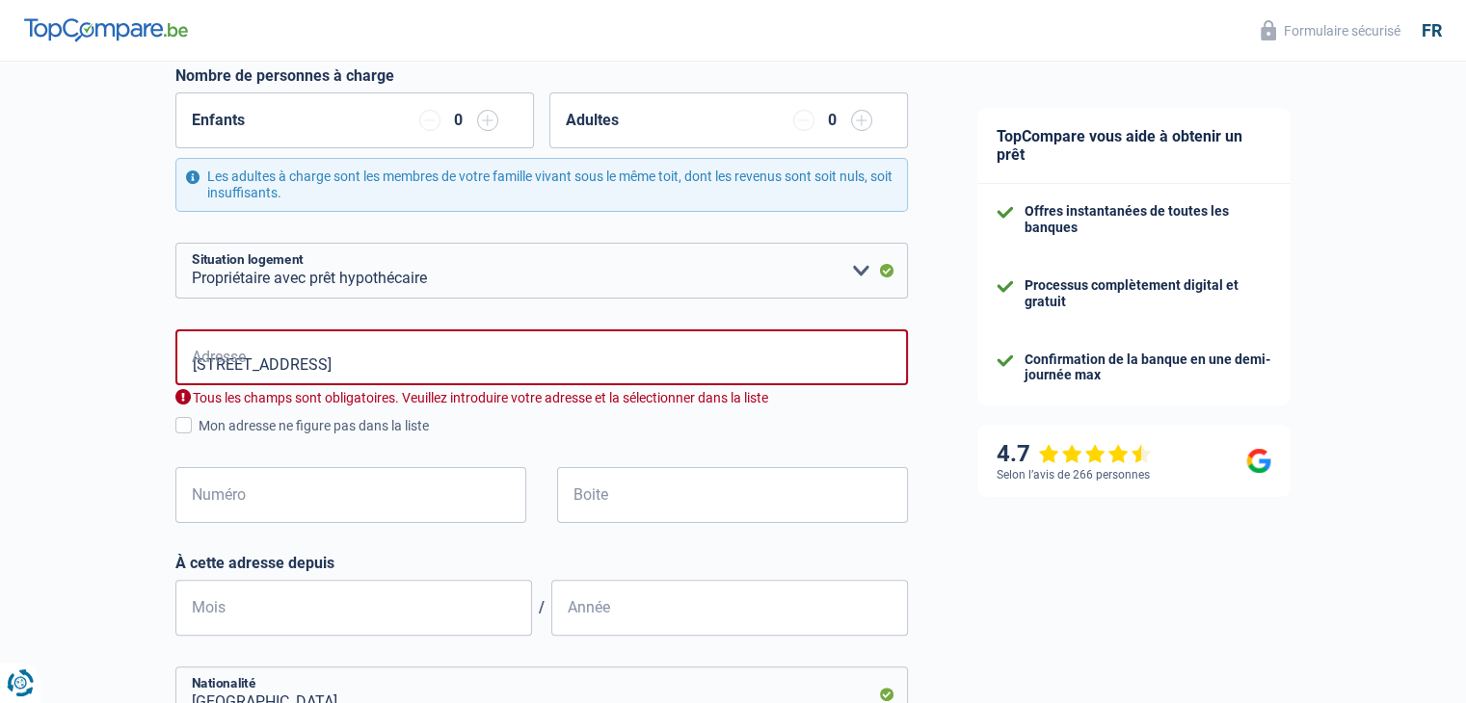
scroll to position [385, 0]
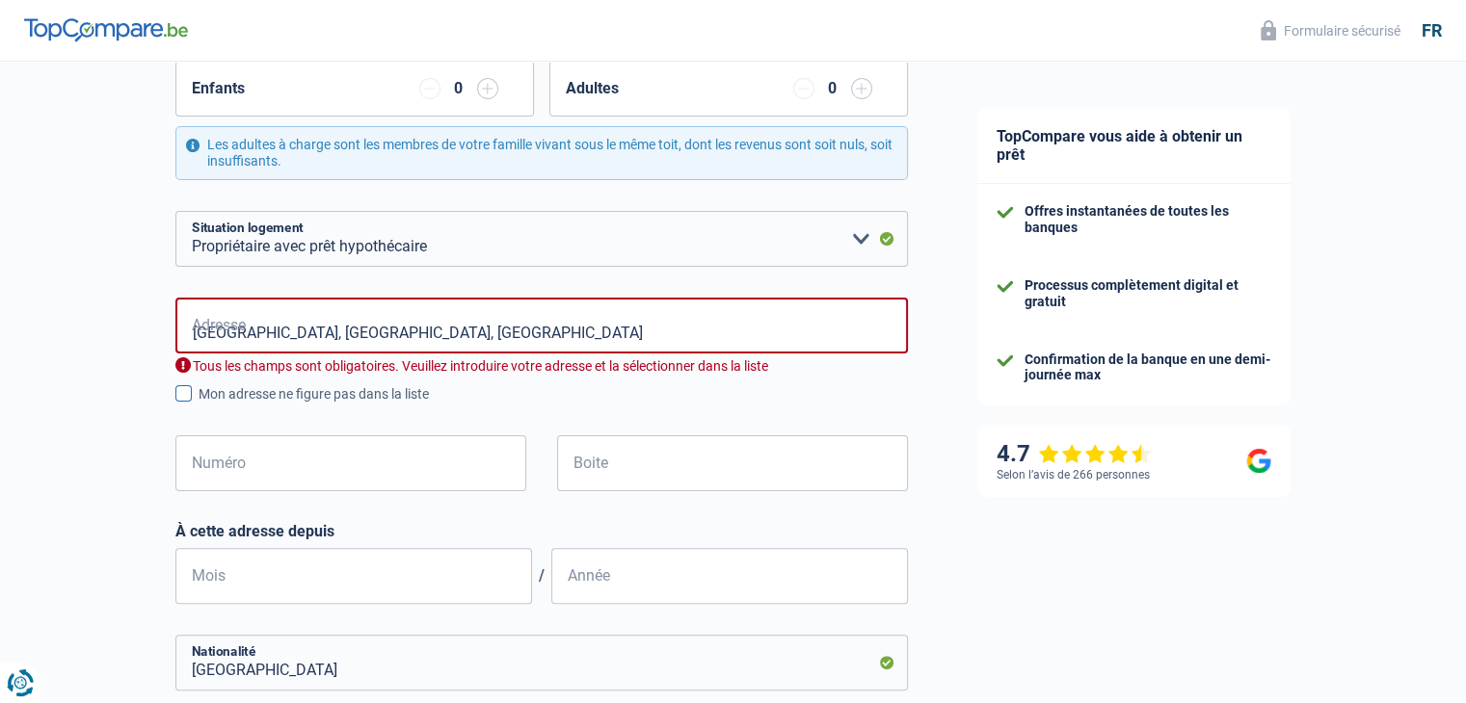
type input "Rue d'Alvaux, 5032, Gembloux, BE"
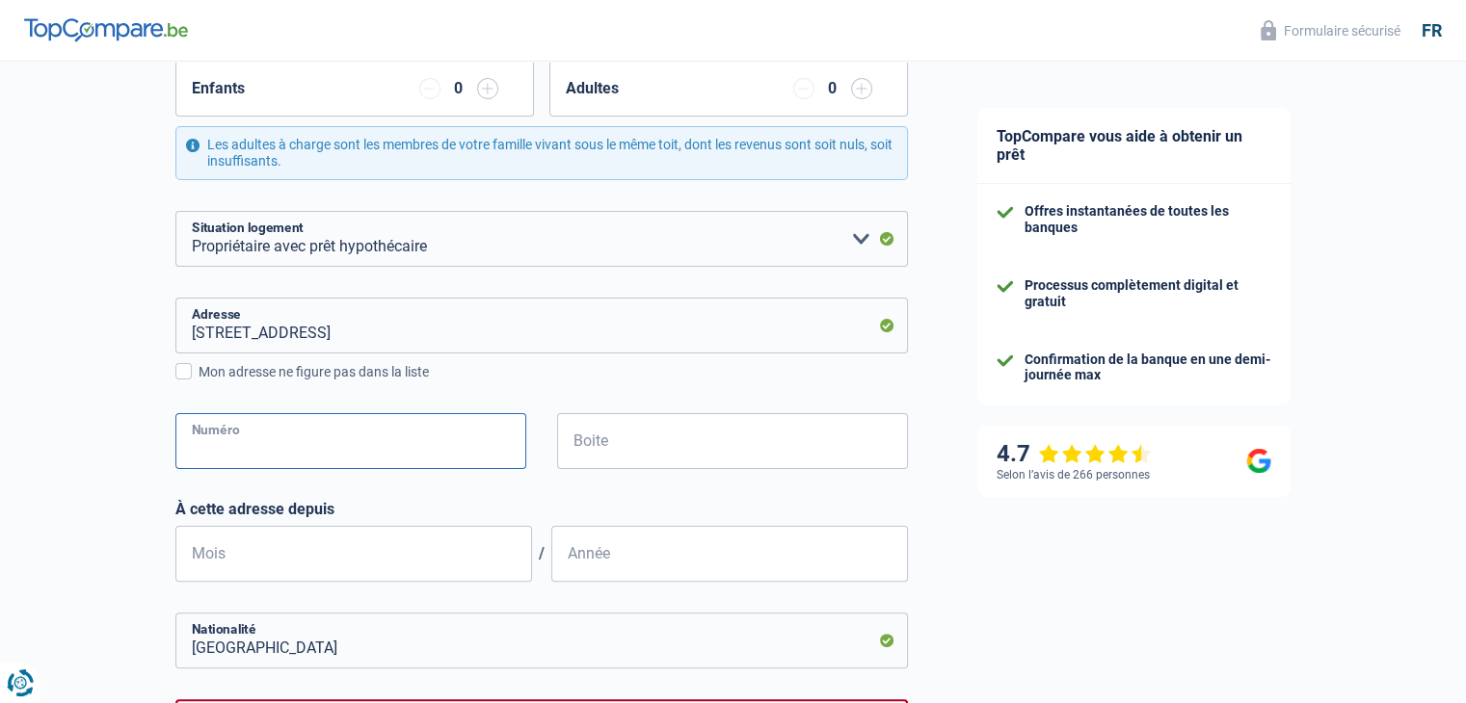
click at [265, 451] on input "Numéro" at bounding box center [350, 441] width 351 height 56
type input "15"
type input "Meux"
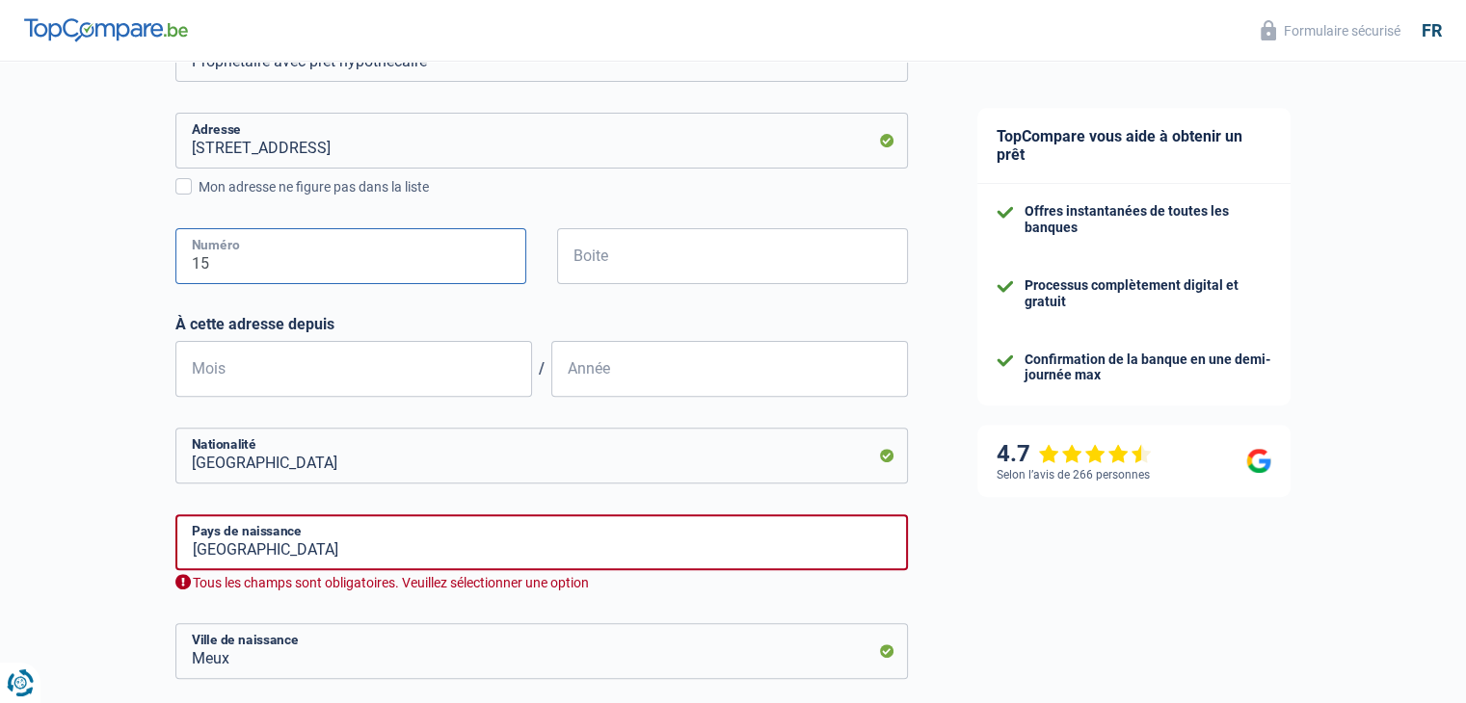
scroll to position [578, 0]
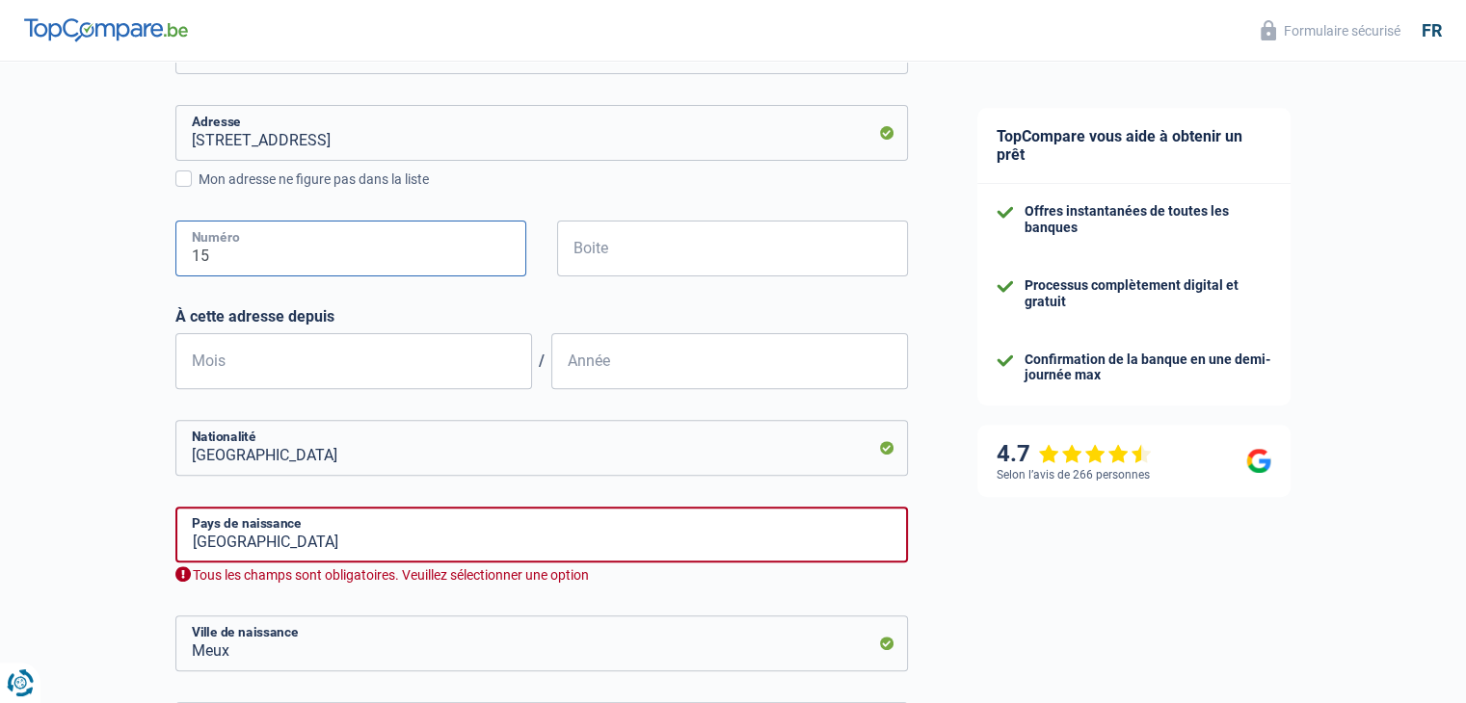
type input "15"
click at [393, 358] on input "Mois" at bounding box center [353, 361] width 357 height 56
type input "03"
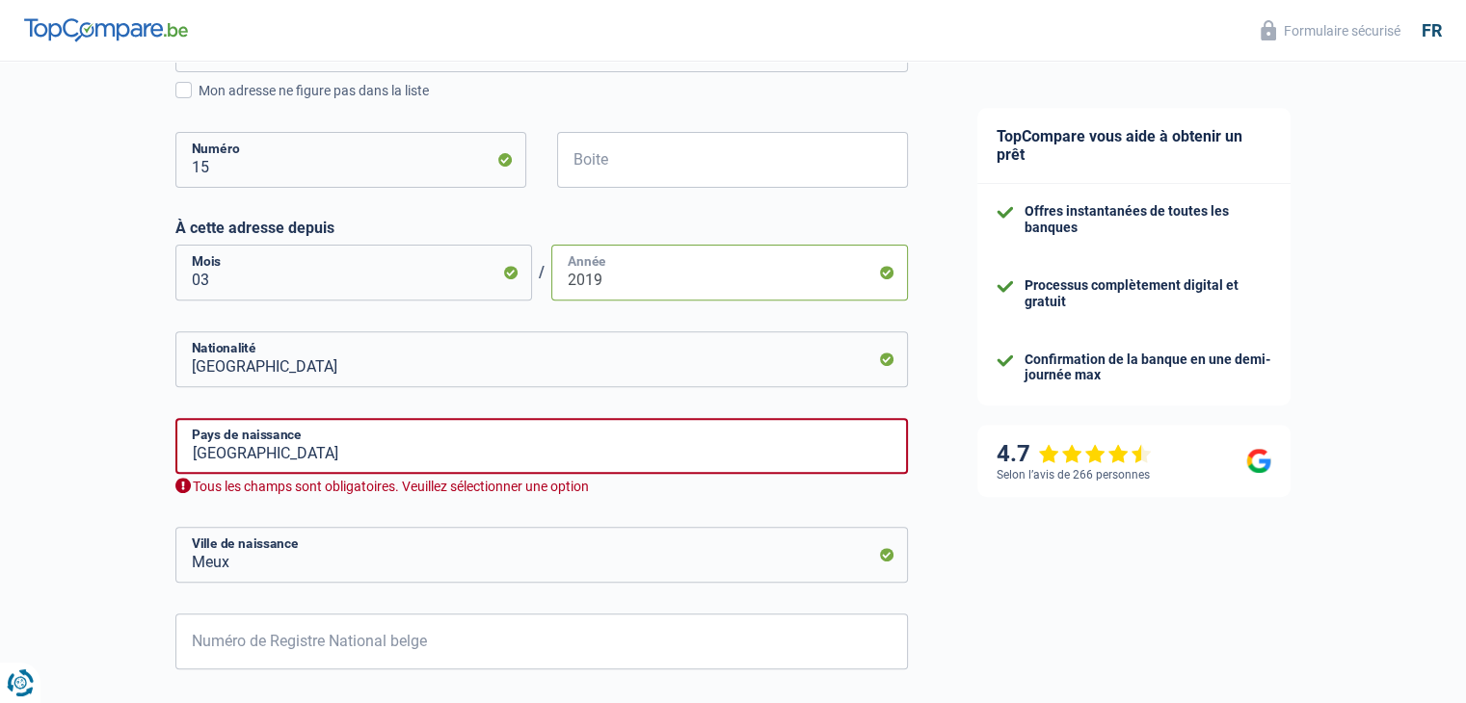
scroll to position [835, 0]
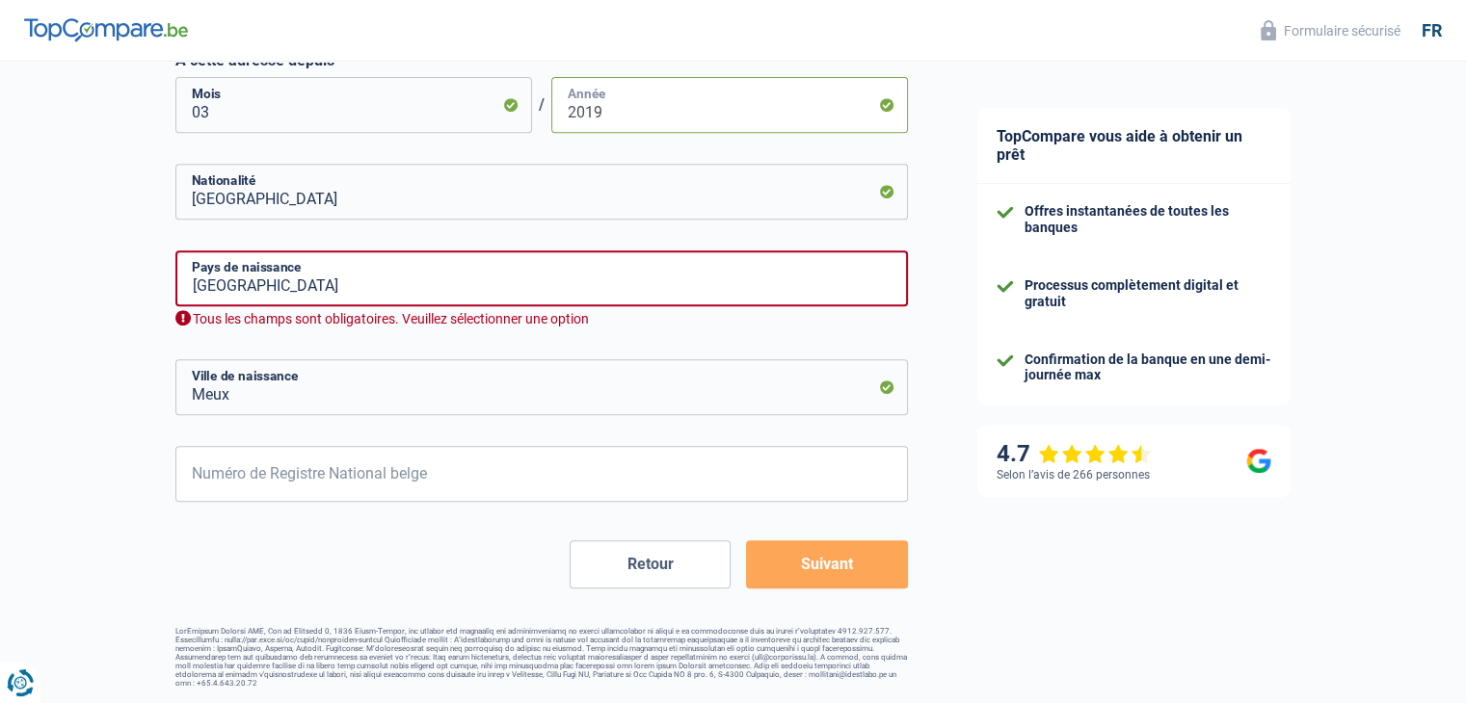
type input "2019"
click at [414, 393] on input "Meux" at bounding box center [541, 387] width 732 height 56
click at [448, 475] on input "Numéro de Registre National belge" at bounding box center [541, 474] width 732 height 56
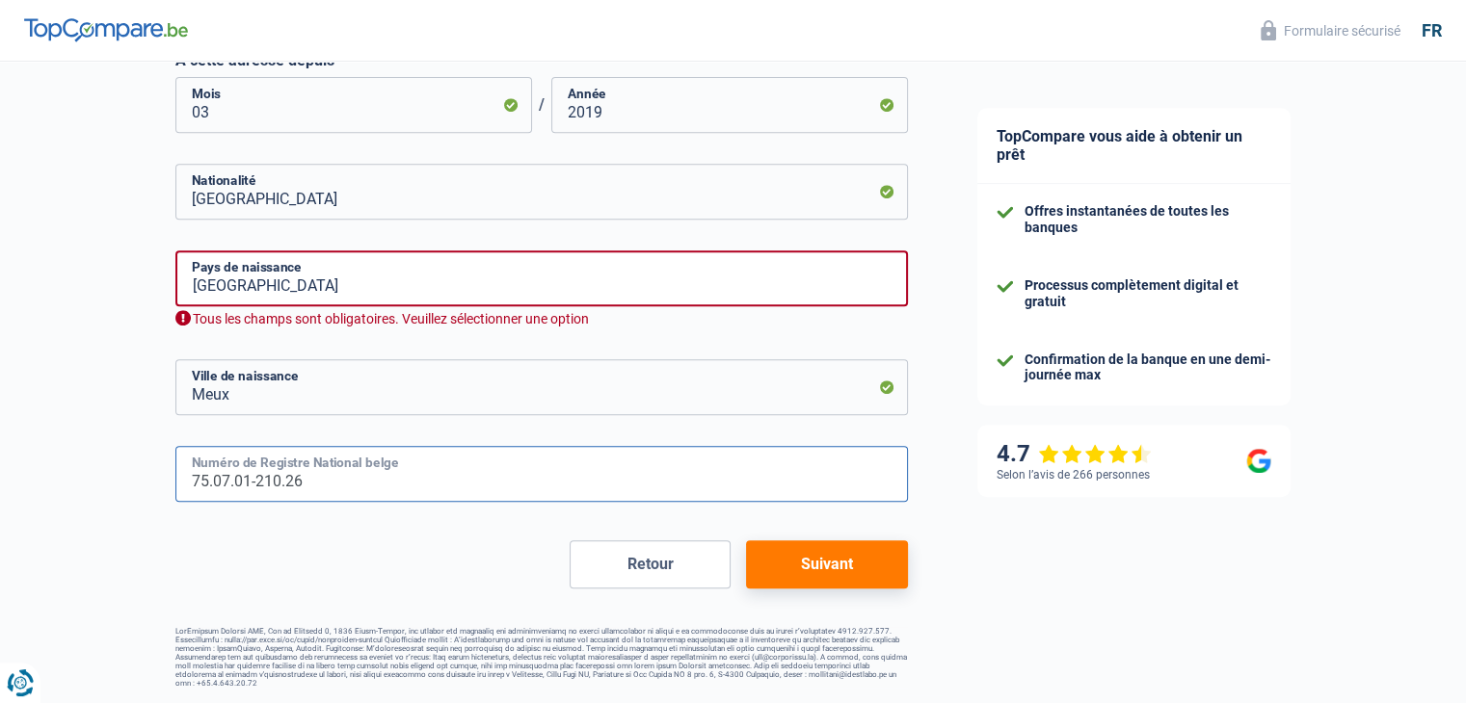
type input "75.07.01-210.26"
click at [830, 567] on button "Suivant" at bounding box center [826, 565] width 161 height 48
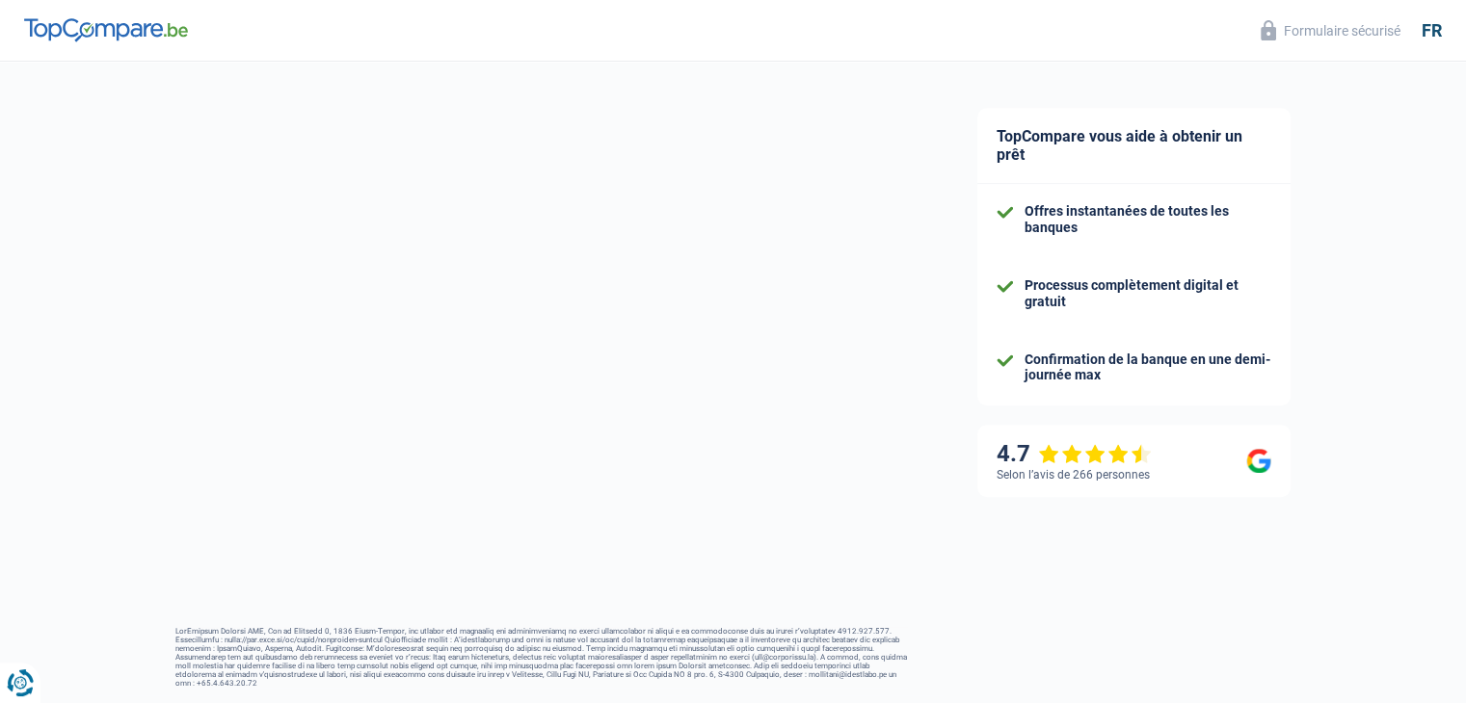
select select "mutualityIndemnity"
select select "mortgage"
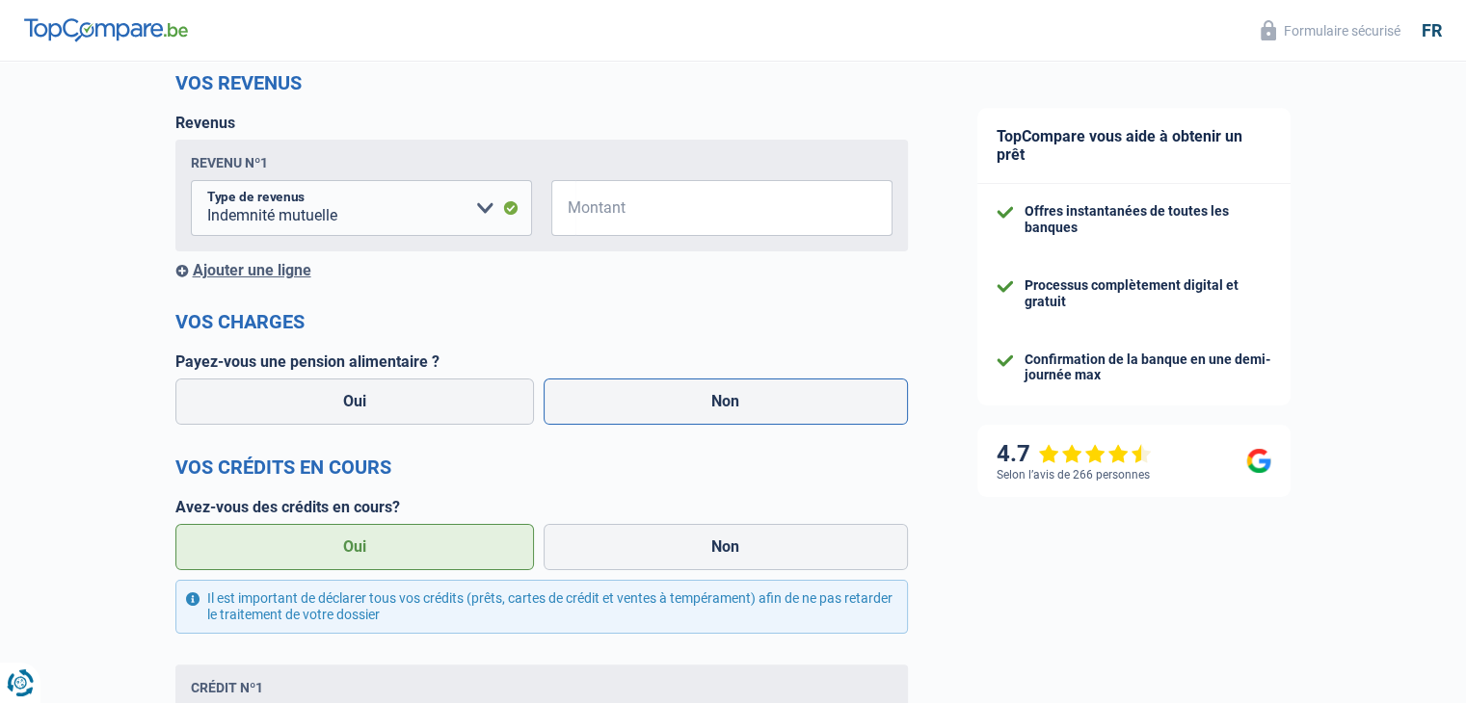
scroll to position [289, 0]
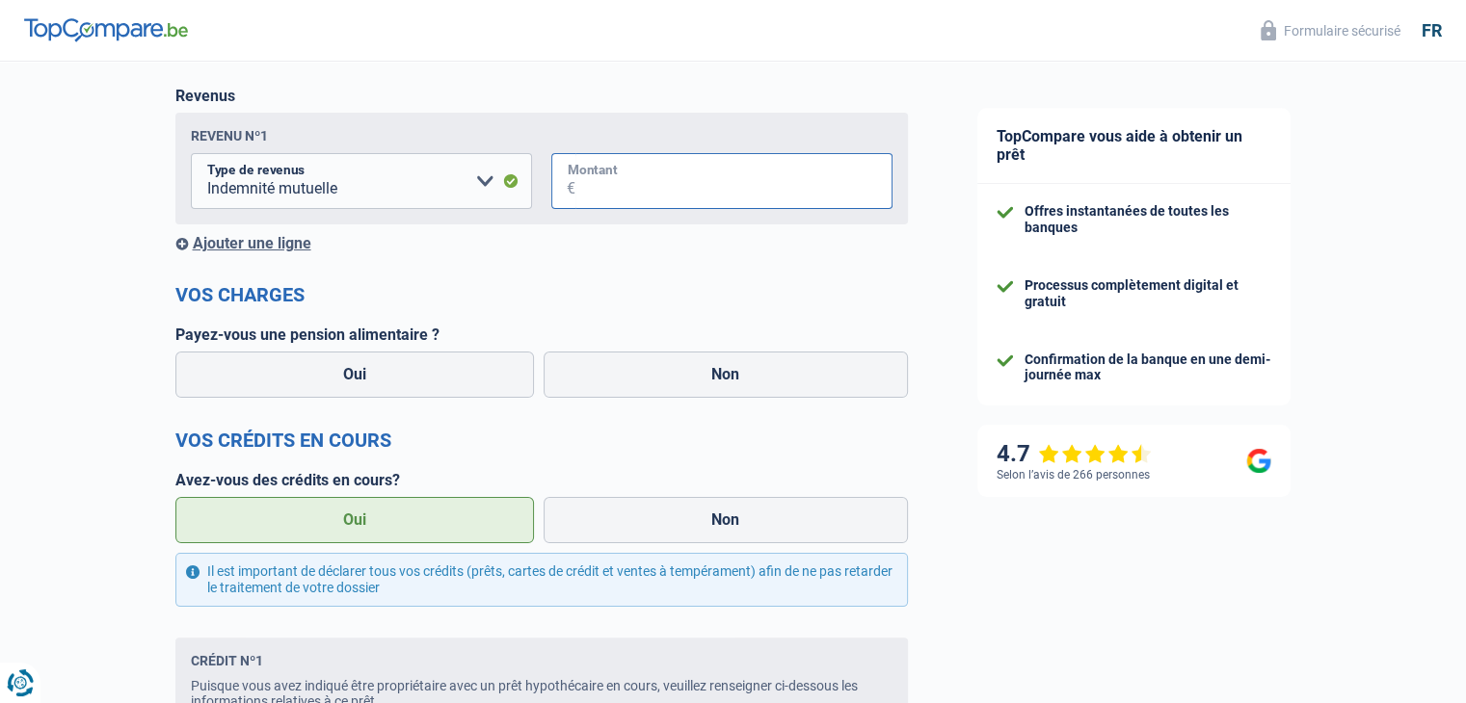
click at [710, 187] on input "Montant" at bounding box center [733, 181] width 317 height 56
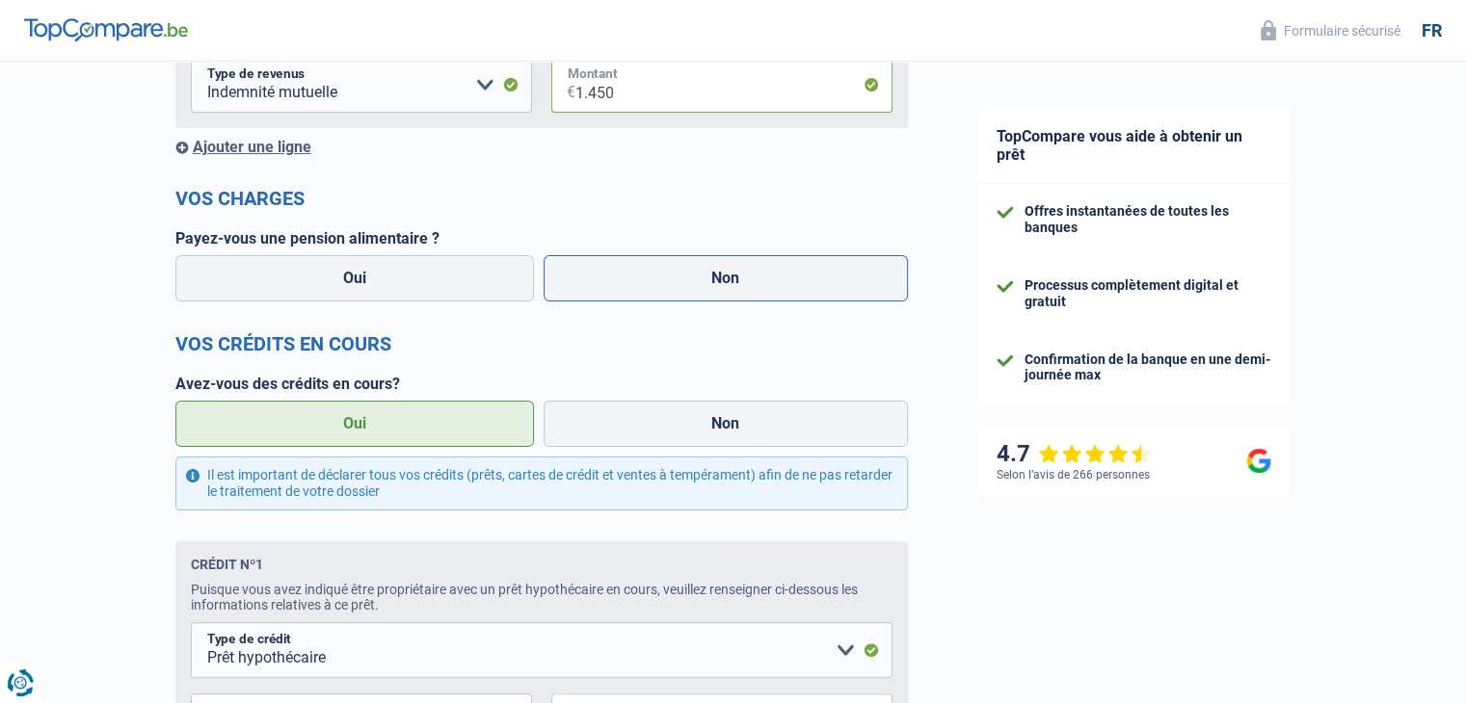
type input "1.450"
click at [734, 283] on label "Non" at bounding box center [726, 278] width 364 height 46
click at [734, 283] on input "Non" at bounding box center [726, 278] width 364 height 46
radio input "true"
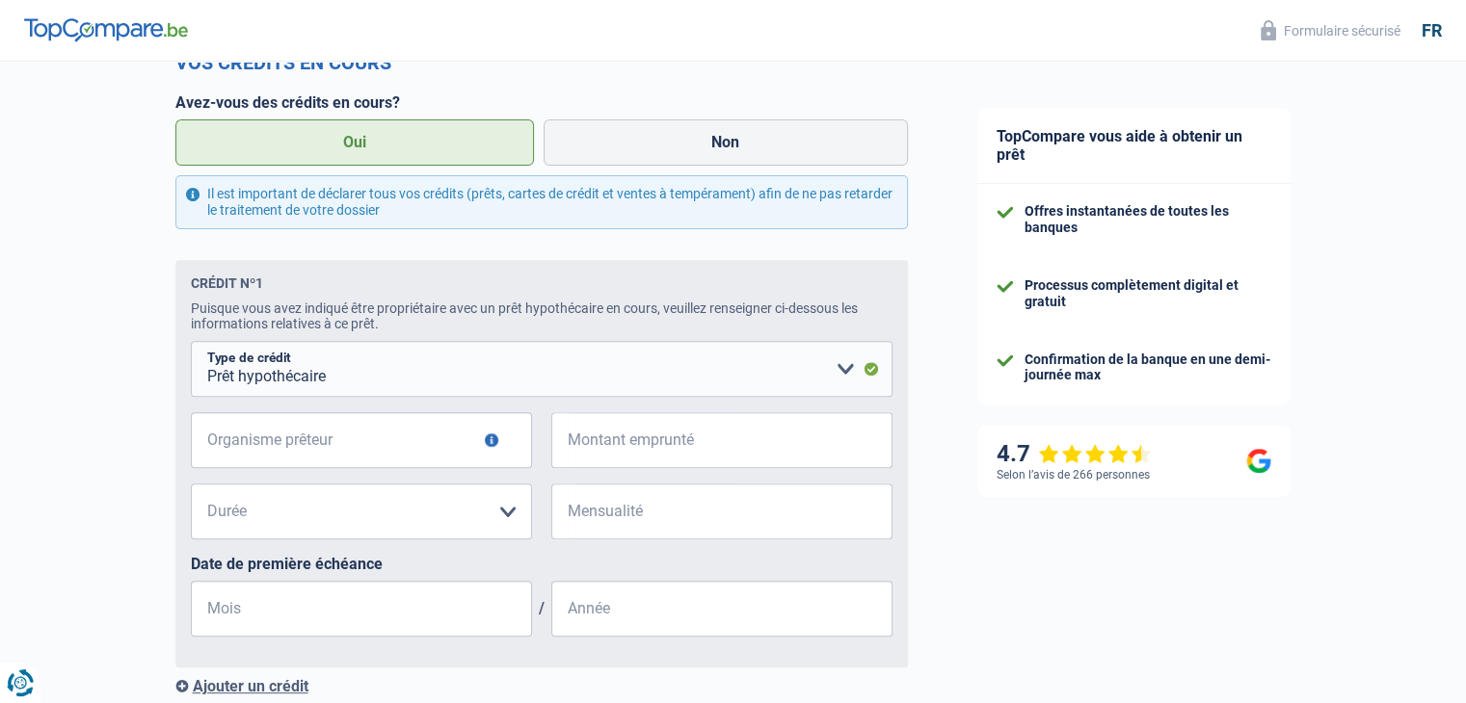
scroll to position [771, 0]
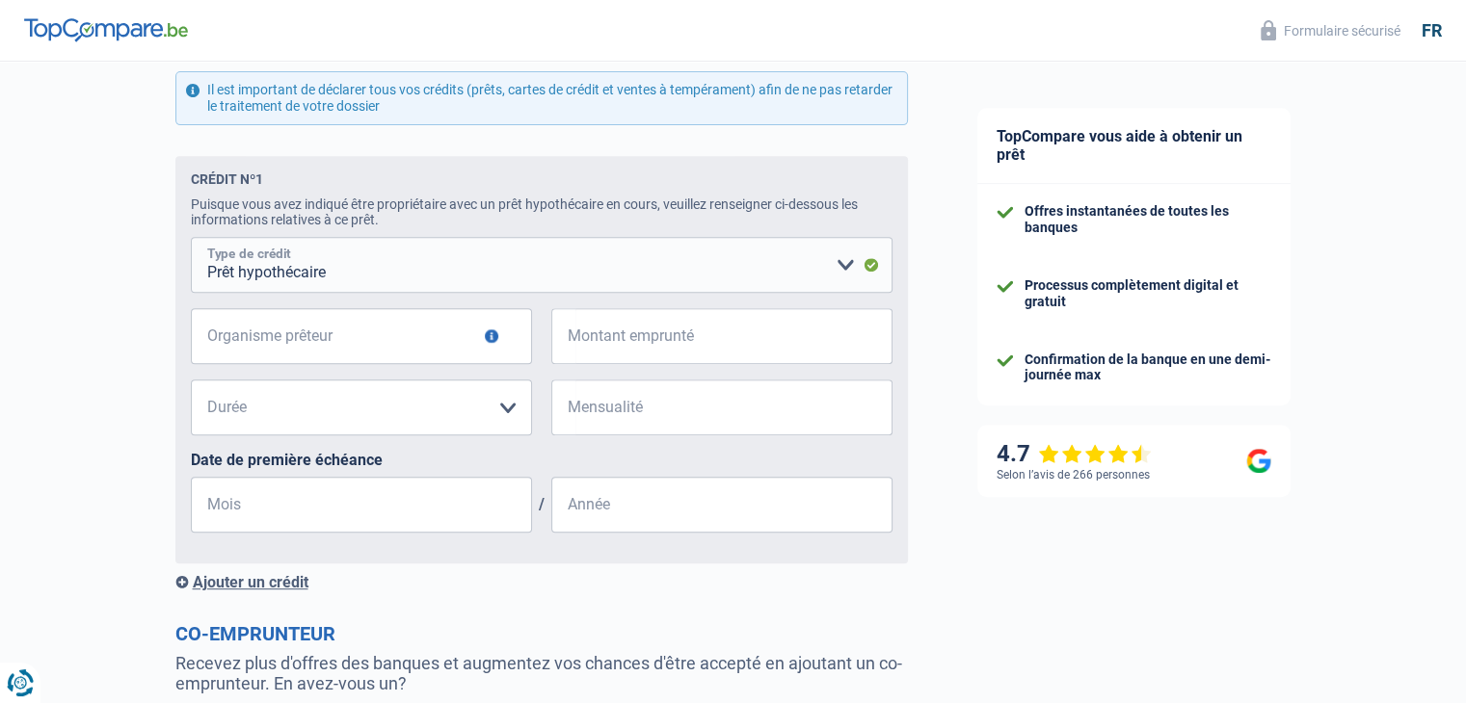
click at [715, 271] on select "Carte ou ouverture de crédit Prêt hypothécaire Vente à tempérament Prêt à tempé…" at bounding box center [542, 265] width 702 height 56
click at [400, 340] on input "Organisme prêteur" at bounding box center [361, 336] width 341 height 56
drag, startPoint x: 400, startPoint y: 340, endPoint x: 679, endPoint y: 226, distance: 302.1
click at [402, 340] on input "Organisme prêteur" at bounding box center [361, 336] width 341 height 56
